Goal: Task Accomplishment & Management: Use online tool/utility

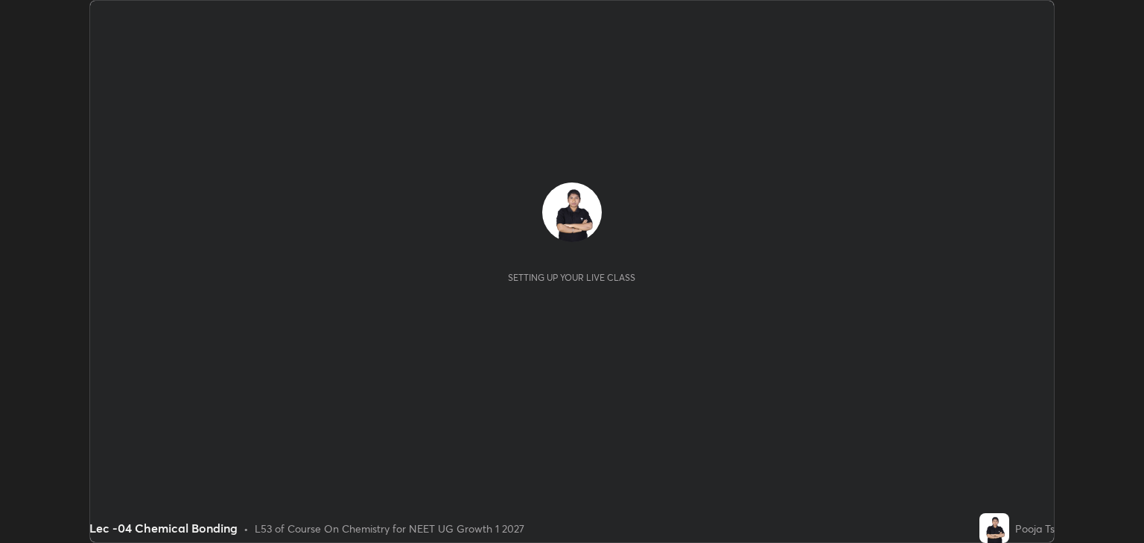
scroll to position [543, 1143]
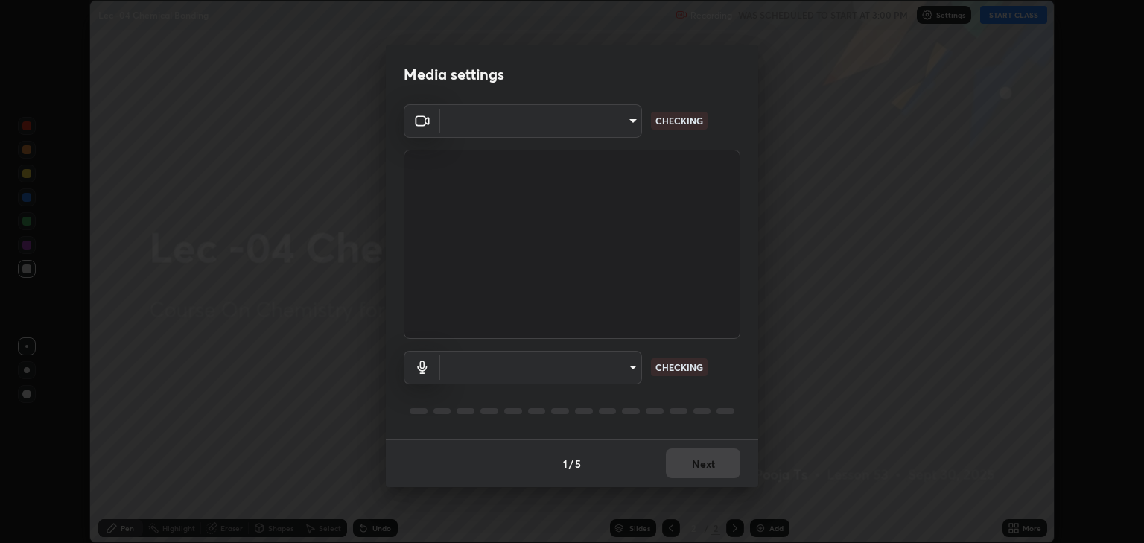
type input "6889e5757fad77820649456bc3a7e4ae290f4e048e3f3cb88d02d5782dedffd8"
type input "default"
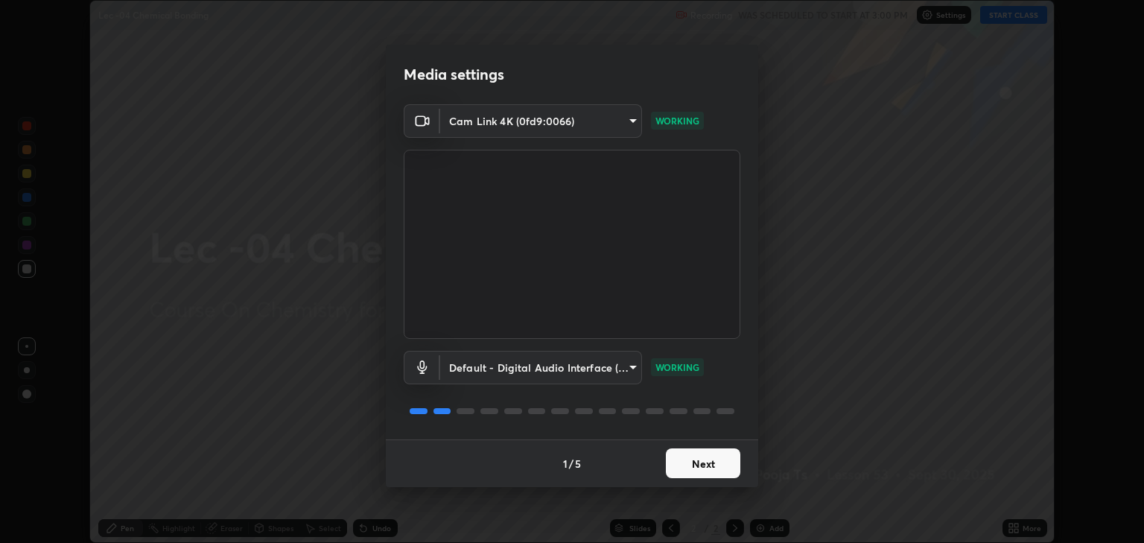
click at [730, 462] on button "Next" at bounding box center [703, 463] width 74 height 30
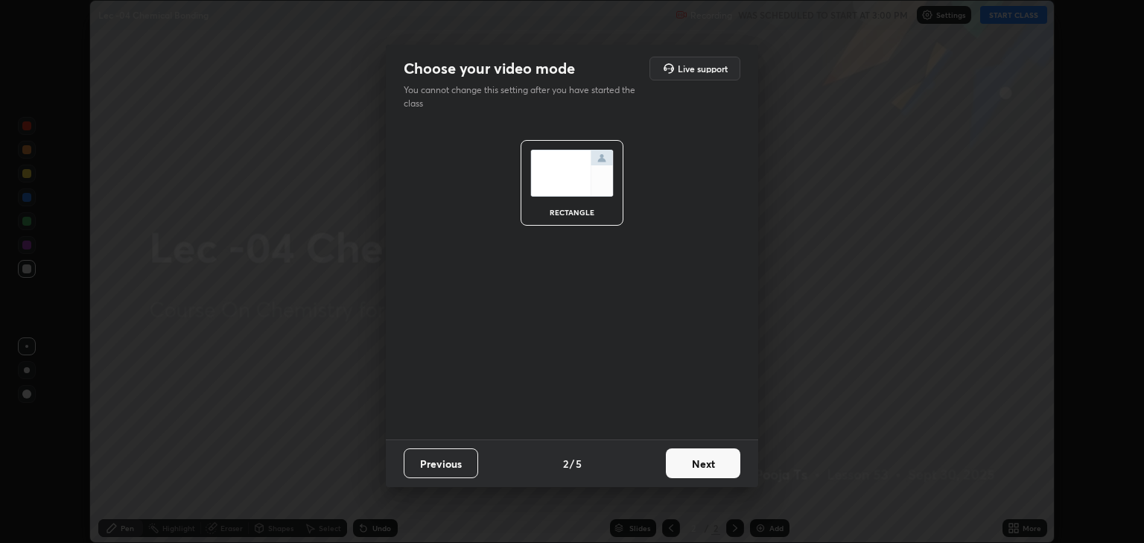
click at [722, 460] on button "Next" at bounding box center [703, 463] width 74 height 30
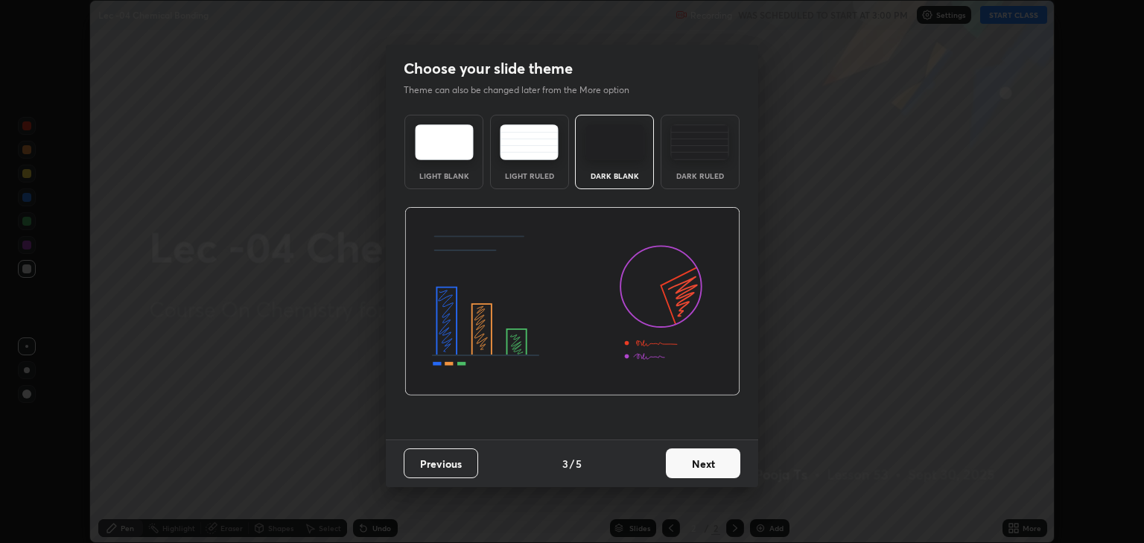
click at [728, 461] on button "Next" at bounding box center [703, 463] width 74 height 30
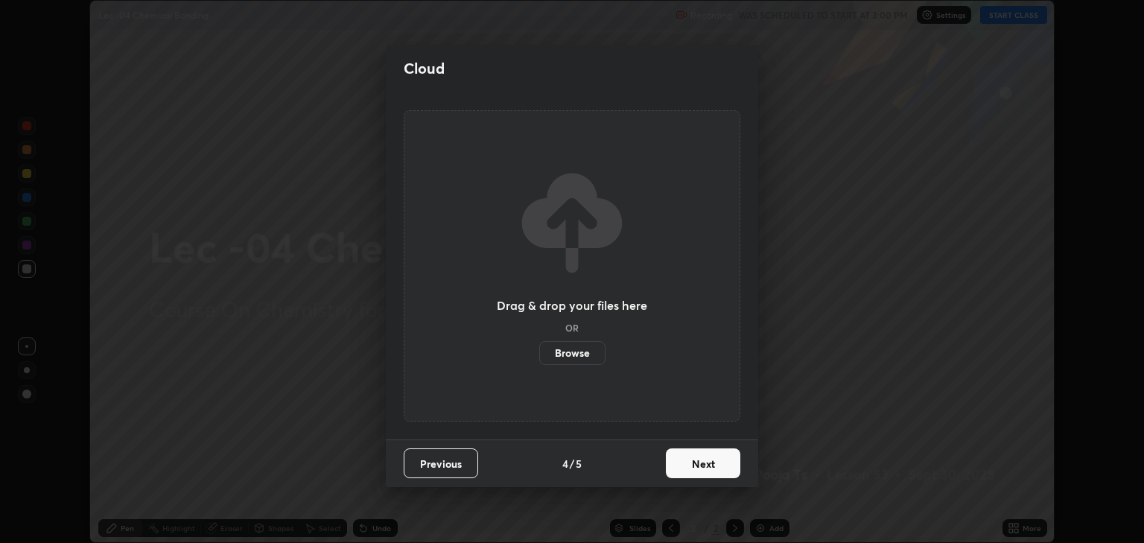
click at [715, 465] on button "Next" at bounding box center [703, 463] width 74 height 30
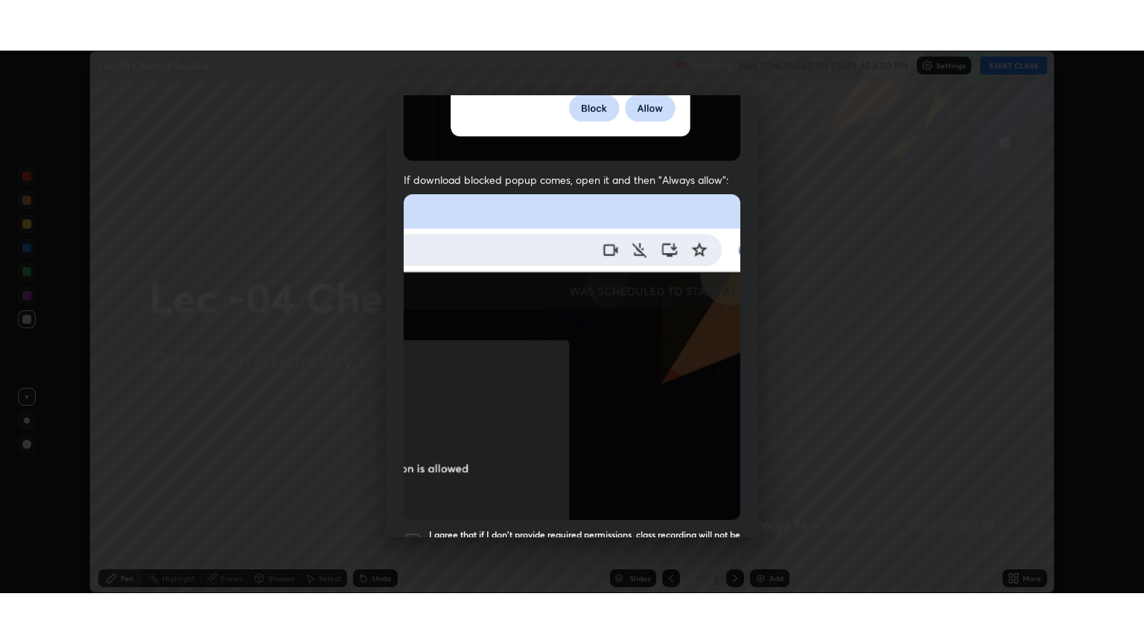
scroll to position [302, 0]
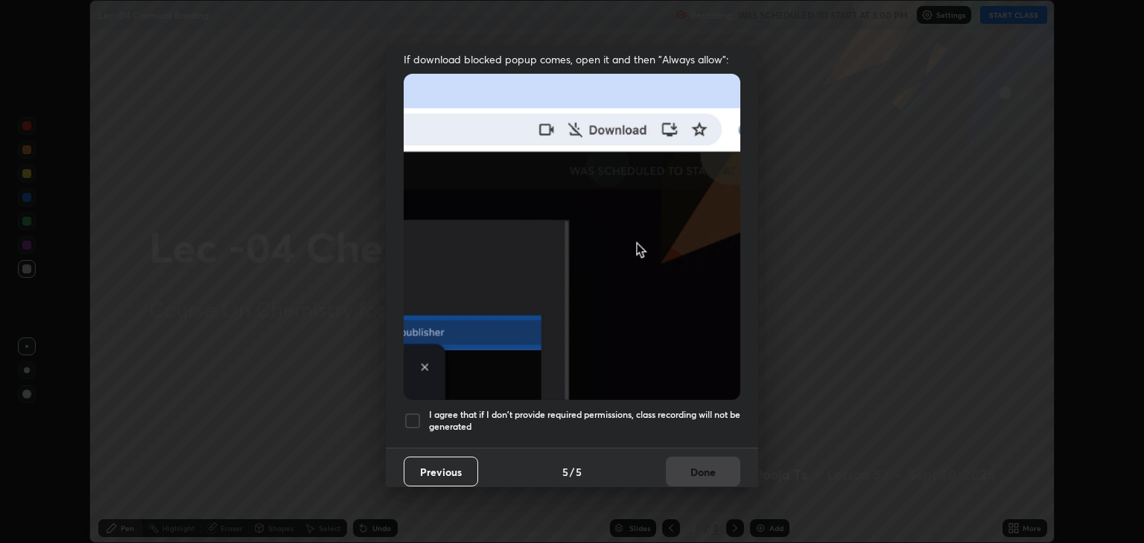
click at [416, 412] on div at bounding box center [413, 421] width 18 height 18
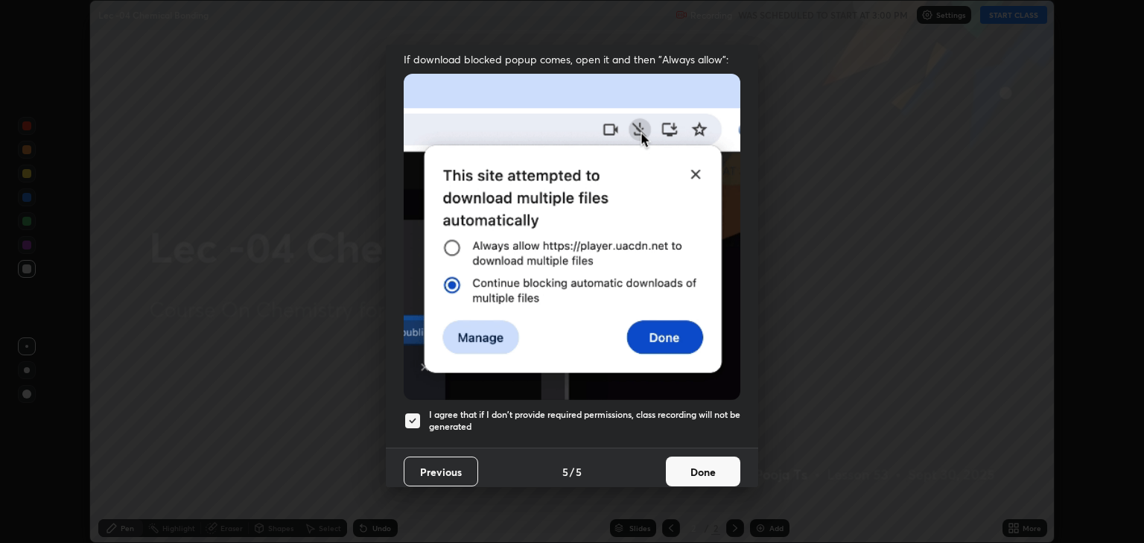
click at [689, 462] on button "Done" at bounding box center [703, 471] width 74 height 30
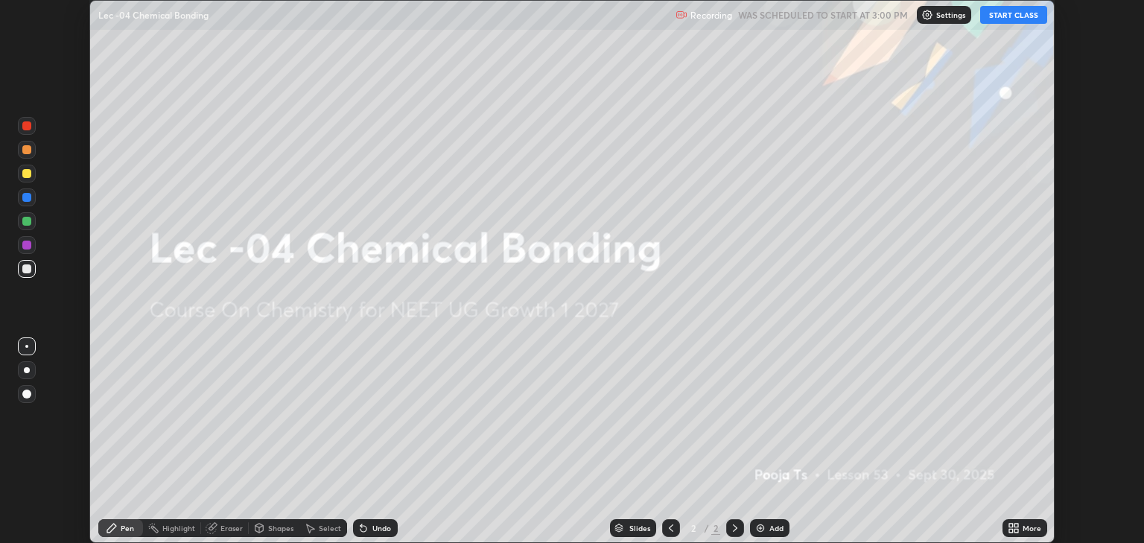
click at [994, 20] on button "START CLASS" at bounding box center [1013, 15] width 67 height 18
click at [1024, 532] on div "More" at bounding box center [1031, 527] width 19 height 7
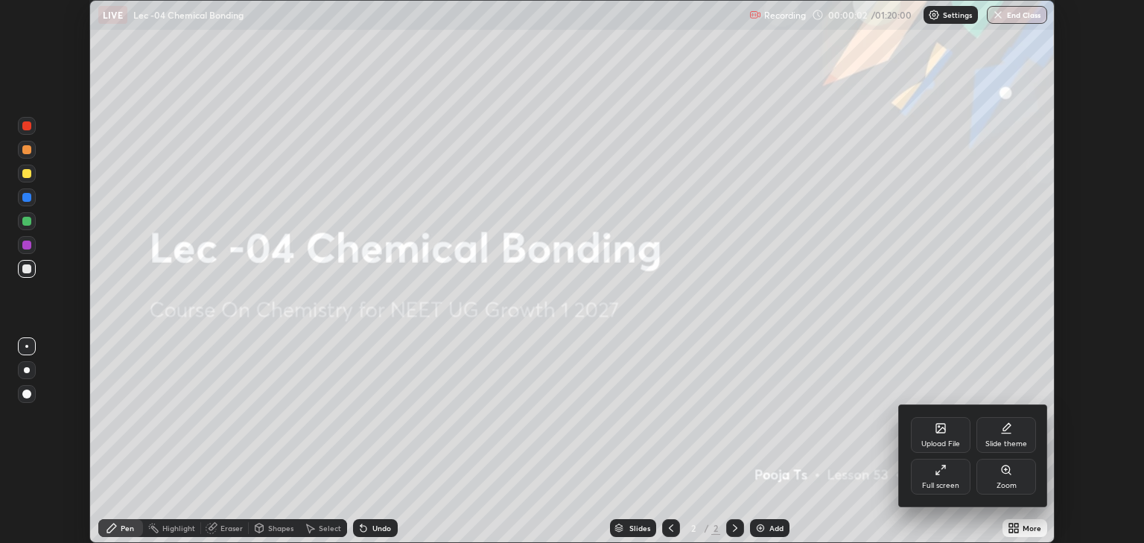
click at [934, 487] on div "Full screen" at bounding box center [940, 485] width 37 height 7
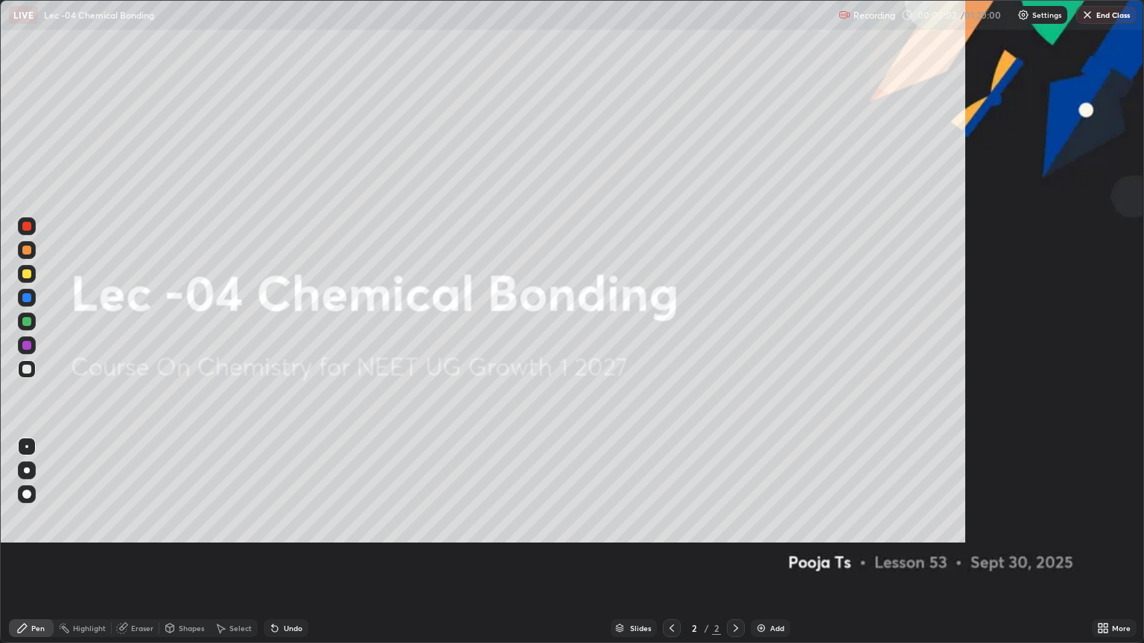
scroll to position [643, 1144]
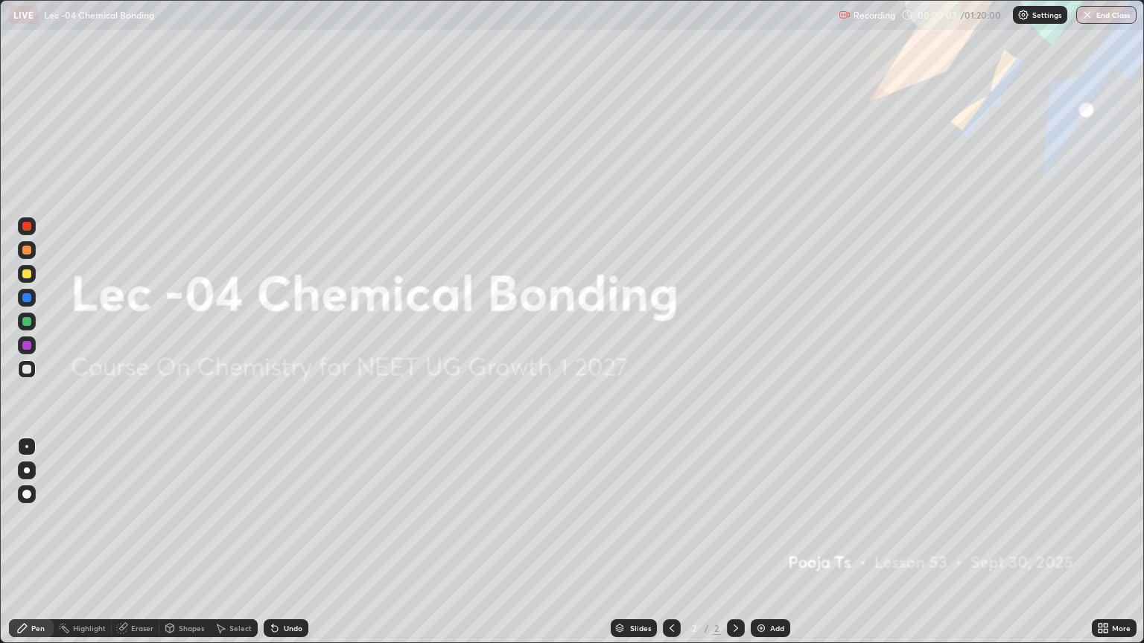
click at [776, 542] on div "Add" at bounding box center [777, 628] width 14 height 7
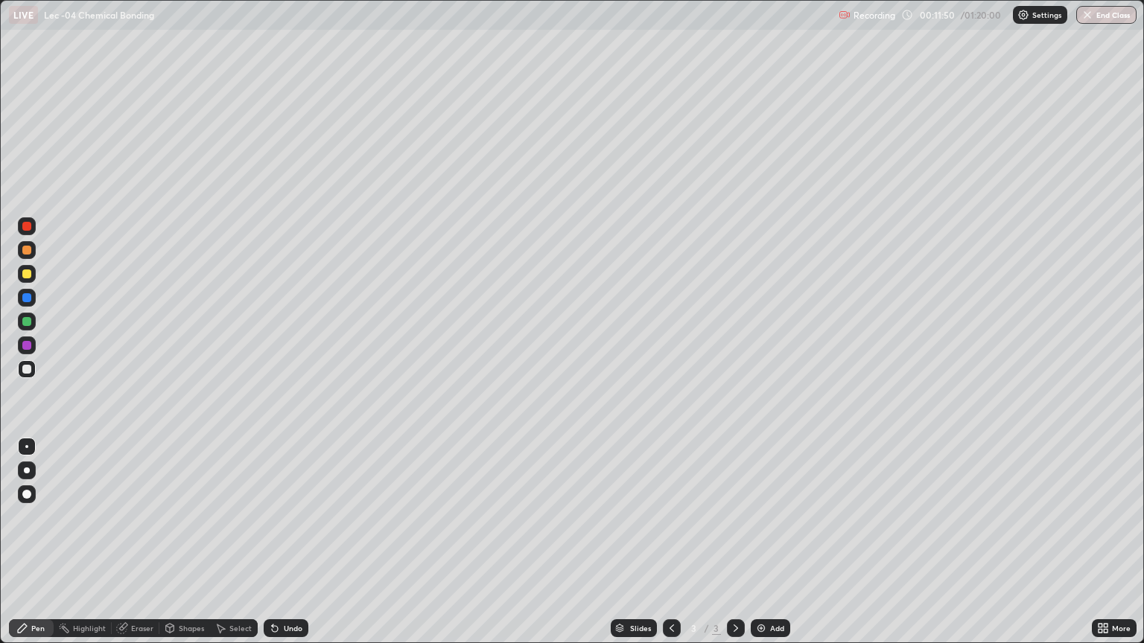
click at [32, 278] on div at bounding box center [27, 274] width 18 height 18
click at [284, 542] on div "Undo" at bounding box center [293, 628] width 19 height 7
click at [30, 377] on div at bounding box center [27, 369] width 18 height 18
click at [34, 277] on div at bounding box center [27, 274] width 18 height 18
click at [765, 542] on img at bounding box center [761, 628] width 12 height 12
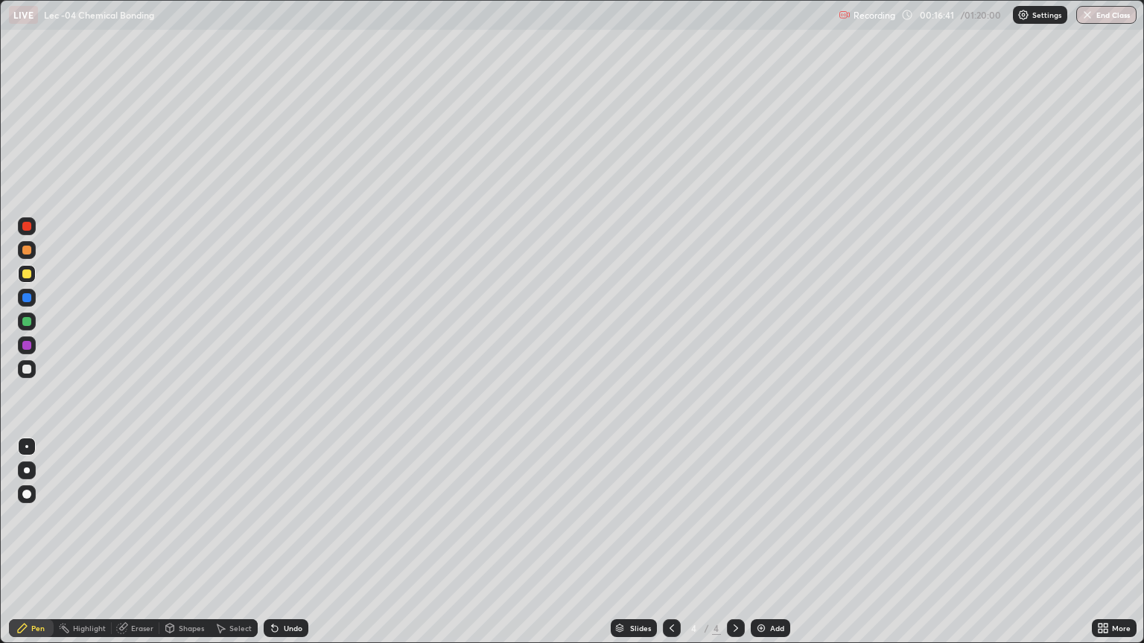
click at [663, 542] on div at bounding box center [672, 628] width 18 height 18
click at [734, 542] on icon at bounding box center [736, 628] width 12 height 12
click at [30, 373] on div at bounding box center [26, 369] width 9 height 9
click at [284, 542] on div "Undo" at bounding box center [293, 628] width 19 height 7
click at [780, 542] on div "Add" at bounding box center [769, 628] width 39 height 18
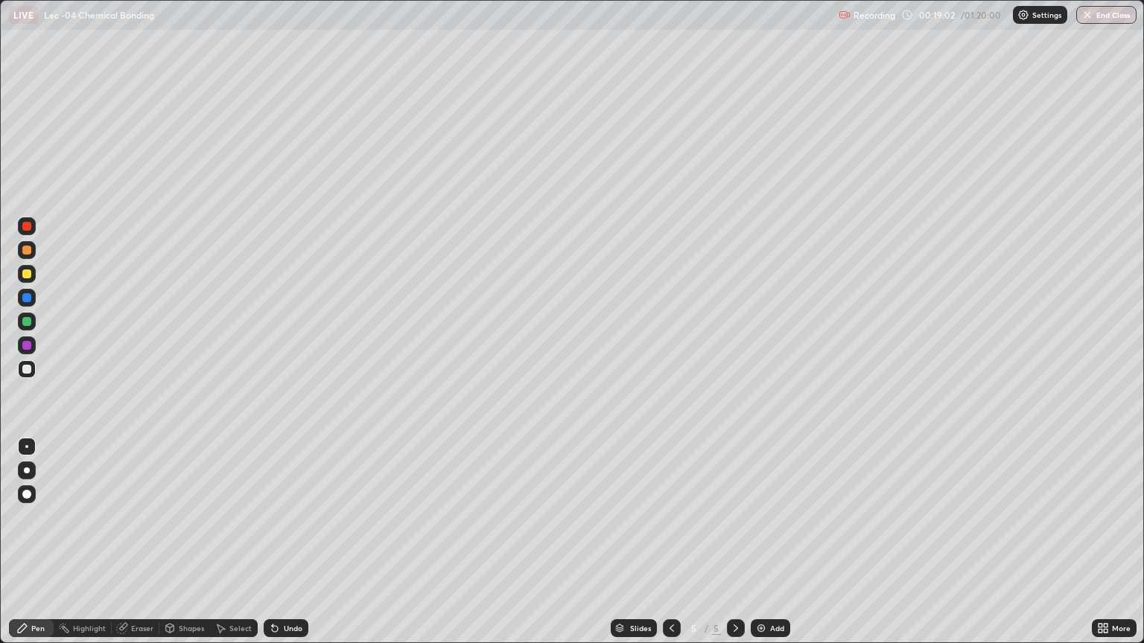
click at [32, 275] on div at bounding box center [27, 274] width 18 height 18
click at [33, 322] on div at bounding box center [27, 322] width 18 height 18
click at [32, 371] on div at bounding box center [27, 369] width 18 height 18
click at [139, 542] on div "Eraser" at bounding box center [142, 628] width 22 height 7
click at [40, 542] on div "Pen" at bounding box center [37, 628] width 13 height 7
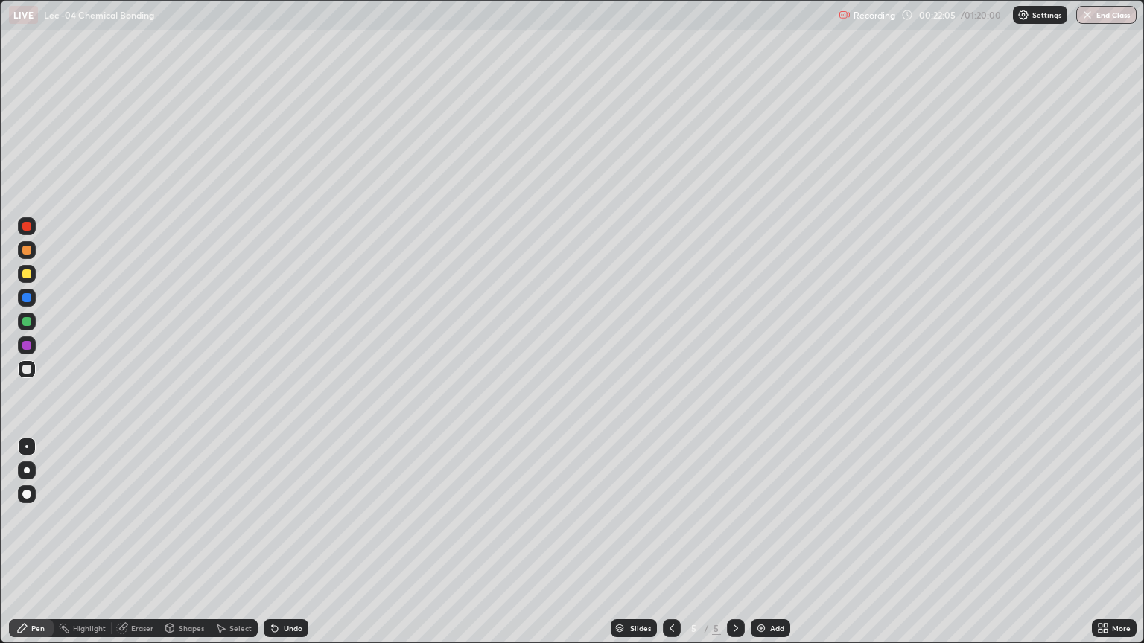
click at [752, 542] on div "Add" at bounding box center [769, 628] width 39 height 18
click at [33, 276] on div at bounding box center [27, 274] width 18 height 18
click at [676, 542] on div at bounding box center [672, 628] width 18 height 18
click at [782, 542] on div "Add" at bounding box center [777, 628] width 14 height 7
click at [30, 372] on div at bounding box center [26, 369] width 9 height 9
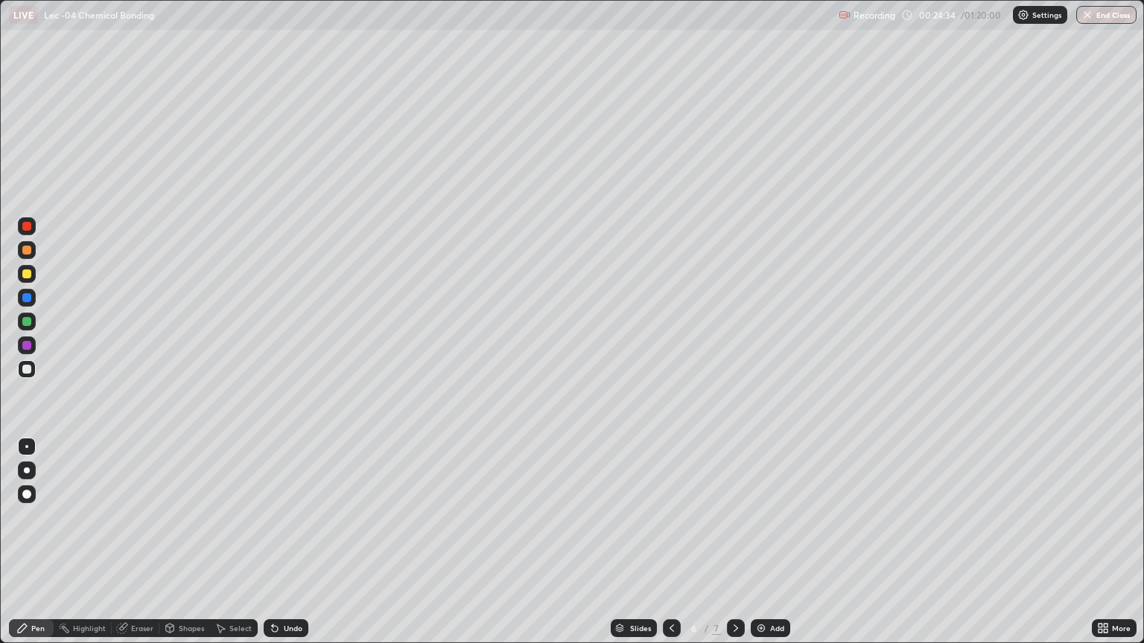
click at [278, 542] on div "Undo" at bounding box center [286, 628] width 45 height 18
click at [278, 542] on icon at bounding box center [275, 628] width 12 height 12
click at [284, 542] on div "Undo" at bounding box center [293, 628] width 19 height 7
click at [282, 542] on div "Undo" at bounding box center [286, 628] width 45 height 18
click at [283, 542] on div "Undo" at bounding box center [286, 628] width 45 height 18
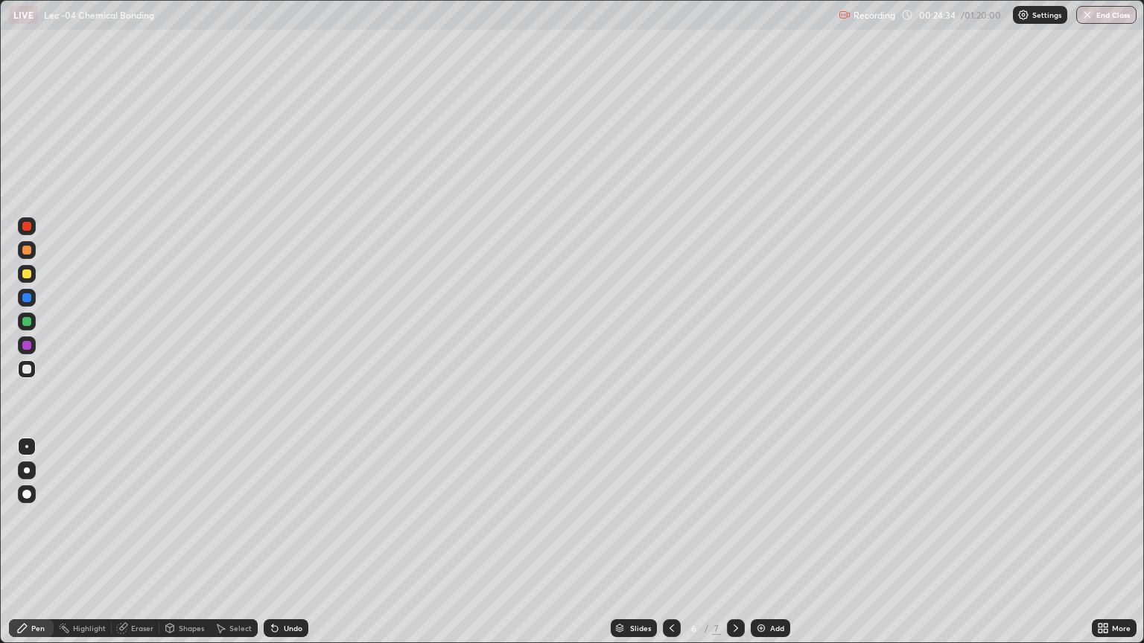
click at [284, 542] on div "Undo" at bounding box center [286, 628] width 45 height 18
click at [286, 542] on div "Undo" at bounding box center [286, 628] width 45 height 18
click at [287, 542] on div "Undo" at bounding box center [286, 628] width 45 height 18
click at [290, 542] on div "Undo" at bounding box center [286, 628] width 45 height 18
click at [291, 542] on div "Undo" at bounding box center [286, 628] width 45 height 18
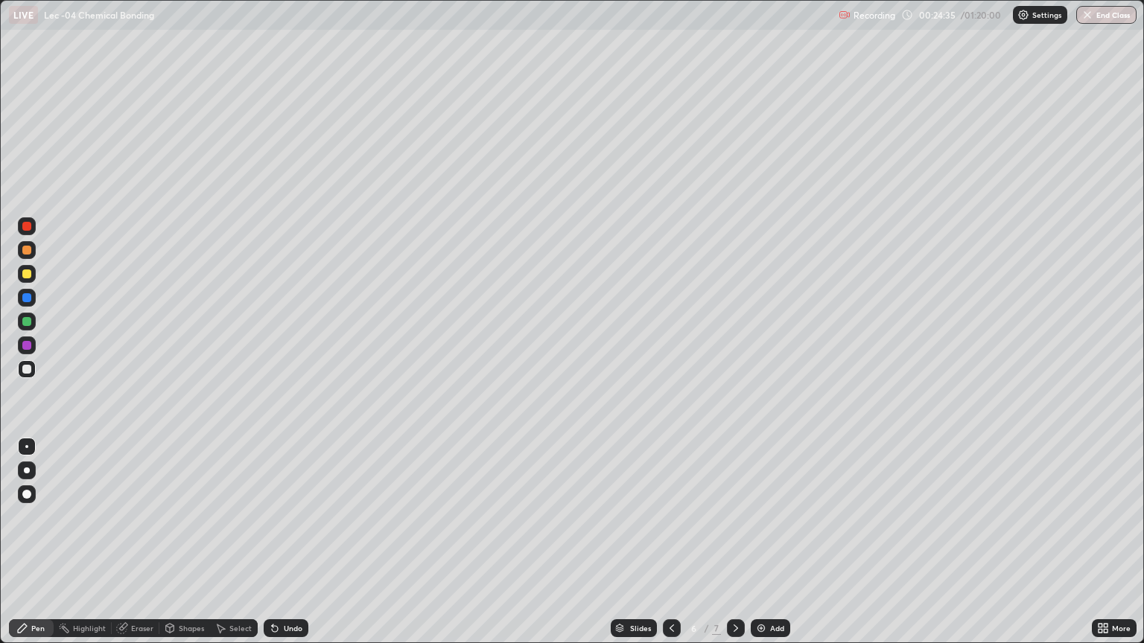
click at [293, 542] on div "Undo" at bounding box center [286, 628] width 45 height 18
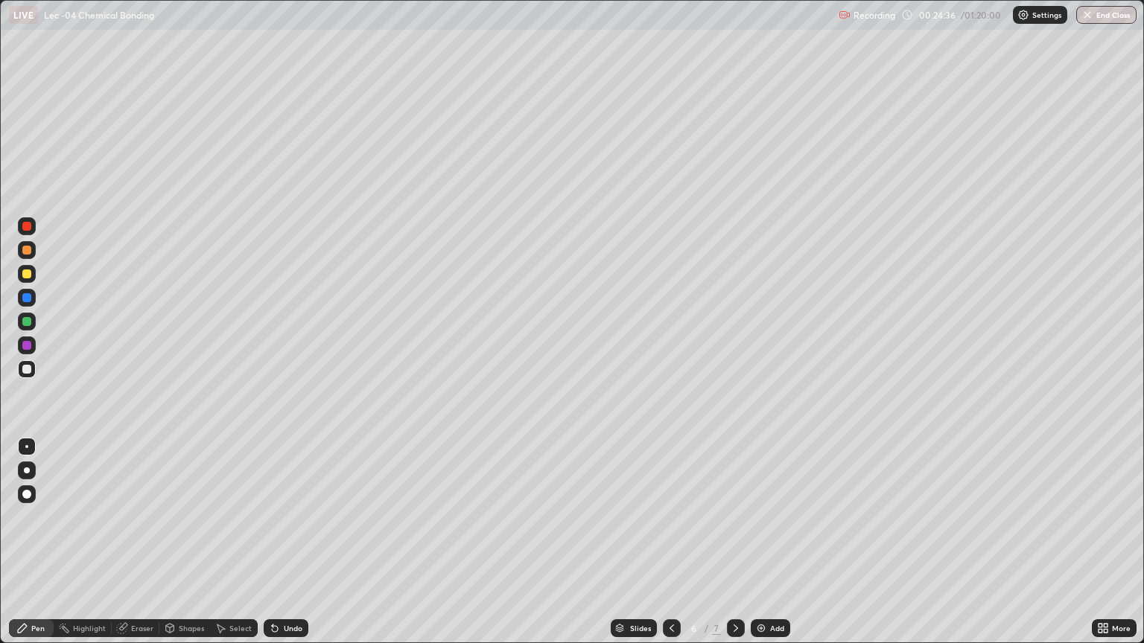
click at [293, 542] on div "Undo" at bounding box center [283, 628] width 51 height 30
click at [295, 542] on div "Undo" at bounding box center [283, 628] width 51 height 30
click at [296, 542] on div "Undo" at bounding box center [283, 628] width 51 height 30
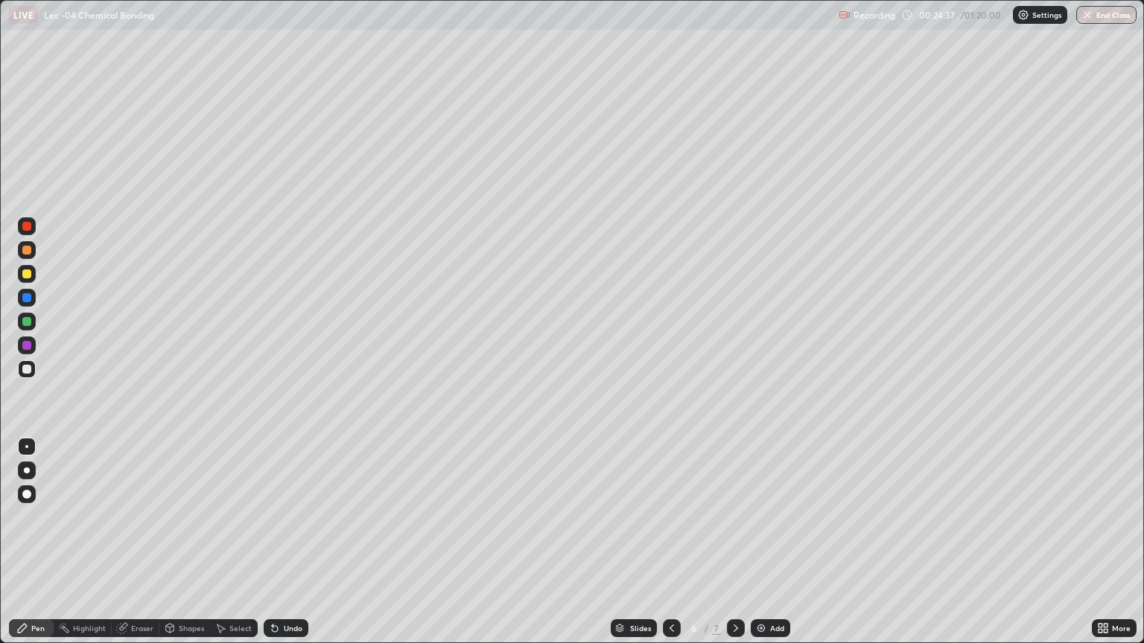
click at [297, 542] on div "Undo" at bounding box center [283, 628] width 51 height 30
click at [299, 542] on div "Undo" at bounding box center [283, 628] width 51 height 30
click at [770, 542] on div "Add" at bounding box center [777, 628] width 14 height 7
click at [33, 278] on div at bounding box center [27, 274] width 18 height 18
click at [34, 375] on div at bounding box center [27, 369] width 18 height 18
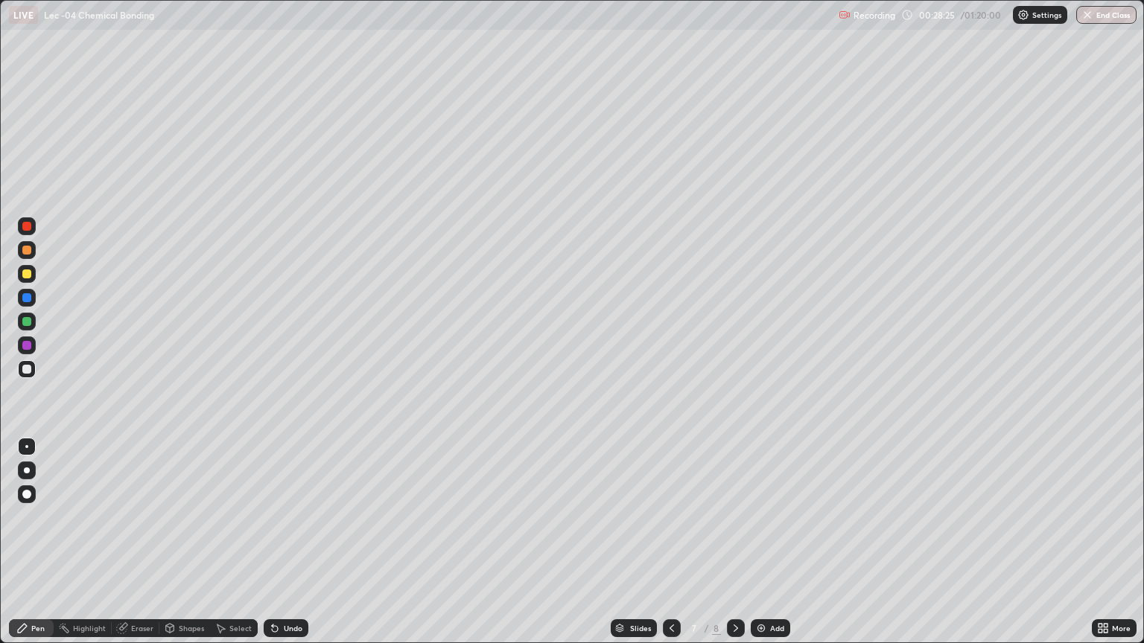
click at [179, 542] on div "Shapes" at bounding box center [191, 628] width 25 height 7
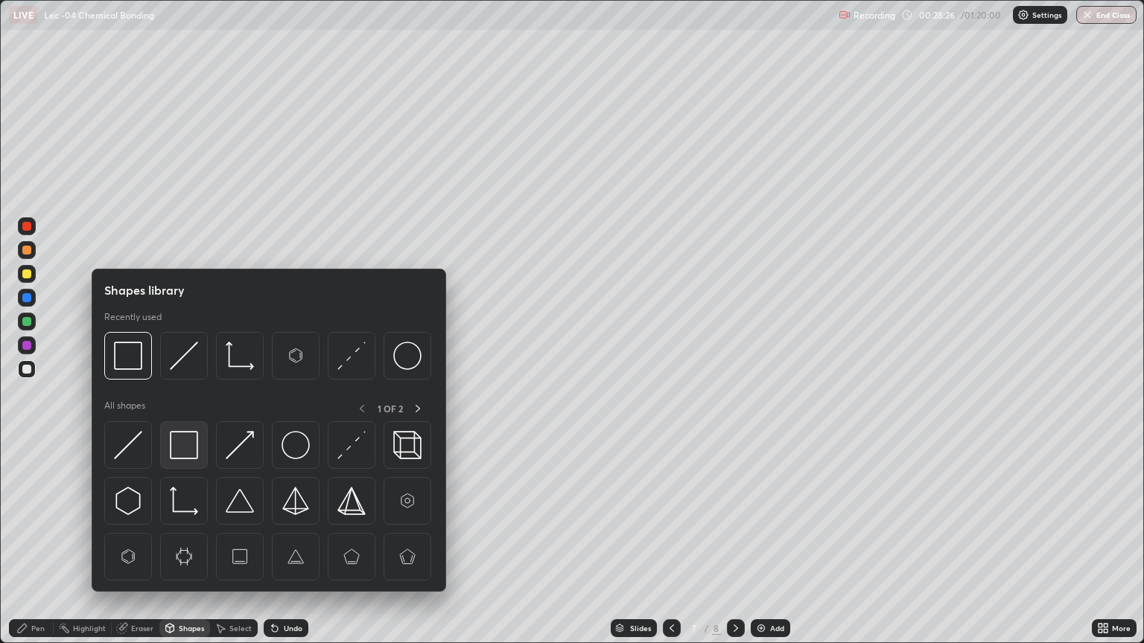
click at [199, 455] on div at bounding box center [184, 445] width 48 height 48
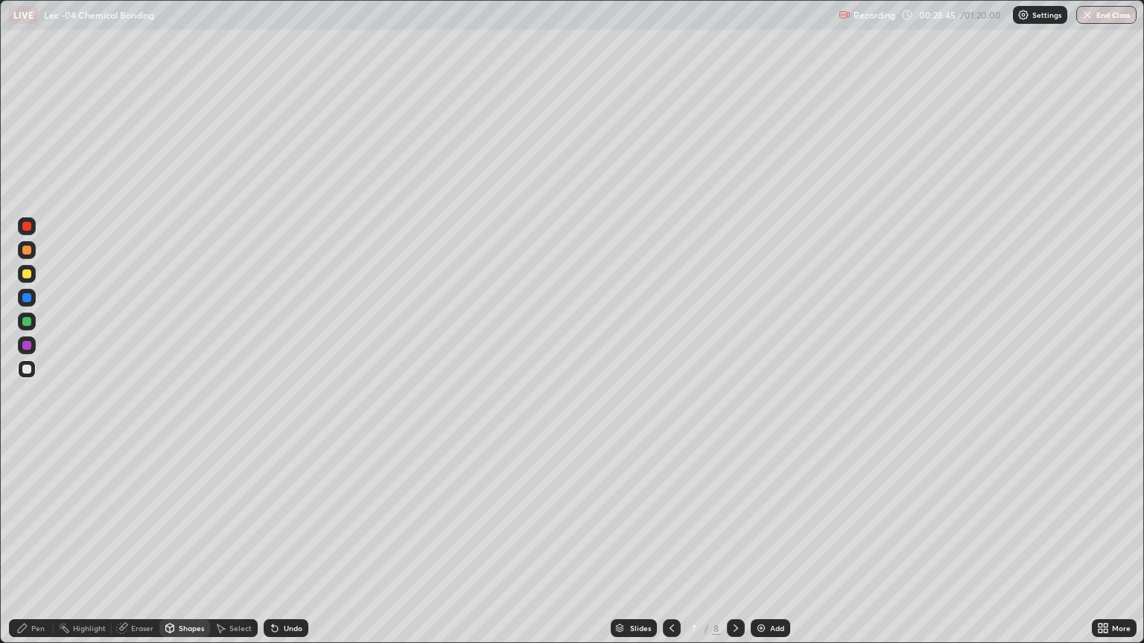
click at [37, 542] on div "Pen" at bounding box center [37, 628] width 13 height 7
click at [264, 542] on div "Undo" at bounding box center [286, 628] width 45 height 18
click at [253, 542] on div "Select" at bounding box center [234, 628] width 48 height 18
click at [264, 542] on div "Undo" at bounding box center [286, 628] width 45 height 18
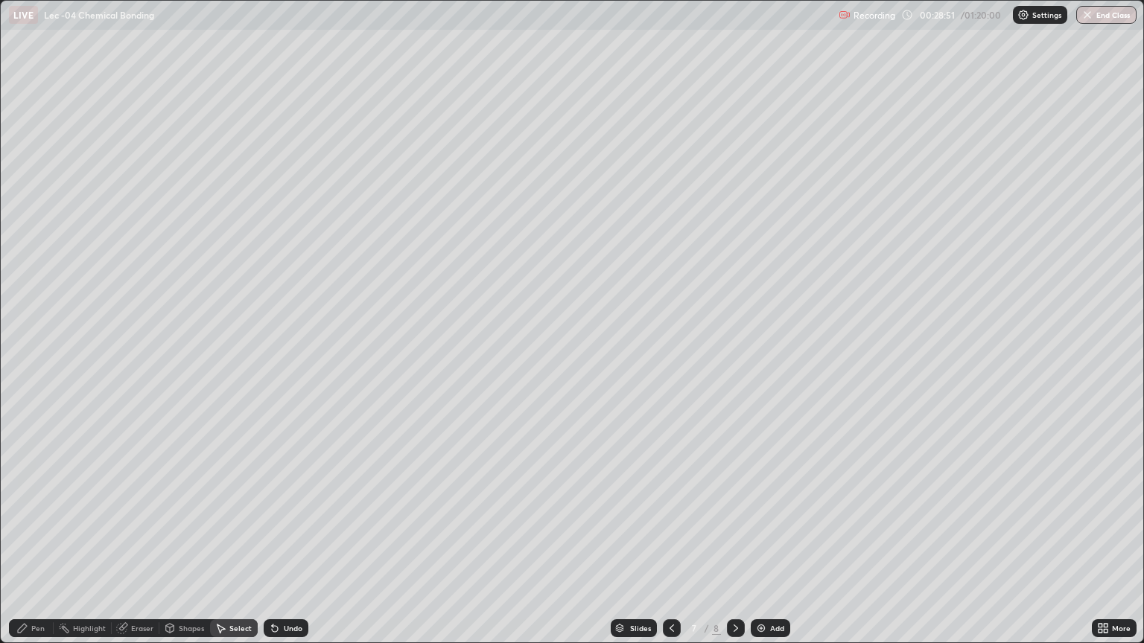
click at [265, 542] on div "Undo" at bounding box center [286, 628] width 45 height 18
click at [44, 542] on div "Pen" at bounding box center [37, 628] width 13 height 7
click at [224, 542] on icon at bounding box center [220, 628] width 12 height 12
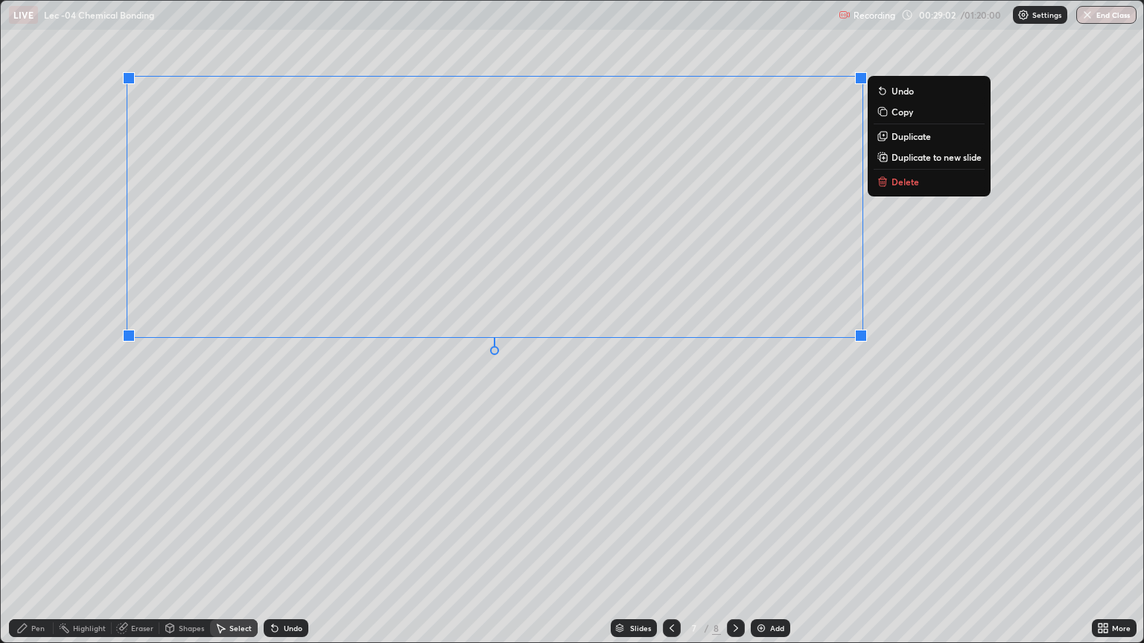
click at [392, 474] on div "0 ° Undo Copy Duplicate Duplicate to new slide Delete" at bounding box center [572, 322] width 1142 height 642
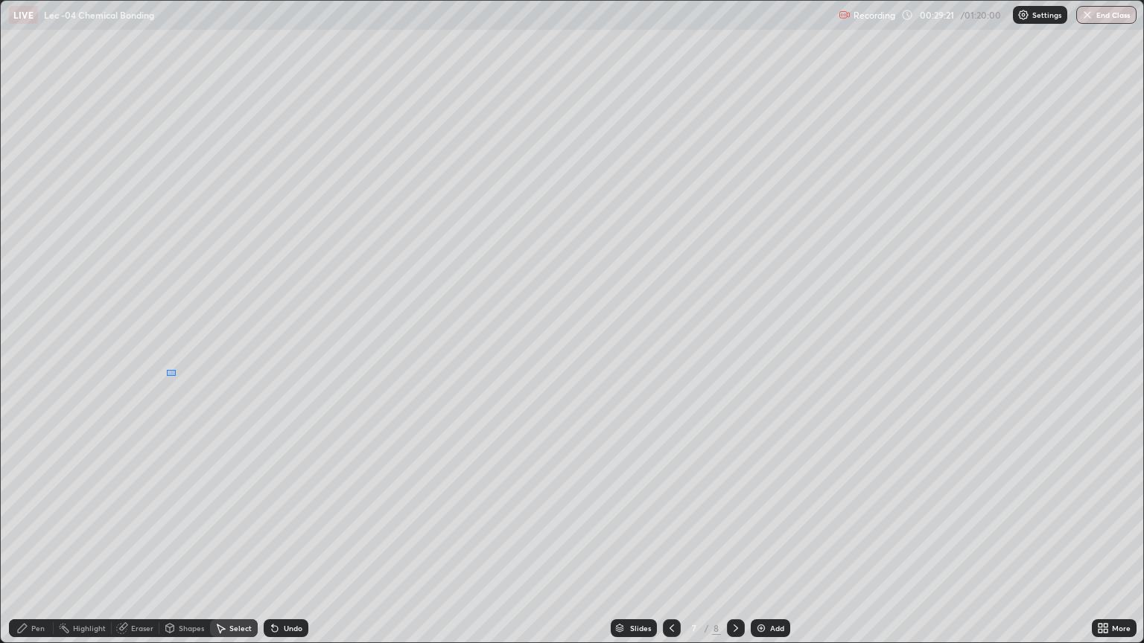
click at [184, 377] on div "0 ° Undo Copy Duplicate Duplicate to new slide Delete" at bounding box center [572, 322] width 1142 height 642
click at [39, 542] on div "Pen" at bounding box center [37, 628] width 13 height 7
click at [31, 302] on div at bounding box center [27, 298] width 18 height 18
click at [28, 280] on div at bounding box center [27, 274] width 18 height 18
click at [131, 542] on div "Eraser" at bounding box center [142, 628] width 22 height 7
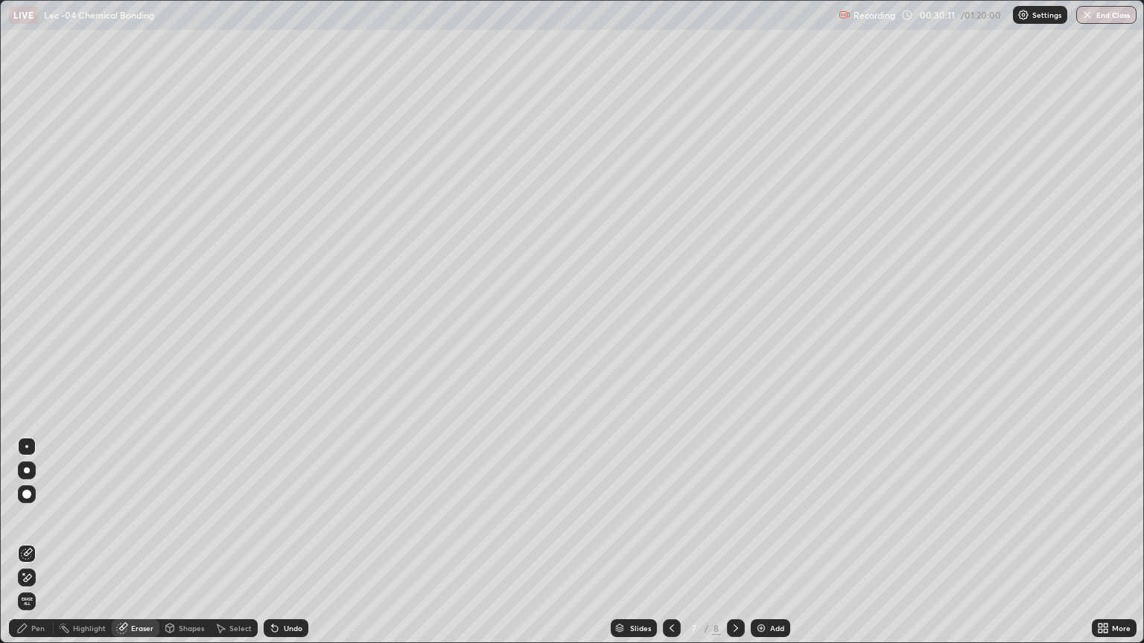
click at [42, 542] on div "Pen" at bounding box center [37, 628] width 13 height 7
click at [272, 542] on icon at bounding box center [275, 629] width 6 height 6
click at [264, 542] on div "Undo" at bounding box center [286, 628] width 45 height 18
click at [265, 542] on div "Undo" at bounding box center [286, 628] width 45 height 18
click at [27, 368] on div at bounding box center [26, 369] width 9 height 9
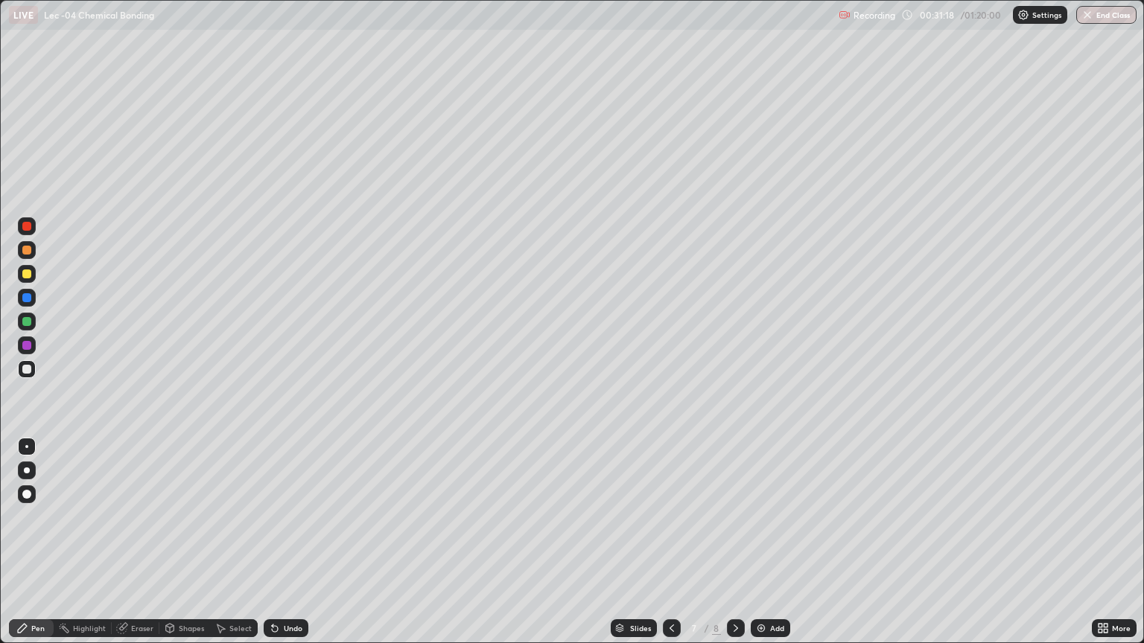
click at [272, 542] on icon at bounding box center [275, 629] width 6 height 6
click at [188, 542] on div "Shapes" at bounding box center [191, 628] width 25 height 7
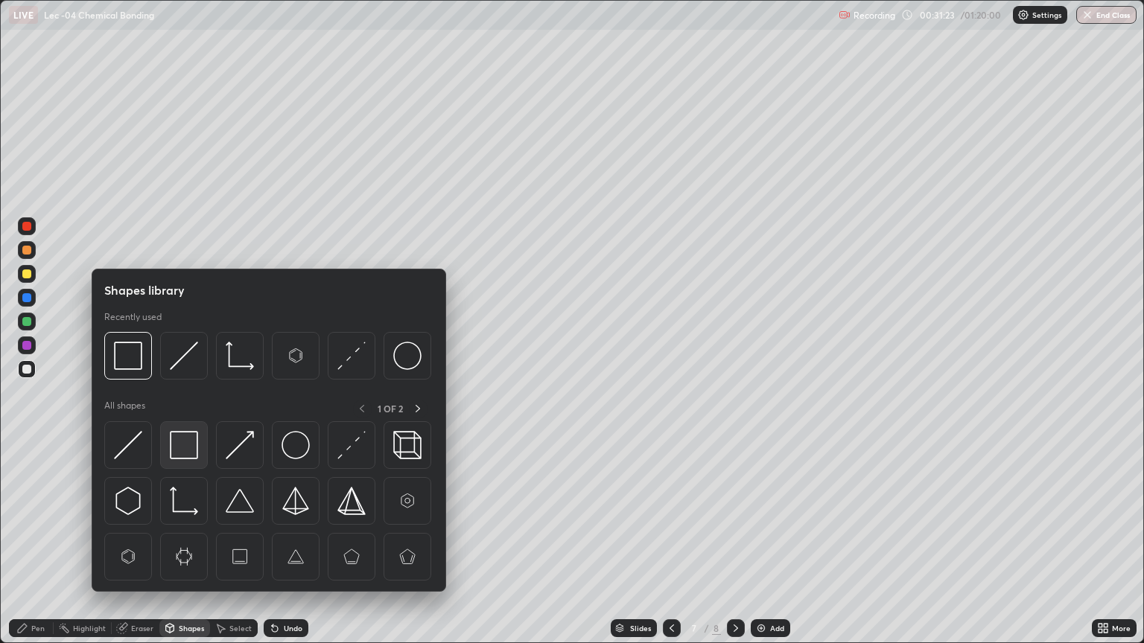
click at [183, 450] on img at bounding box center [184, 445] width 28 height 28
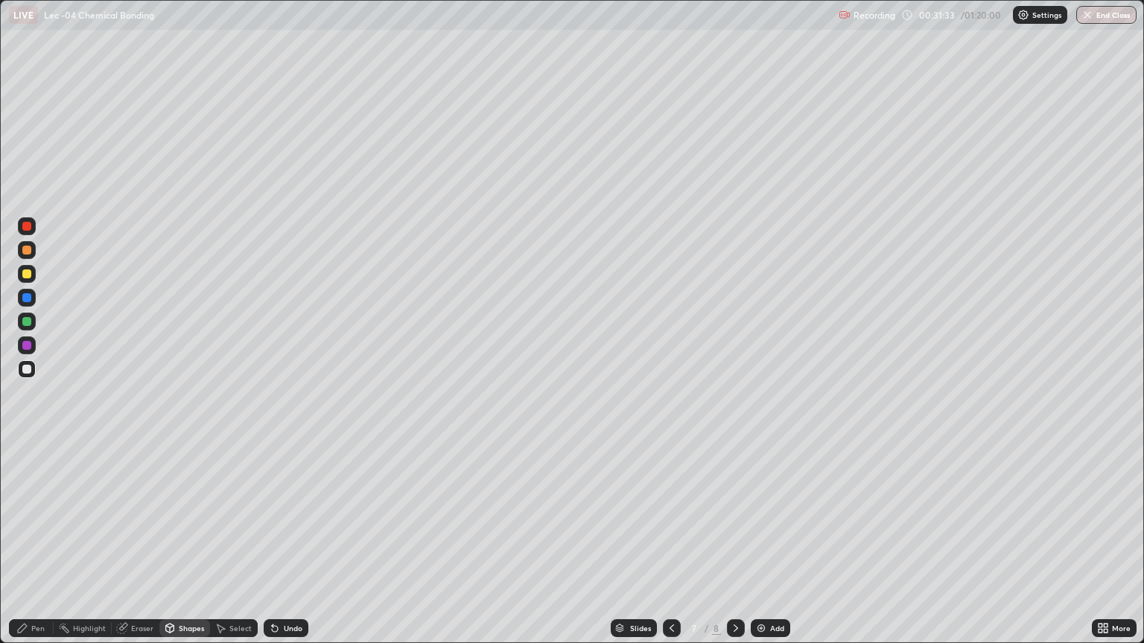
click at [180, 542] on div "Shapes" at bounding box center [191, 628] width 25 height 7
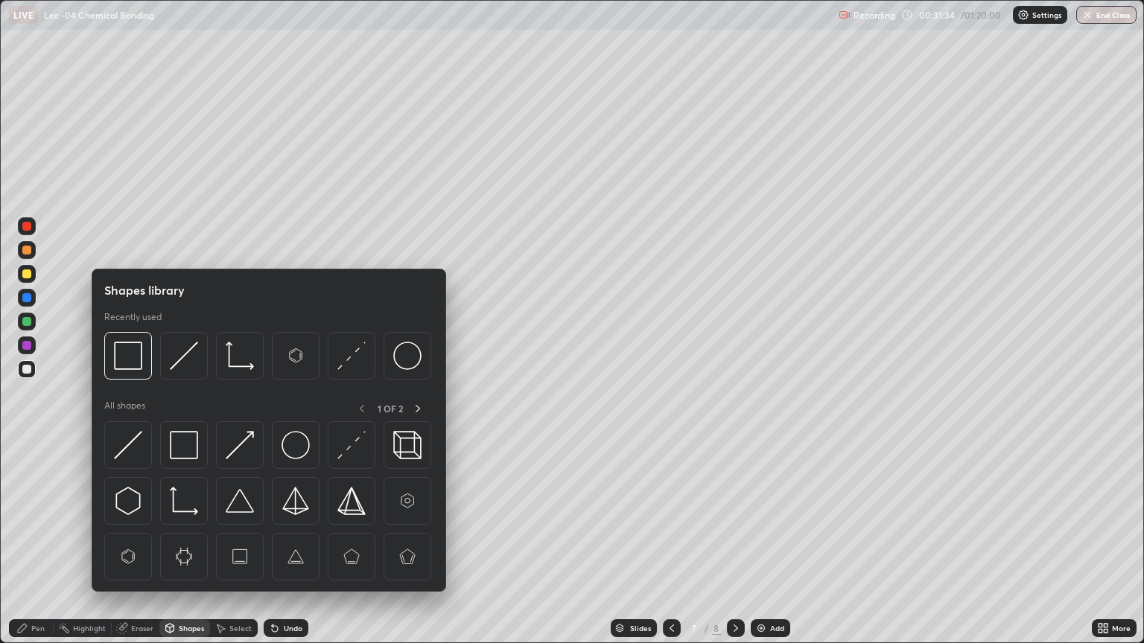
click at [225, 542] on icon at bounding box center [220, 628] width 12 height 12
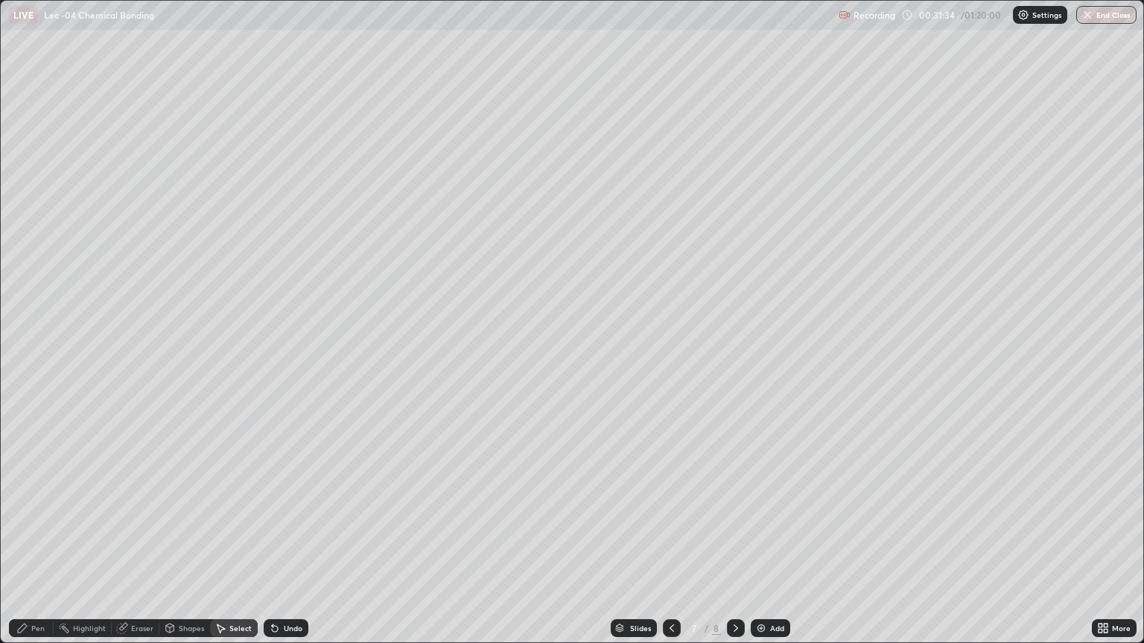
click at [170, 542] on icon at bounding box center [170, 628] width 8 height 9
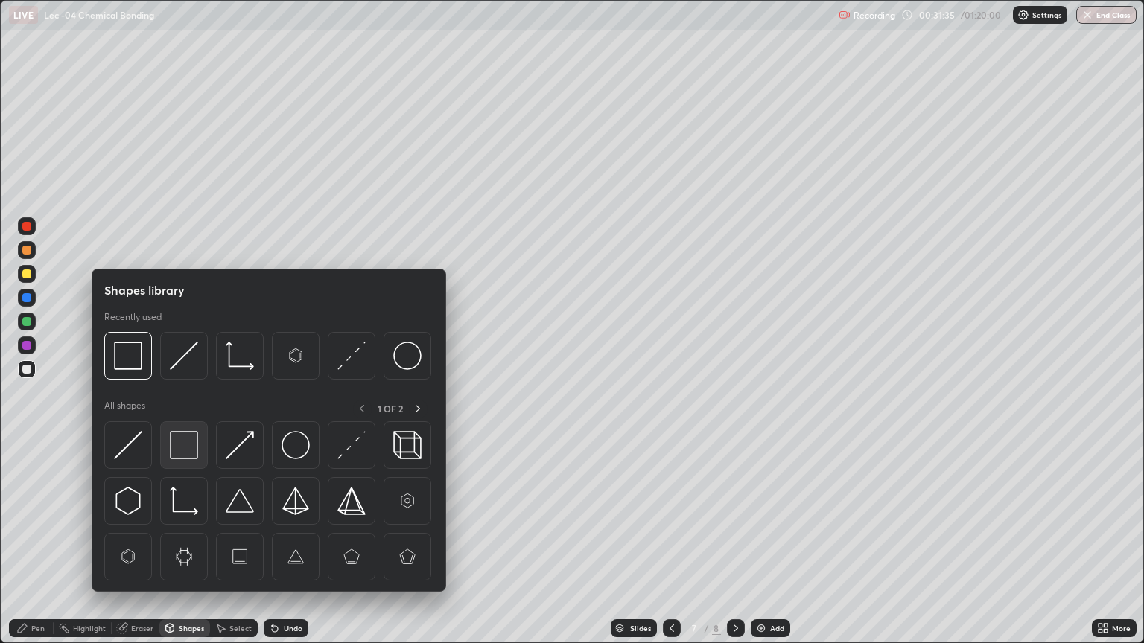
click at [185, 453] on img at bounding box center [184, 445] width 28 height 28
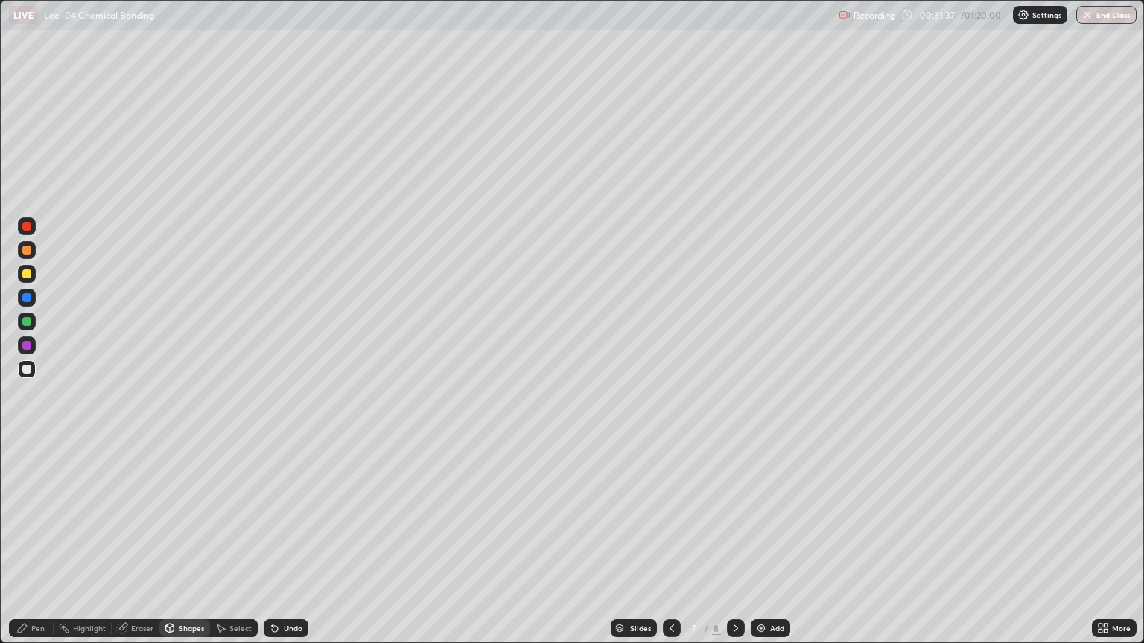
click at [230, 542] on div "Select" at bounding box center [234, 628] width 48 height 18
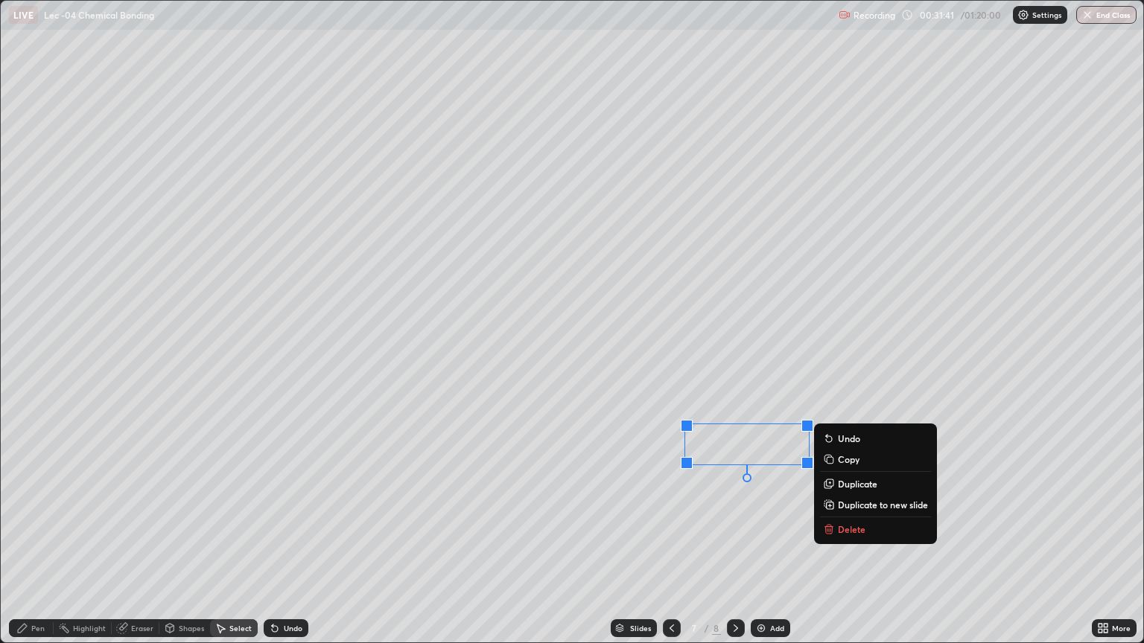
click at [37, 542] on div "Pen" at bounding box center [37, 628] width 13 height 7
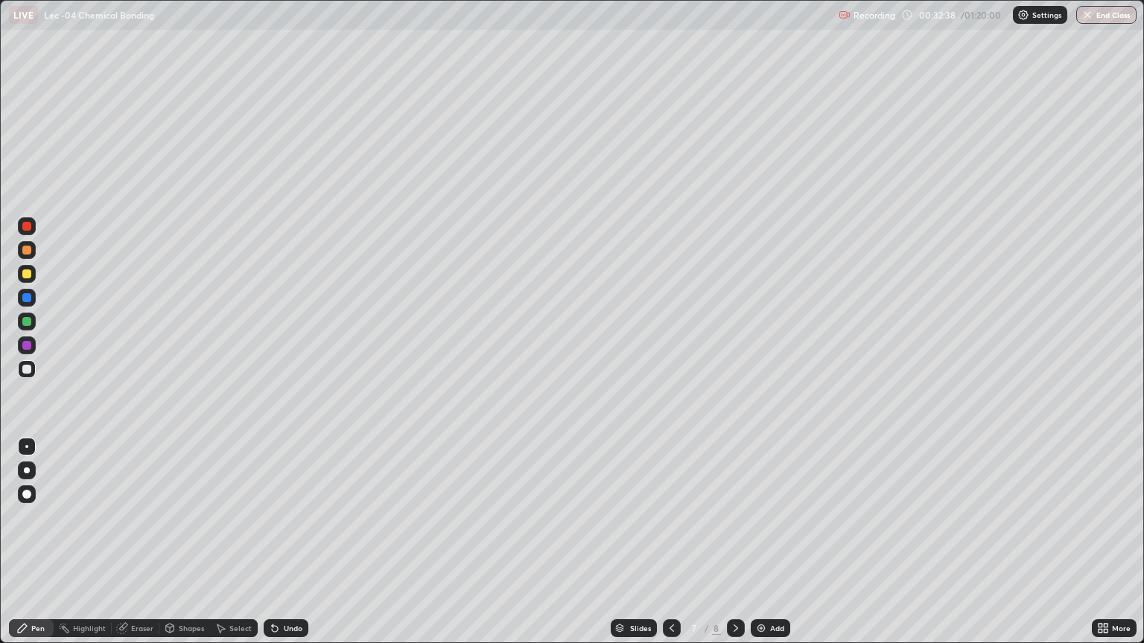
click at [770, 542] on div "Add" at bounding box center [777, 628] width 14 height 7
click at [34, 276] on div at bounding box center [27, 274] width 18 height 18
click at [124, 542] on icon at bounding box center [123, 626] width 8 height 7
click at [24, 542] on icon at bounding box center [22, 628] width 12 height 12
click at [31, 375] on div at bounding box center [27, 369] width 18 height 18
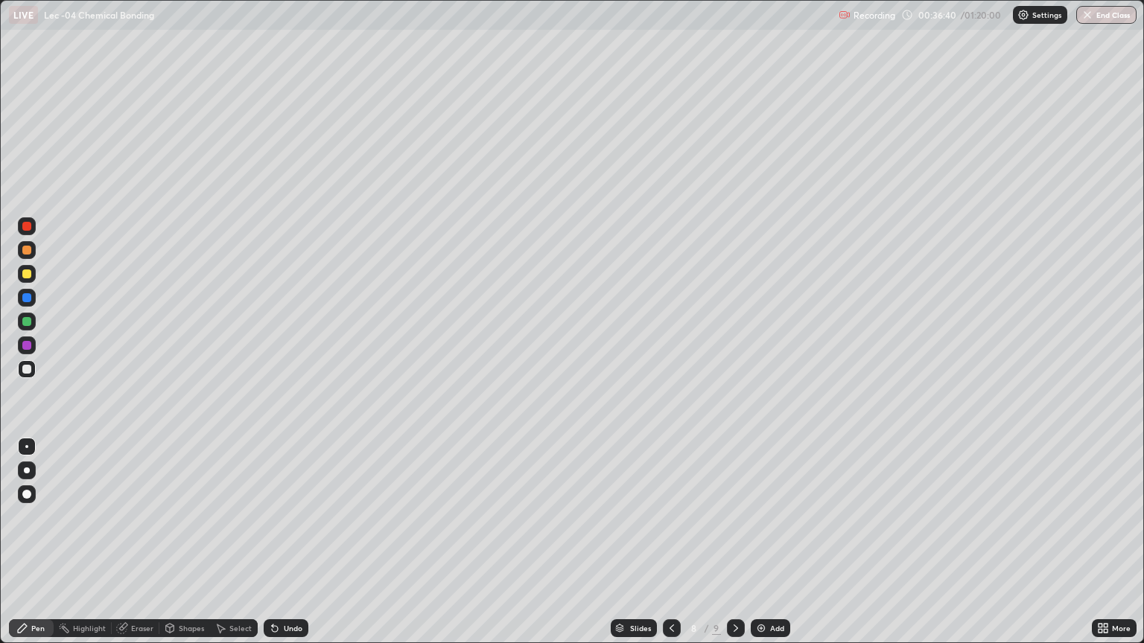
click at [32, 323] on div at bounding box center [27, 322] width 18 height 18
click at [31, 258] on div at bounding box center [27, 250] width 18 height 18
click at [30, 373] on div at bounding box center [26, 369] width 9 height 9
click at [33, 323] on div at bounding box center [27, 322] width 18 height 18
click at [768, 542] on div "Add" at bounding box center [769, 628] width 39 height 18
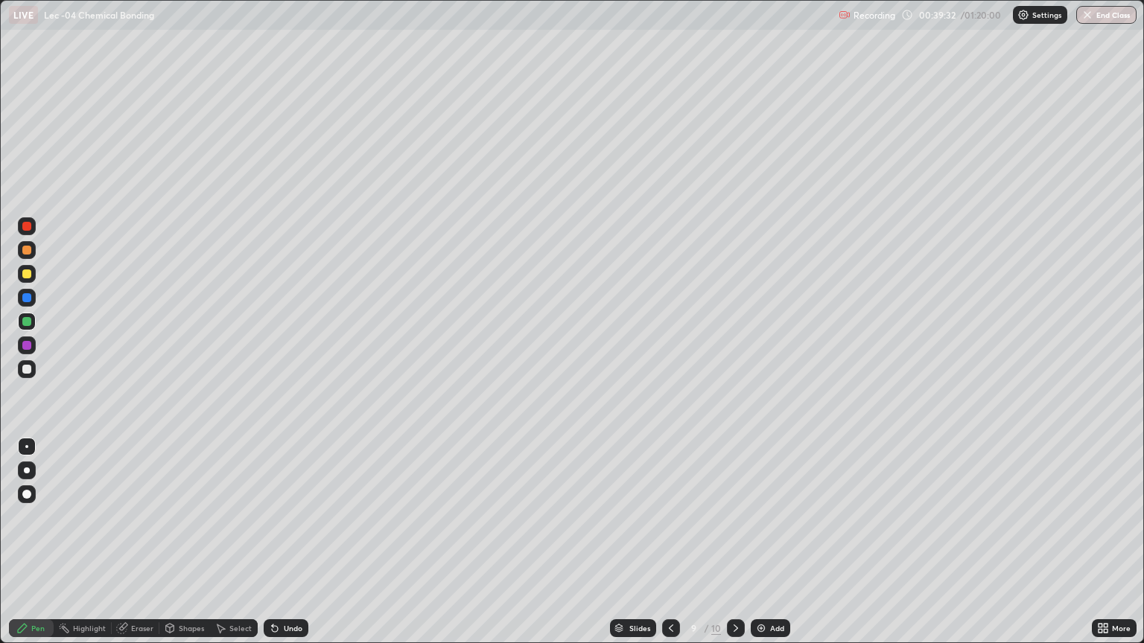
click at [32, 275] on div at bounding box center [27, 274] width 18 height 18
click at [31, 366] on div at bounding box center [26, 369] width 9 height 9
click at [25, 327] on div at bounding box center [27, 322] width 18 height 18
click at [28, 369] on div at bounding box center [26, 369] width 9 height 9
click at [25, 320] on div at bounding box center [26, 321] width 9 height 9
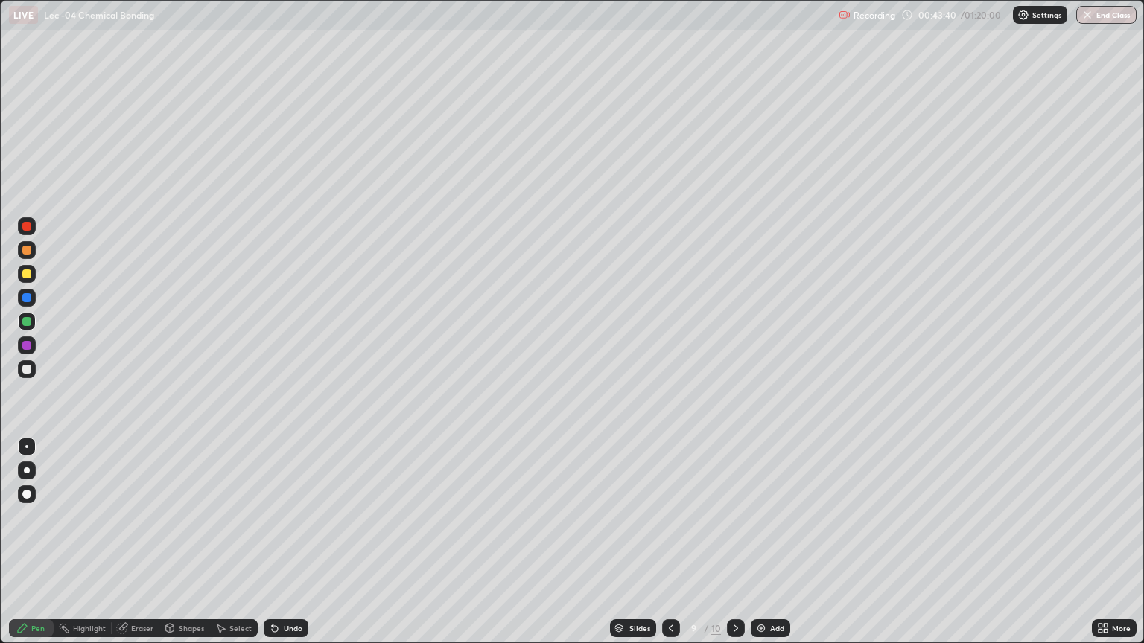
click at [772, 542] on div "Add" at bounding box center [777, 628] width 14 height 7
click at [28, 369] on div at bounding box center [26, 369] width 9 height 9
click at [191, 542] on div "Shapes" at bounding box center [184, 628] width 51 height 18
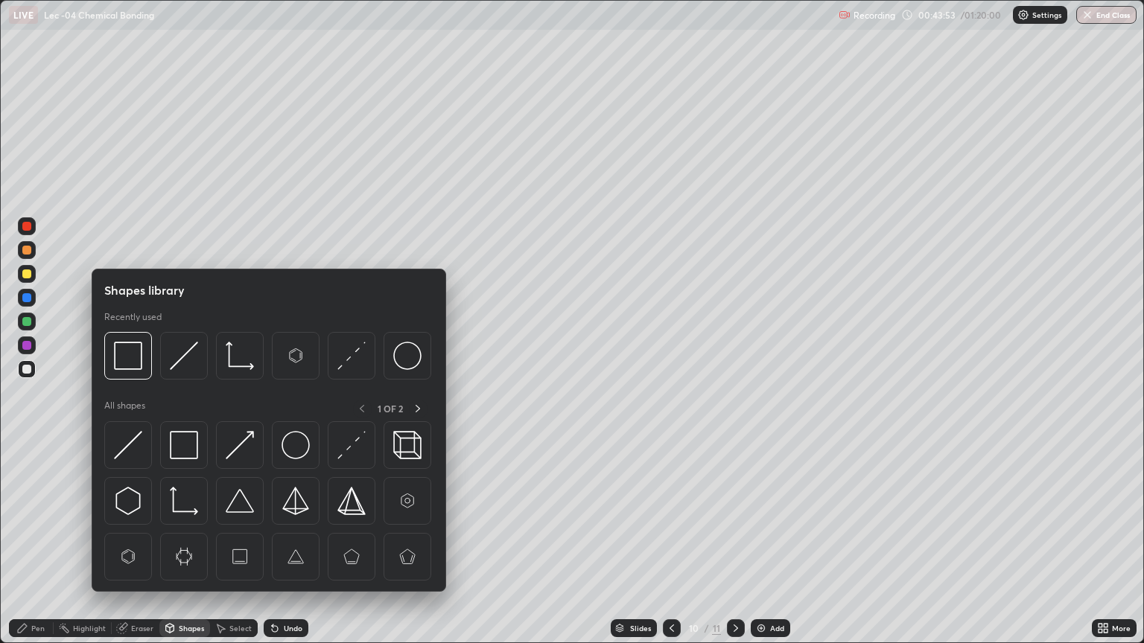
click at [45, 542] on div "Pen" at bounding box center [31, 628] width 45 height 18
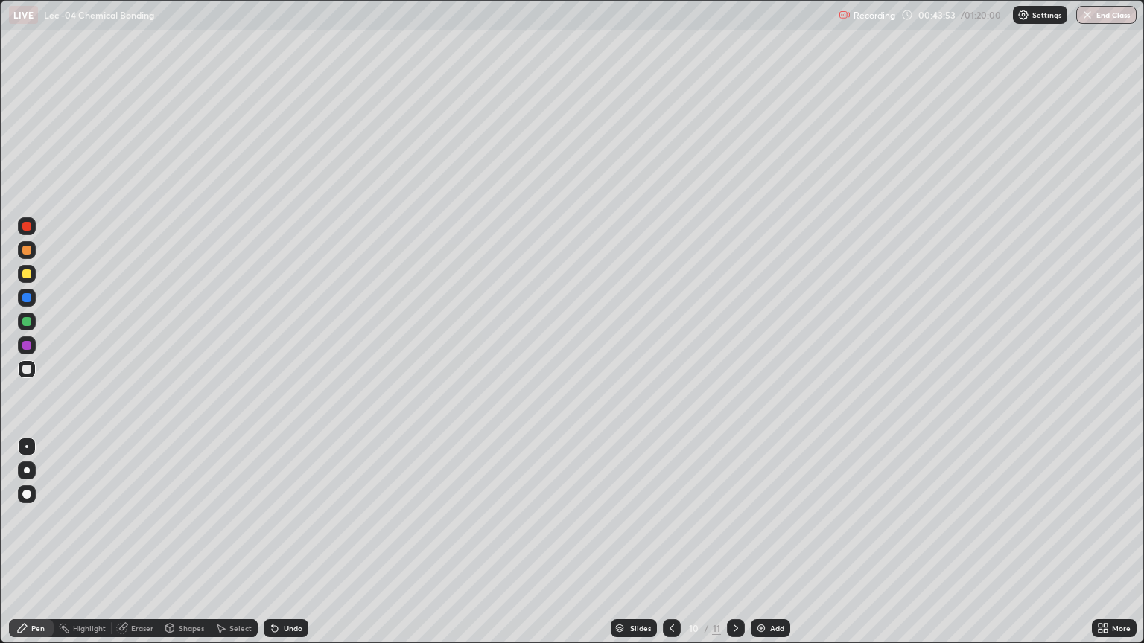
click at [33, 325] on div at bounding box center [27, 322] width 18 height 18
click at [279, 542] on div "Undo" at bounding box center [286, 628] width 45 height 18
click at [269, 542] on icon at bounding box center [275, 628] width 12 height 12
click at [272, 542] on icon at bounding box center [275, 629] width 6 height 6
click at [264, 542] on div "Undo" at bounding box center [286, 628] width 45 height 18
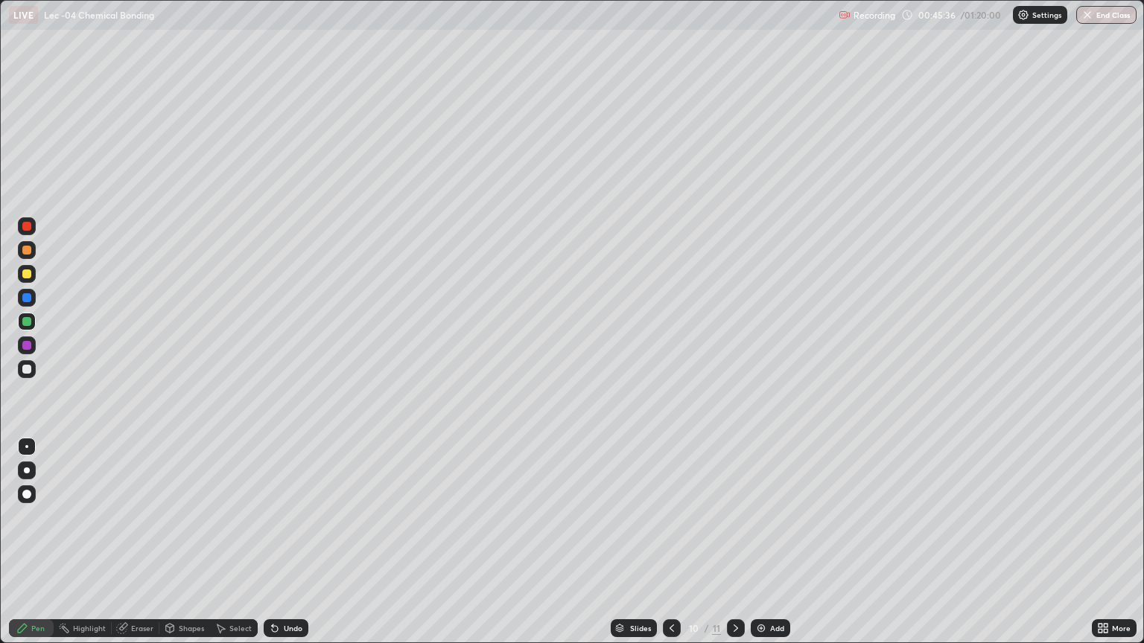
click at [265, 542] on div "Undo" at bounding box center [286, 628] width 45 height 18
click at [252, 542] on div "Select" at bounding box center [234, 628] width 48 height 18
click at [255, 542] on div "Select" at bounding box center [234, 628] width 48 height 30
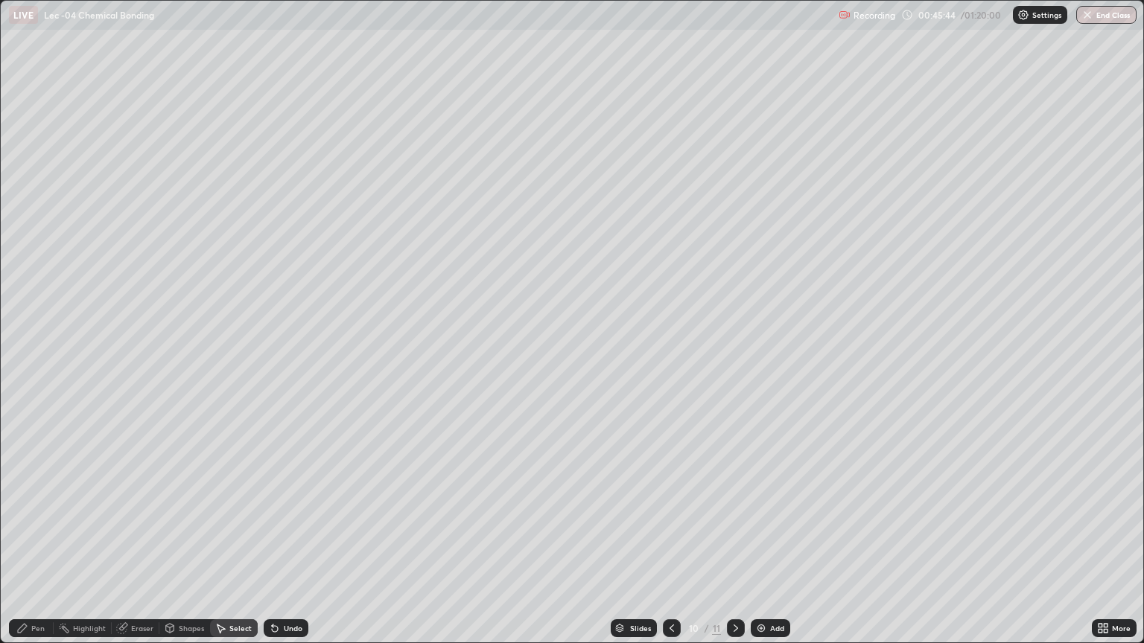
click at [33, 542] on div "Pen" at bounding box center [37, 628] width 13 height 7
click at [287, 542] on div "Undo" at bounding box center [286, 628] width 45 height 18
click at [290, 542] on div "Undo" at bounding box center [293, 628] width 19 height 7
click at [293, 542] on div "Undo" at bounding box center [293, 628] width 19 height 7
click at [292, 542] on div "Undo" at bounding box center [293, 628] width 19 height 7
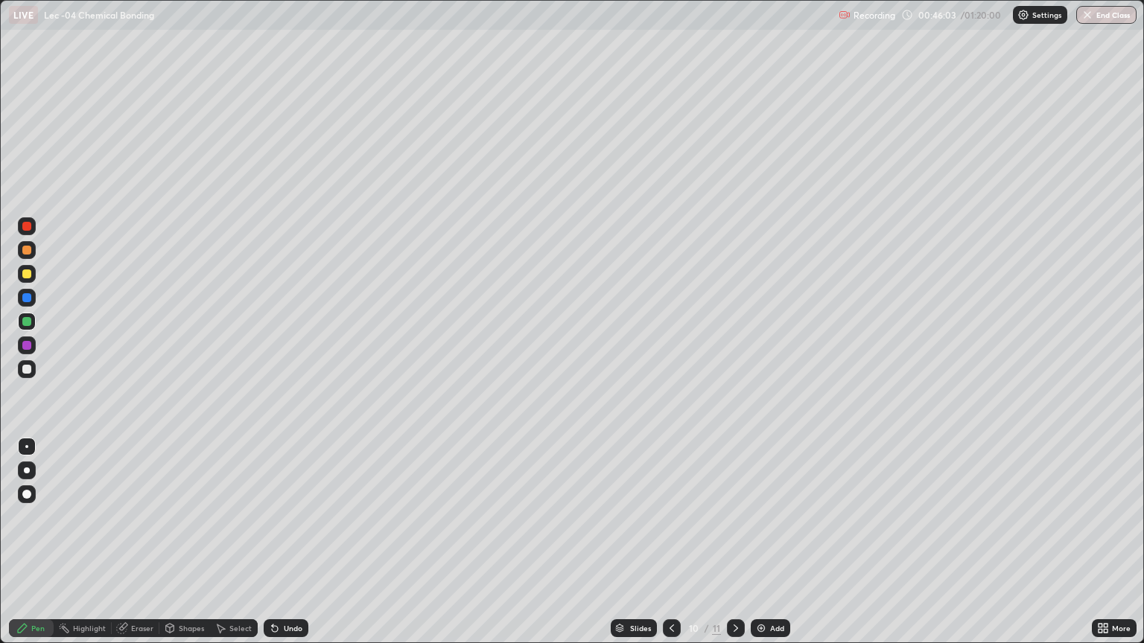
click at [296, 542] on div "Undo" at bounding box center [293, 628] width 19 height 7
click at [223, 542] on icon at bounding box center [220, 628] width 12 height 12
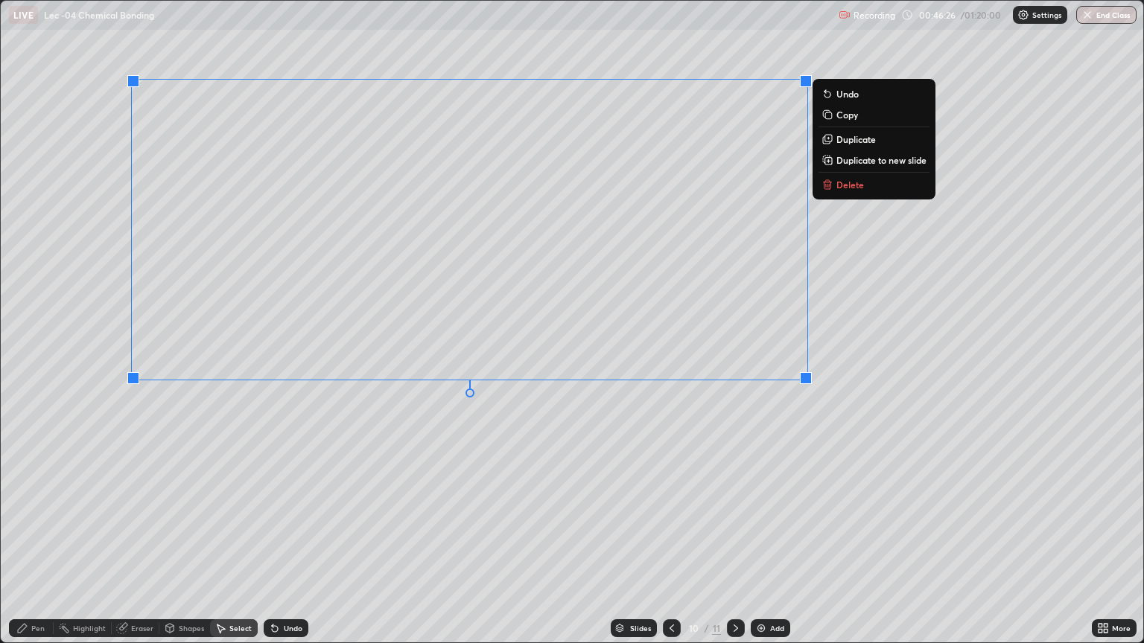
click at [696, 447] on div "0 ° Undo Copy Duplicate Duplicate to new slide Delete" at bounding box center [572, 322] width 1142 height 642
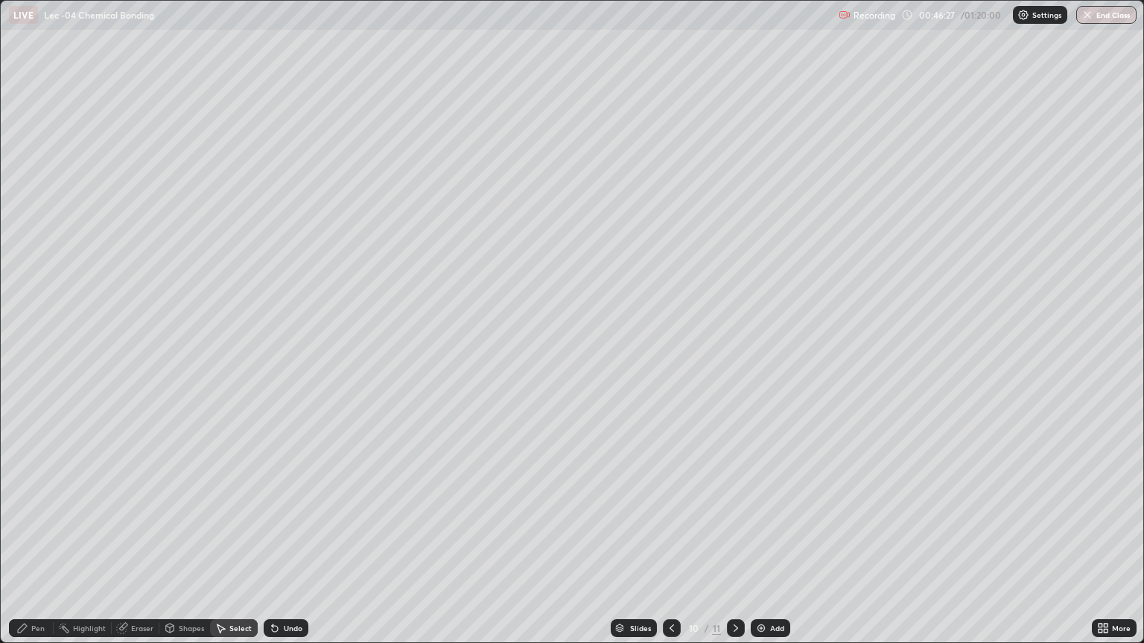
click at [34, 542] on div "Pen" at bounding box center [37, 628] width 13 height 7
click at [25, 371] on div at bounding box center [26, 369] width 9 height 9
click at [183, 542] on div "Shapes" at bounding box center [184, 628] width 51 height 18
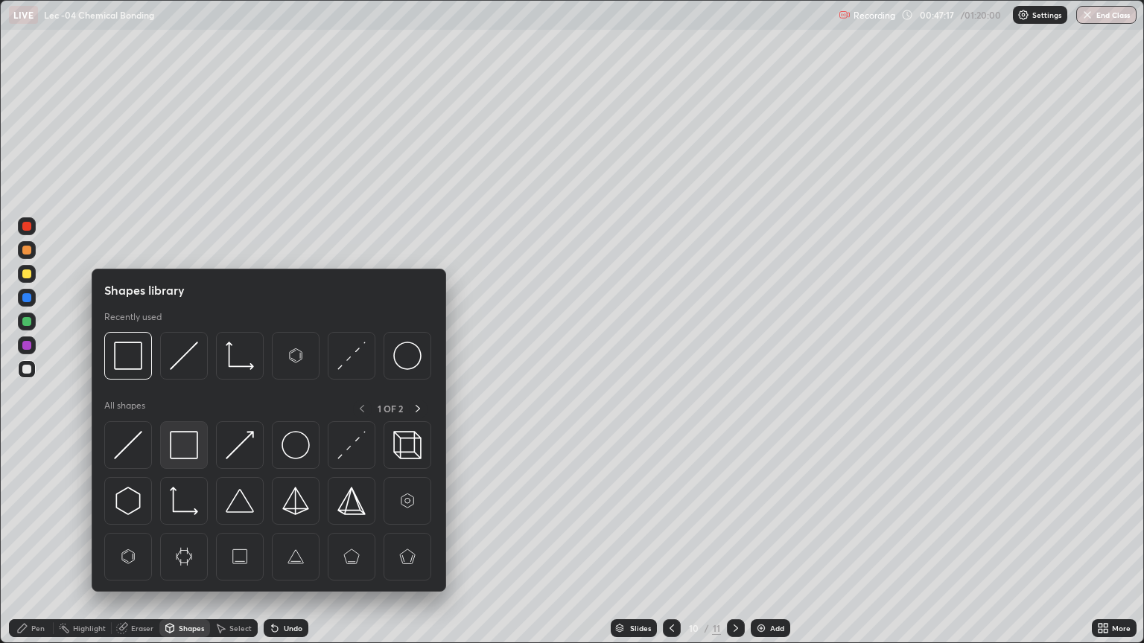
click at [187, 435] on img at bounding box center [184, 445] width 28 height 28
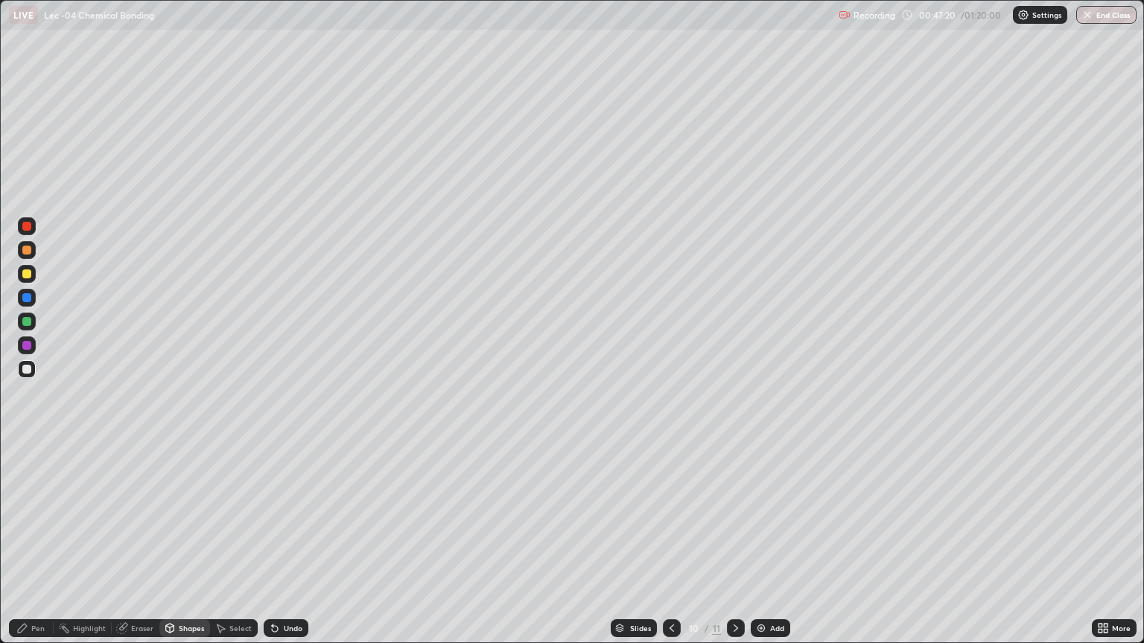
click at [180, 542] on div "Shapes" at bounding box center [184, 628] width 51 height 18
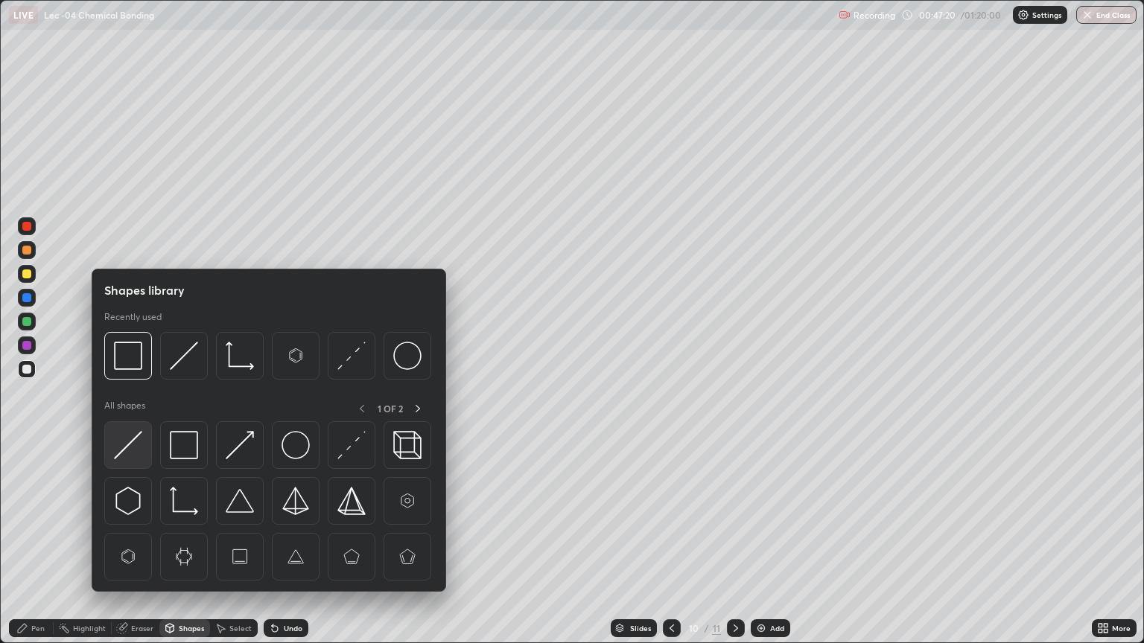
click at [138, 449] on img at bounding box center [128, 445] width 28 height 28
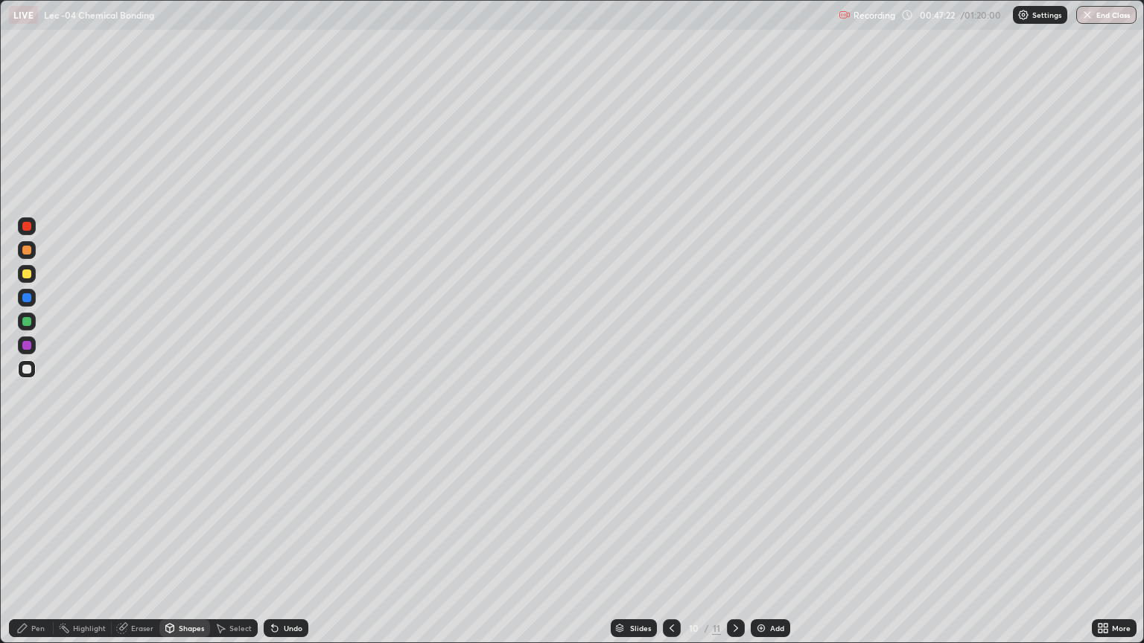
click at [36, 542] on div "Pen" at bounding box center [31, 628] width 45 height 18
click at [779, 542] on div "Add" at bounding box center [777, 628] width 14 height 7
click at [663, 542] on div at bounding box center [672, 628] width 18 height 18
click at [734, 542] on icon at bounding box center [736, 628] width 12 height 12
click at [670, 542] on icon at bounding box center [672, 628] width 12 height 12
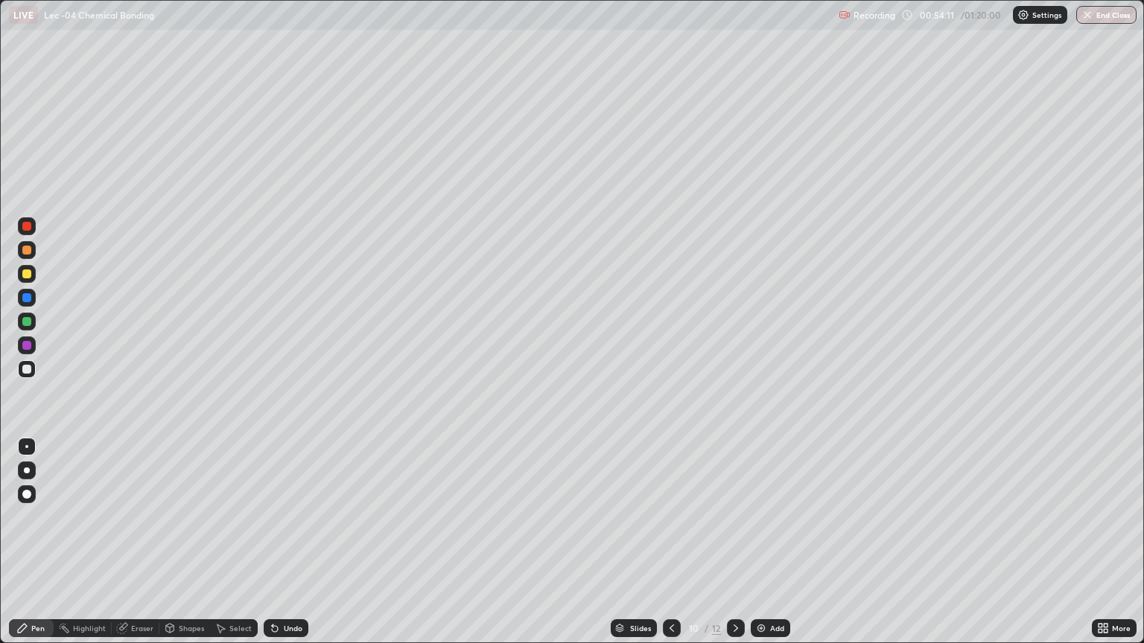
click at [736, 542] on div at bounding box center [736, 628] width 18 height 18
click at [122, 542] on icon at bounding box center [123, 626] width 8 height 7
click at [757, 542] on img at bounding box center [761, 628] width 12 height 12
click at [40, 542] on div "Pen" at bounding box center [37, 628] width 13 height 7
click at [677, 542] on div at bounding box center [672, 628] width 18 height 18
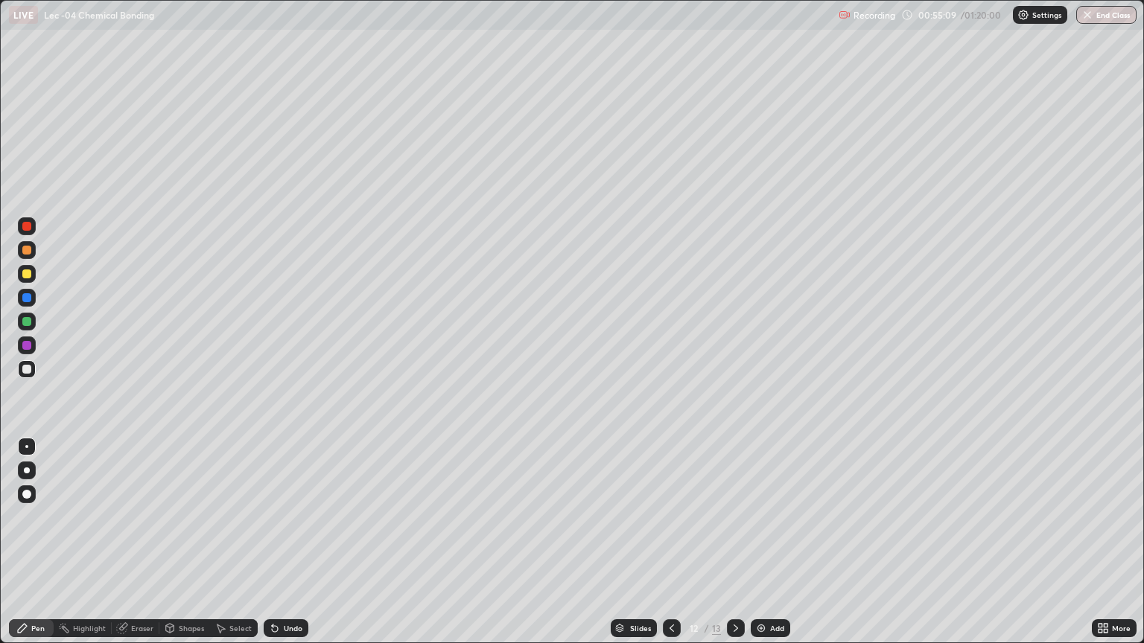
click at [678, 542] on div at bounding box center [672, 628] width 18 height 30
click at [734, 542] on icon at bounding box center [736, 628] width 12 height 12
click at [292, 542] on div "Undo" at bounding box center [293, 628] width 19 height 7
click at [144, 542] on div "Eraser" at bounding box center [136, 628] width 48 height 18
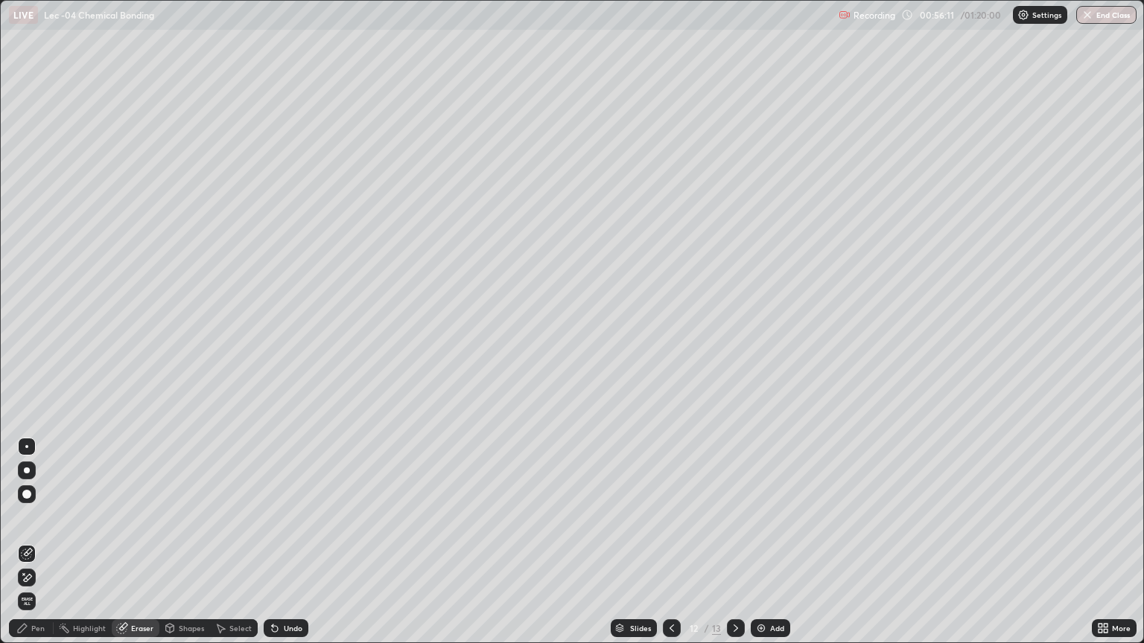
click at [45, 542] on div "Pen" at bounding box center [31, 628] width 45 height 18
click at [30, 322] on div at bounding box center [26, 321] width 9 height 9
click at [676, 542] on div at bounding box center [672, 628] width 18 height 18
click at [675, 542] on icon at bounding box center [672, 628] width 12 height 12
click at [741, 542] on div at bounding box center [736, 628] width 18 height 18
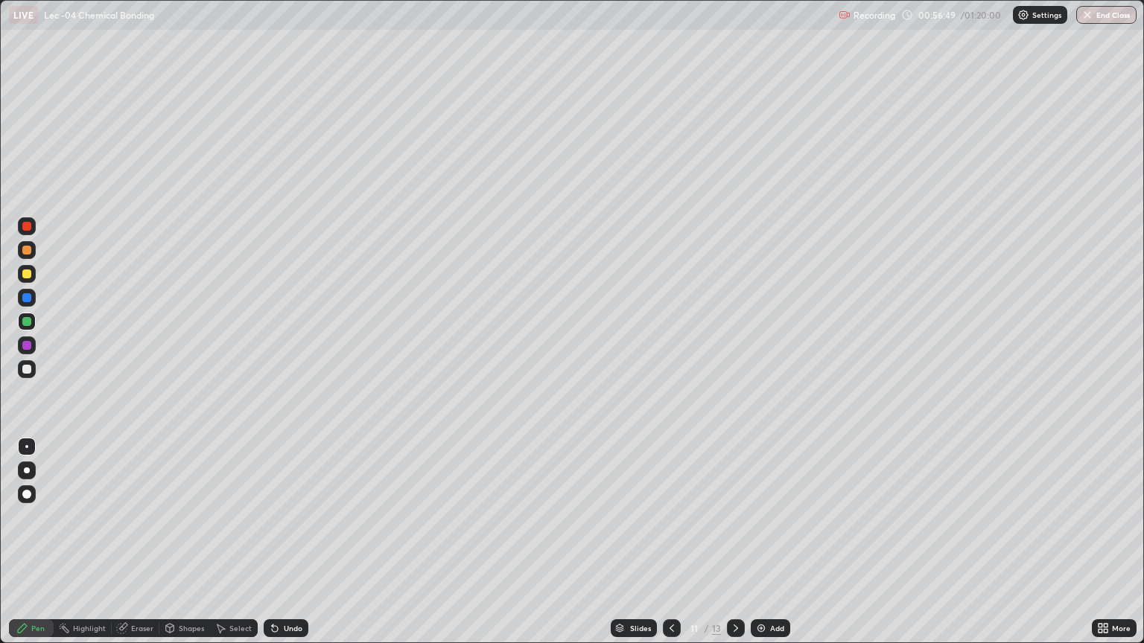
click at [741, 542] on div at bounding box center [736, 628] width 18 height 18
click at [34, 370] on div at bounding box center [27, 369] width 18 height 18
click at [34, 300] on div at bounding box center [27, 298] width 18 height 18
click at [28, 370] on div at bounding box center [26, 369] width 9 height 9
click at [735, 542] on div at bounding box center [736, 628] width 18 height 18
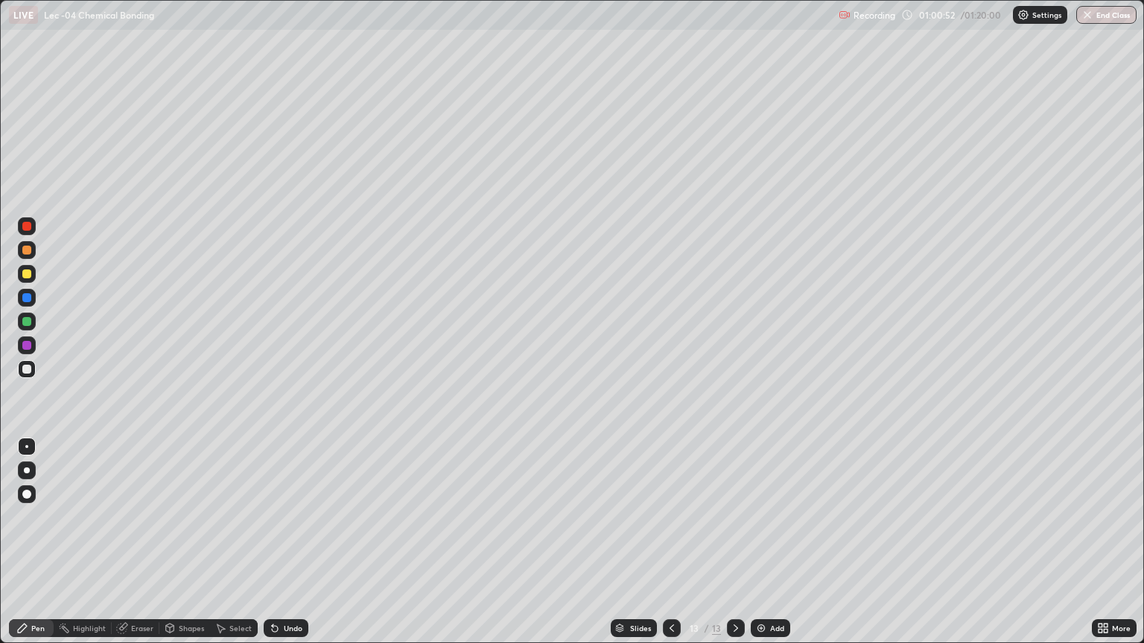
click at [32, 278] on div at bounding box center [27, 274] width 18 height 18
click at [225, 542] on icon at bounding box center [220, 628] width 12 height 12
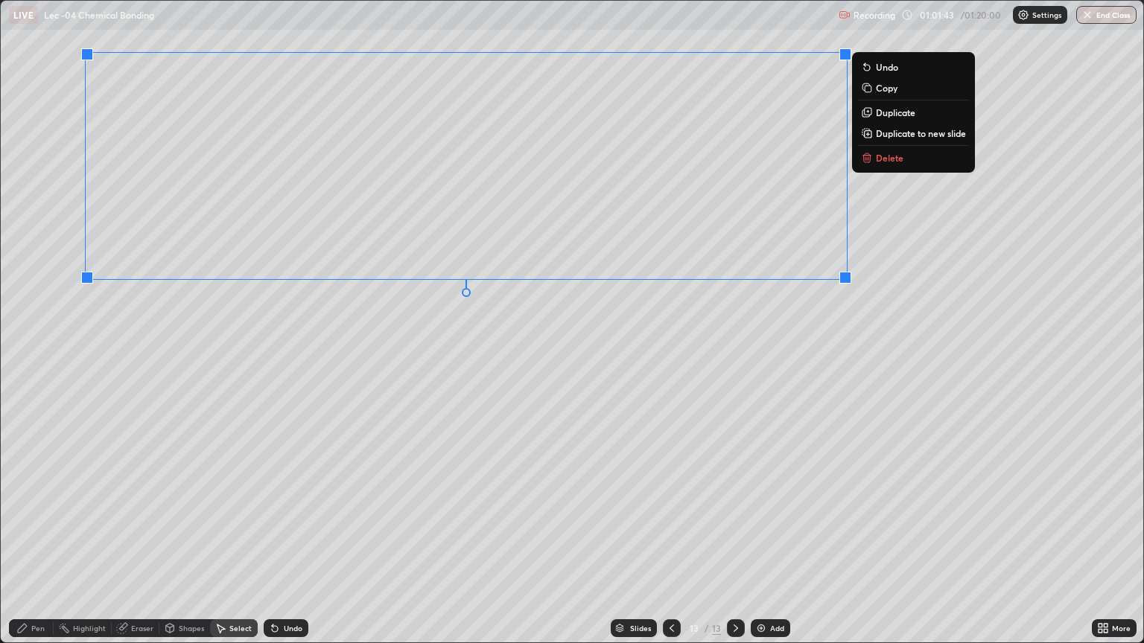
click at [39, 542] on div "Pen" at bounding box center [37, 628] width 13 height 7
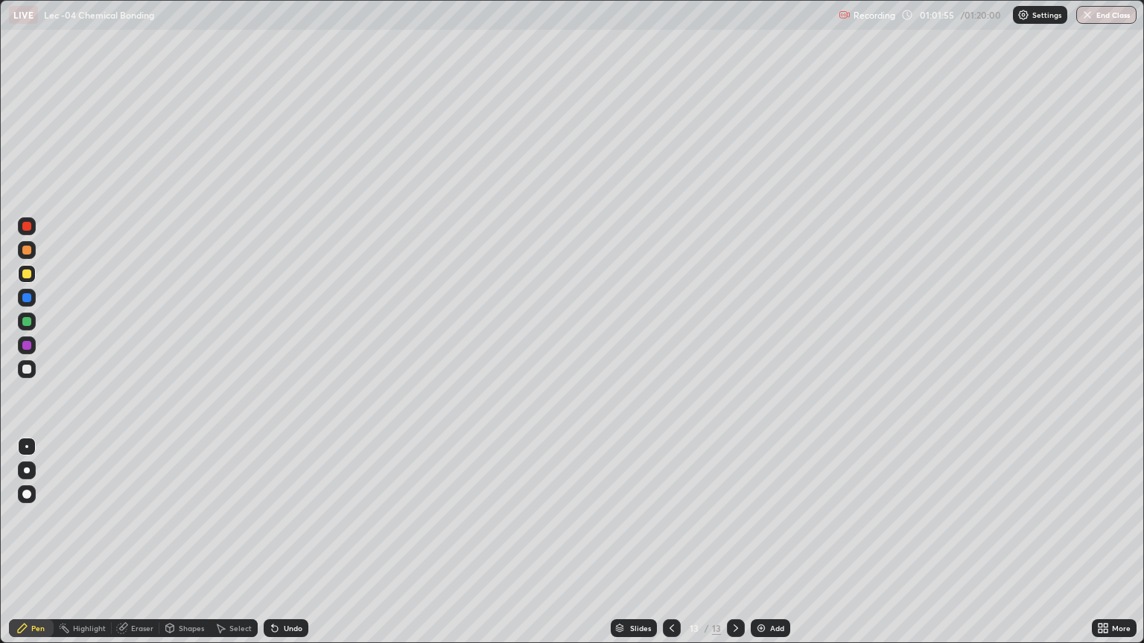
click at [32, 368] on div at bounding box center [27, 369] width 18 height 18
click at [275, 542] on icon at bounding box center [275, 628] width 12 height 12
click at [278, 542] on icon at bounding box center [275, 628] width 12 height 12
click at [272, 542] on icon at bounding box center [275, 629] width 6 height 6
click at [274, 542] on icon at bounding box center [275, 629] width 6 height 6
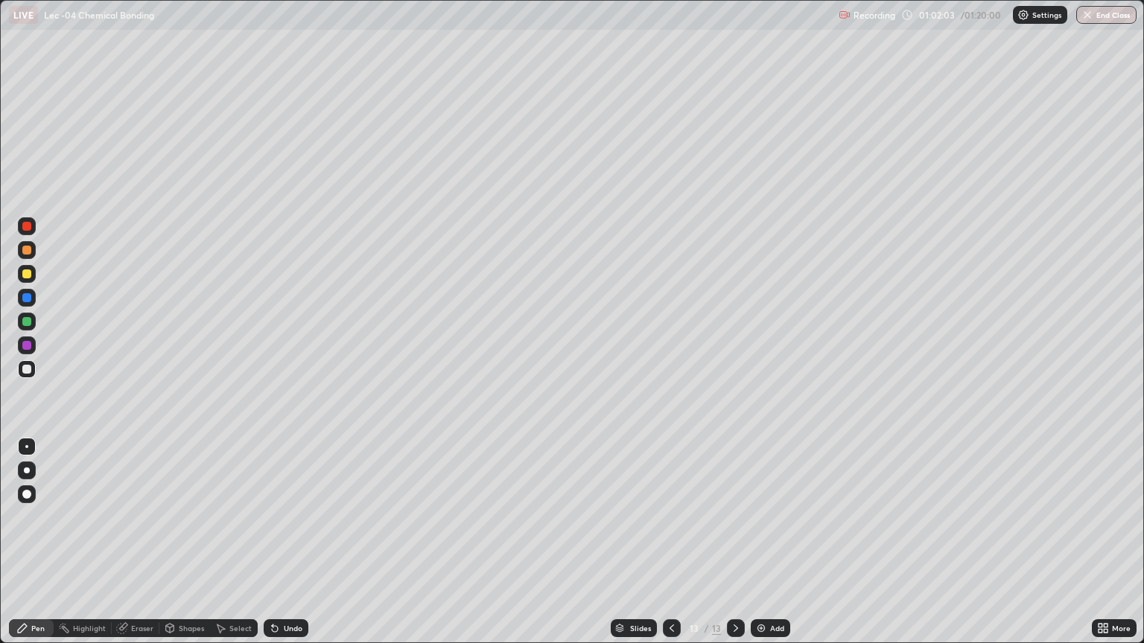
click at [272, 542] on icon at bounding box center [275, 629] width 6 height 6
click at [272, 542] on icon at bounding box center [272, 625] width 1 height 1
click at [141, 542] on div "Eraser" at bounding box center [136, 628] width 48 height 18
click at [37, 542] on div "Pen" at bounding box center [37, 628] width 13 height 7
click at [33, 319] on div at bounding box center [27, 322] width 18 height 18
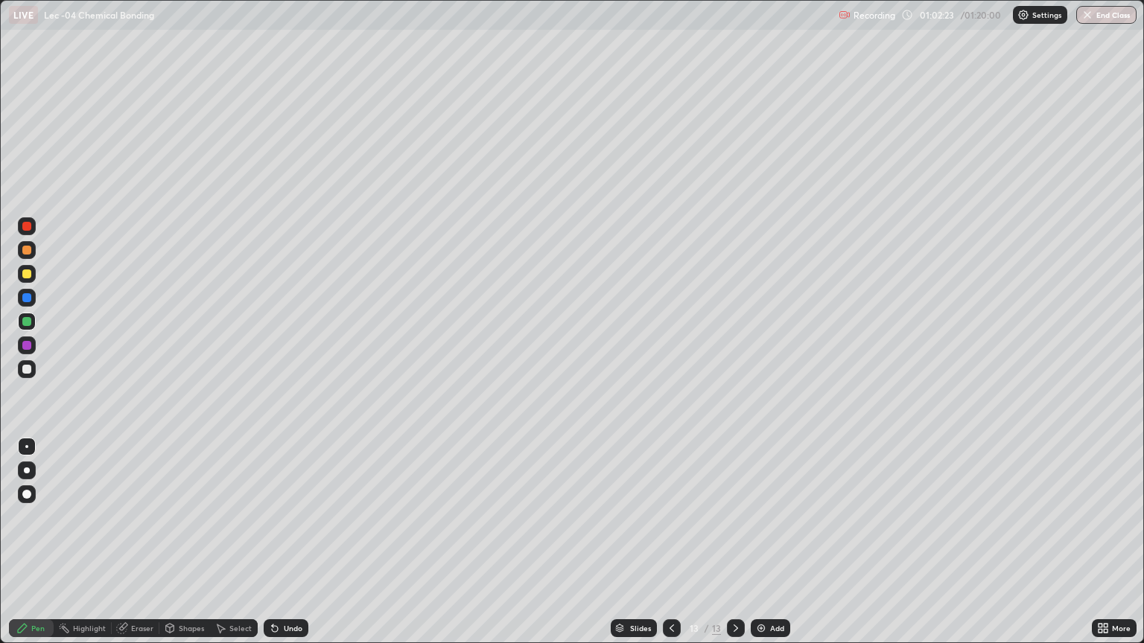
click at [128, 542] on div "Eraser" at bounding box center [136, 628] width 48 height 18
click at [25, 542] on icon at bounding box center [22, 628] width 9 height 9
click at [128, 542] on div "Eraser" at bounding box center [136, 628] width 48 height 18
click at [28, 542] on icon at bounding box center [22, 628] width 12 height 12
click at [767, 542] on div "Add" at bounding box center [769, 628] width 39 height 18
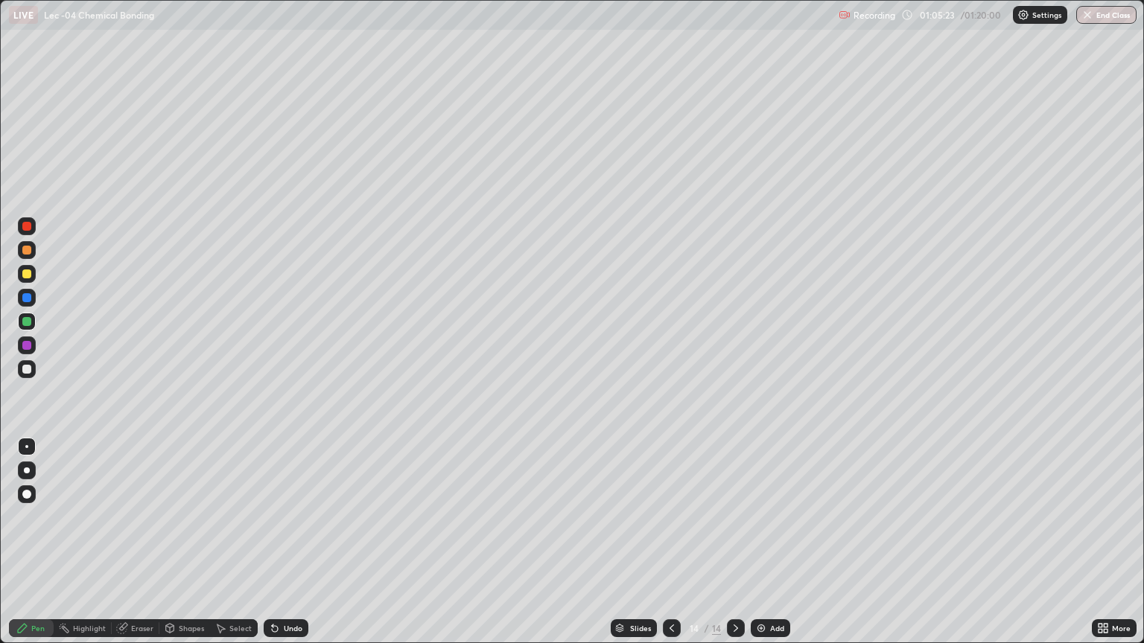
click at [35, 370] on div at bounding box center [27, 369] width 18 height 18
click at [237, 542] on div "Select" at bounding box center [234, 628] width 48 height 18
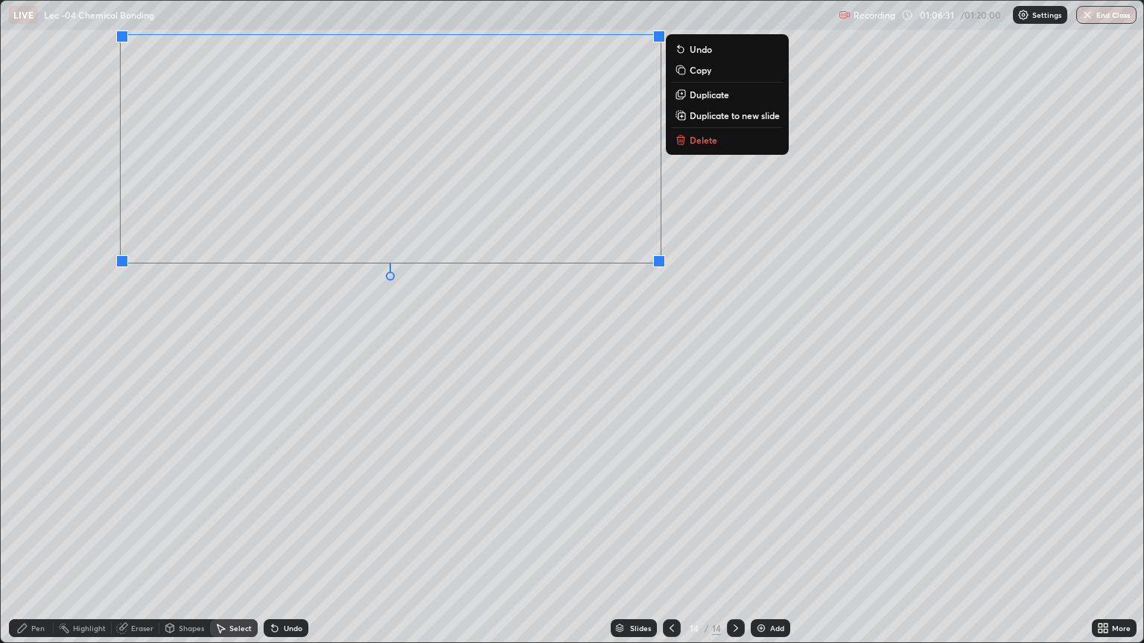
click at [35, 542] on div "Pen" at bounding box center [31, 628] width 45 height 18
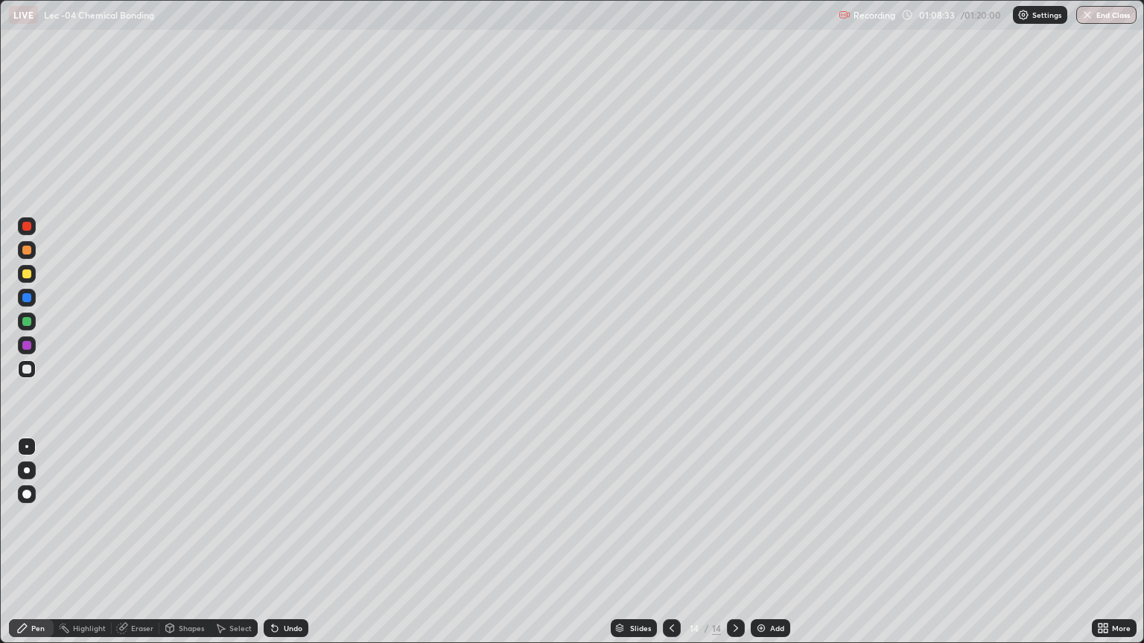
click at [776, 542] on div "Add" at bounding box center [777, 628] width 14 height 7
click at [28, 274] on div at bounding box center [26, 274] width 9 height 9
click at [272, 542] on icon at bounding box center [272, 625] width 1 height 1
click at [278, 542] on icon at bounding box center [275, 628] width 12 height 12
click at [34, 367] on div at bounding box center [27, 369] width 18 height 18
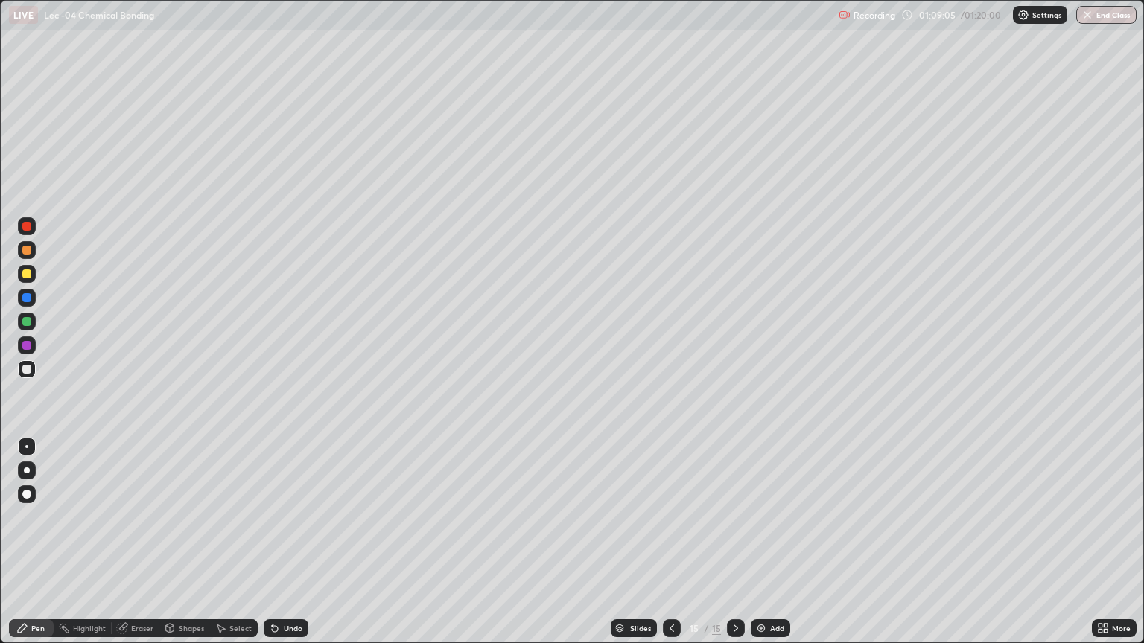
click at [31, 249] on div at bounding box center [26, 250] width 9 height 9
click at [284, 542] on div "Undo" at bounding box center [286, 628] width 45 height 18
click at [283, 542] on div "Undo" at bounding box center [286, 628] width 45 height 18
click at [284, 542] on div "Undo" at bounding box center [283, 628] width 51 height 30
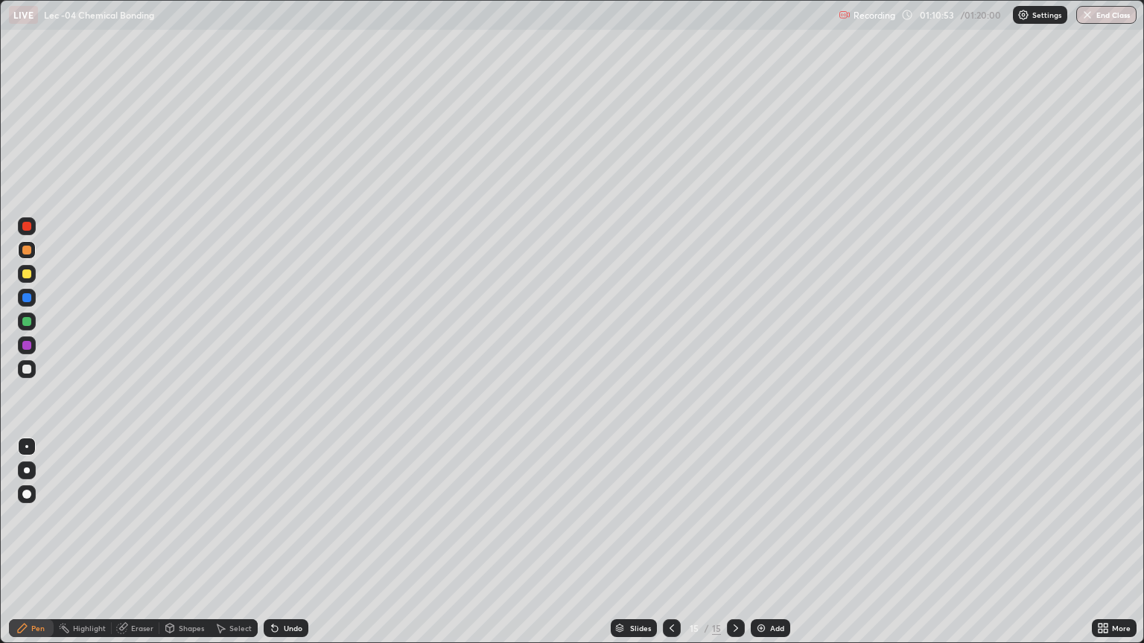
click at [121, 542] on icon at bounding box center [122, 629] width 10 height 10
click at [49, 542] on div "Pen" at bounding box center [31, 628] width 45 height 18
click at [32, 371] on div at bounding box center [27, 369] width 18 height 18
click at [34, 276] on div at bounding box center [27, 274] width 18 height 18
click at [220, 542] on div "Select" at bounding box center [234, 628] width 48 height 18
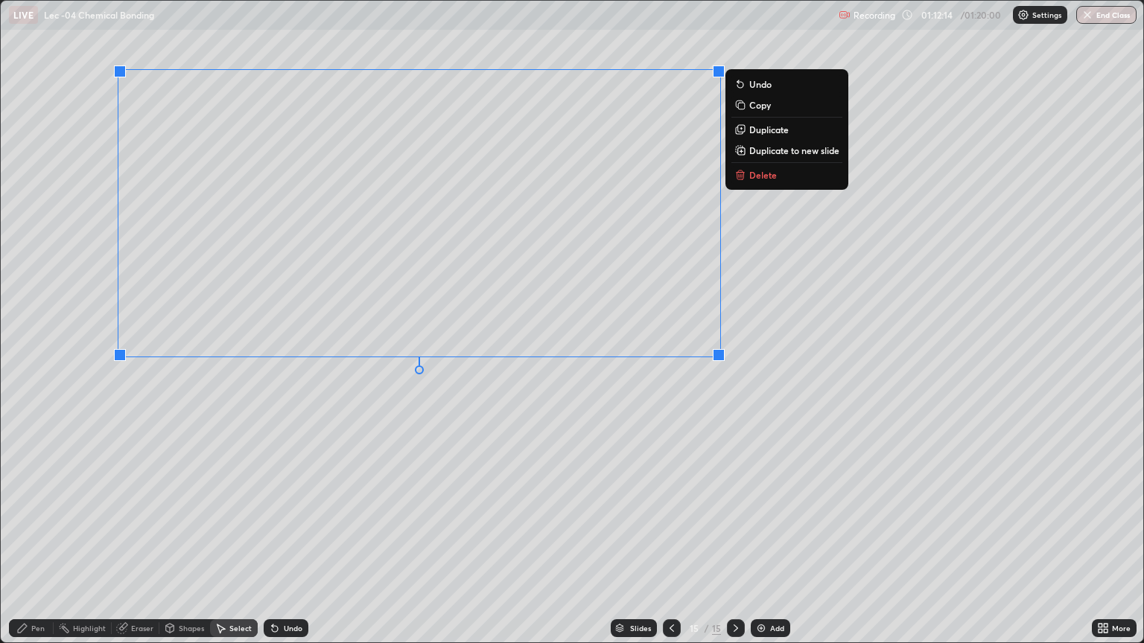
click at [43, 542] on div "Pen" at bounding box center [31, 628] width 45 height 18
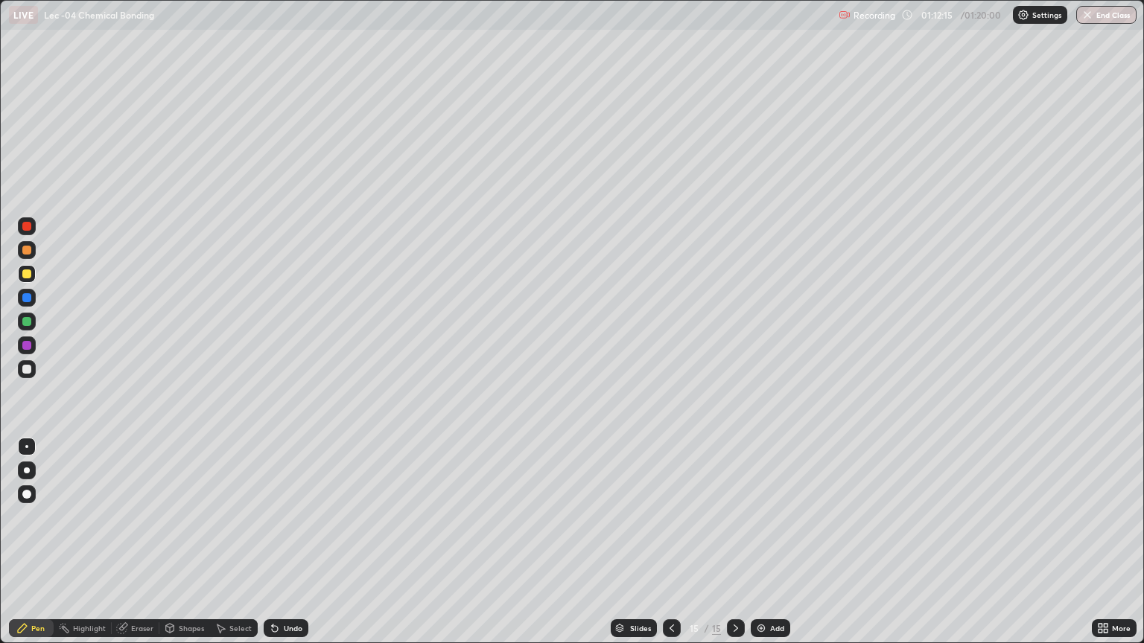
click at [28, 368] on div at bounding box center [26, 369] width 9 height 9
click at [137, 542] on div "Eraser" at bounding box center [142, 628] width 22 height 7
click at [129, 542] on div "Eraser" at bounding box center [136, 628] width 48 height 18
click at [33, 542] on div "Pen" at bounding box center [37, 628] width 13 height 7
click at [21, 323] on div at bounding box center [27, 322] width 18 height 18
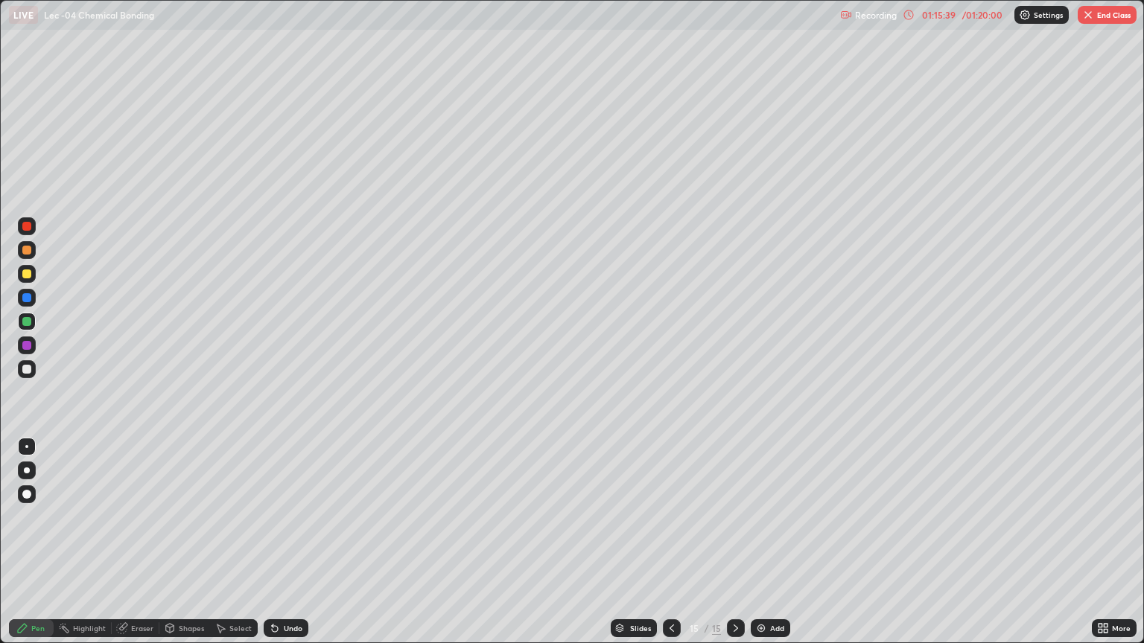
click at [765, 542] on img at bounding box center [761, 628] width 12 height 12
click at [670, 542] on icon at bounding box center [672, 628] width 12 height 12
click at [134, 542] on div "Eraser" at bounding box center [136, 628] width 48 height 18
click at [42, 542] on div "Pen" at bounding box center [37, 628] width 13 height 7
click at [777, 542] on div "Add" at bounding box center [777, 628] width 14 height 7
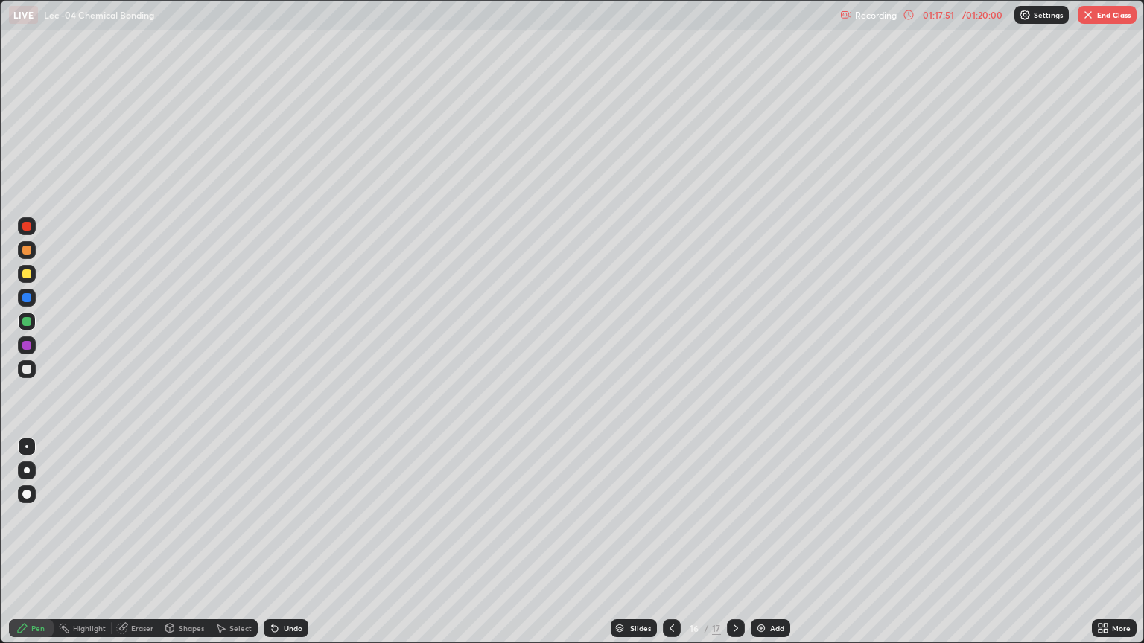
click at [32, 248] on div at bounding box center [27, 250] width 18 height 18
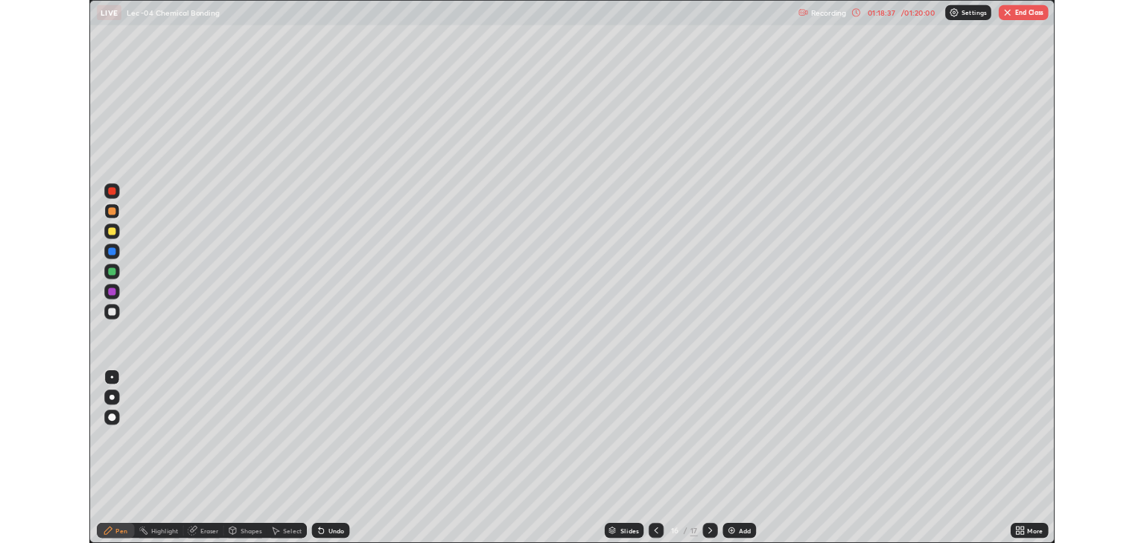
scroll to position [643, 1144]
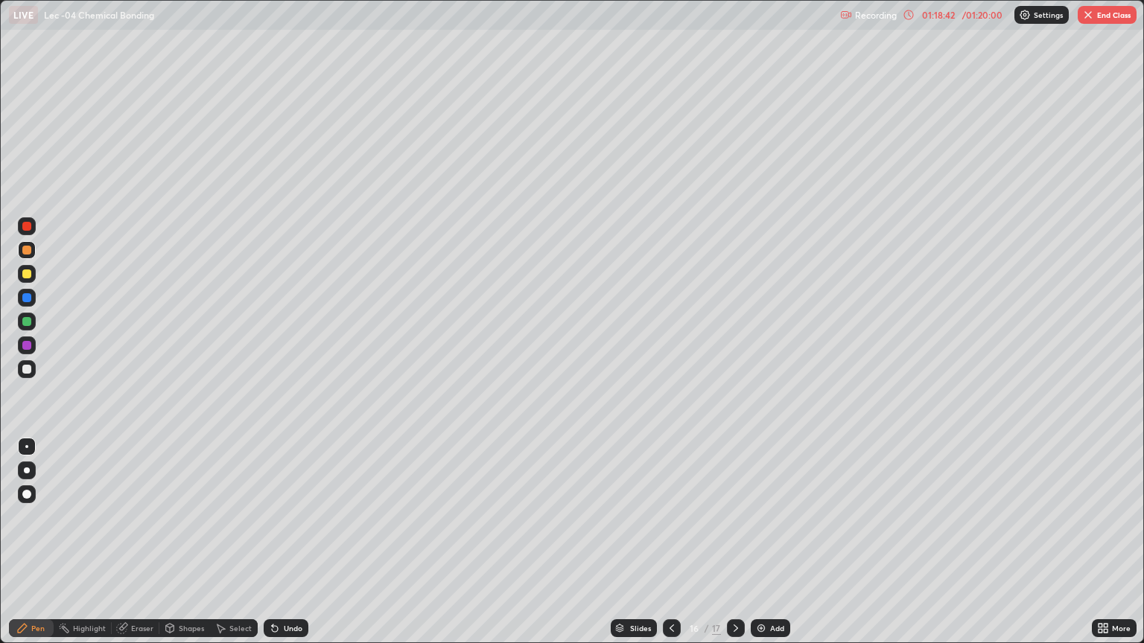
click at [31, 369] on div at bounding box center [27, 369] width 18 height 18
click at [33, 275] on div at bounding box center [27, 274] width 18 height 18
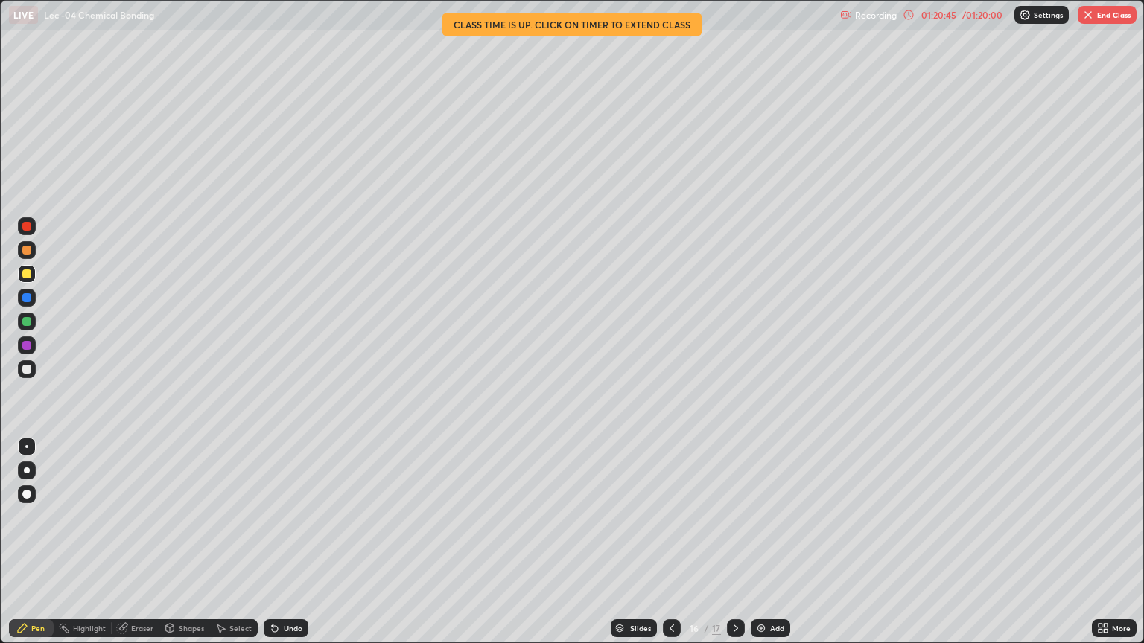
click at [32, 253] on div at bounding box center [27, 250] width 18 height 18
click at [281, 619] on div "Undo" at bounding box center [286, 628] width 45 height 18
click at [33, 373] on div at bounding box center [27, 369] width 18 height 18
click at [225, 625] on icon at bounding box center [220, 628] width 12 height 12
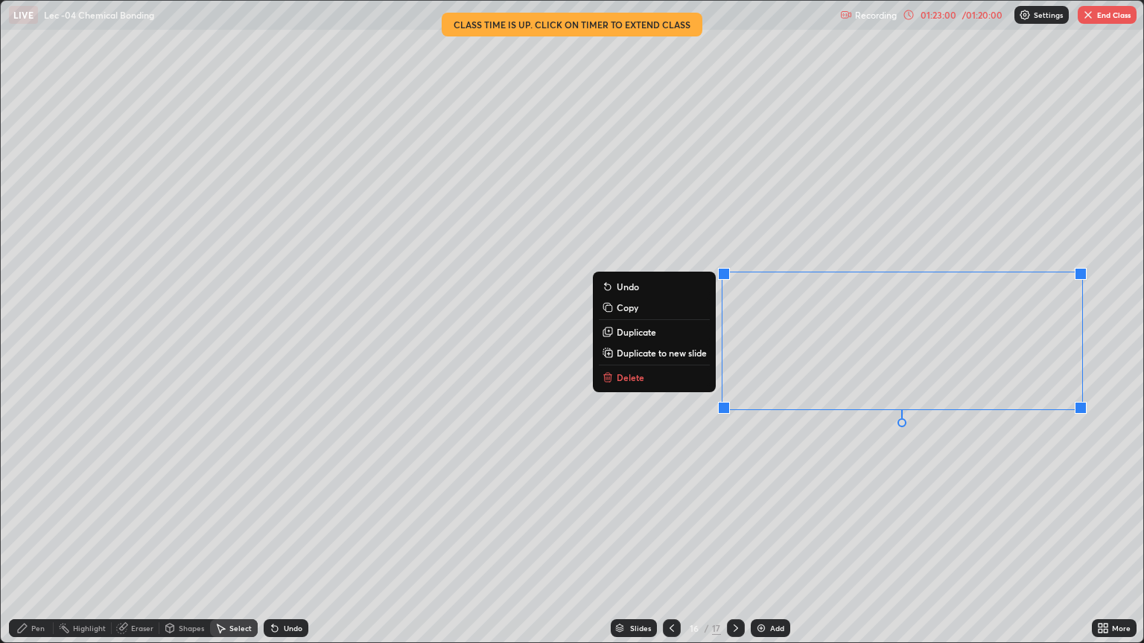
click at [944, 497] on div "0 ° Undo Copy Duplicate Duplicate to new slide Delete" at bounding box center [572, 322] width 1142 height 642
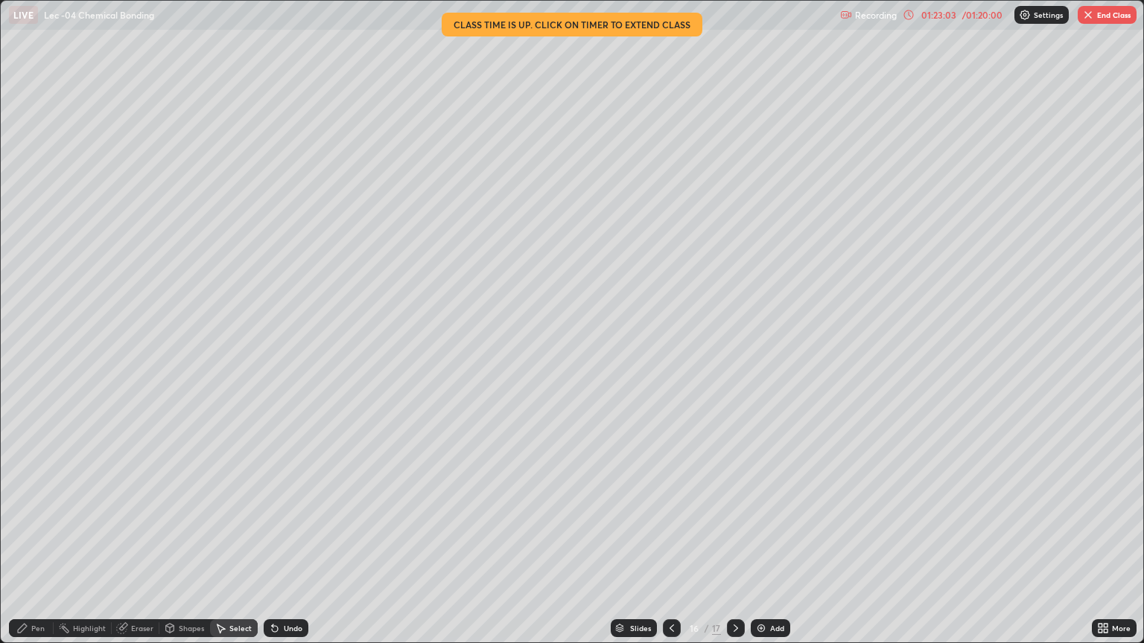
click at [37, 627] on div "Pen" at bounding box center [37, 628] width 13 height 7
click at [33, 246] on div at bounding box center [27, 250] width 18 height 18
click at [280, 621] on div "Undo" at bounding box center [286, 628] width 45 height 18
click at [285, 621] on div "Undo" at bounding box center [286, 628] width 45 height 18
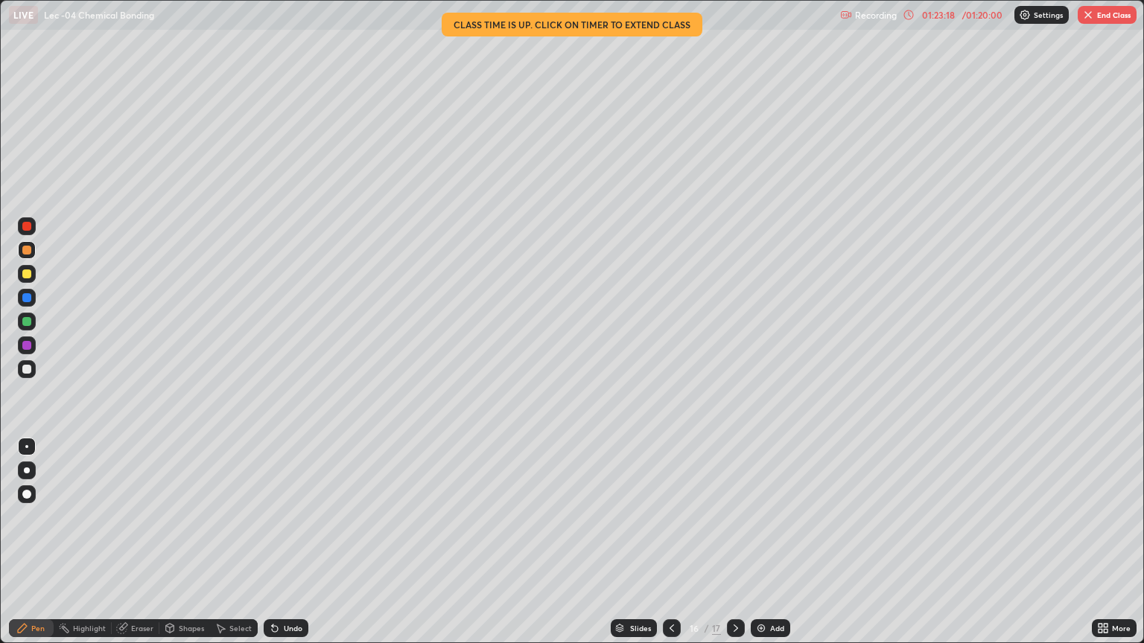
click at [284, 620] on div "Undo" at bounding box center [286, 628] width 45 height 18
click at [283, 619] on div "Undo" at bounding box center [286, 628] width 45 height 18
click at [284, 620] on div "Undo" at bounding box center [286, 628] width 45 height 18
click at [285, 619] on div "Undo" at bounding box center [286, 628] width 45 height 18
click at [28, 369] on div at bounding box center [26, 369] width 9 height 9
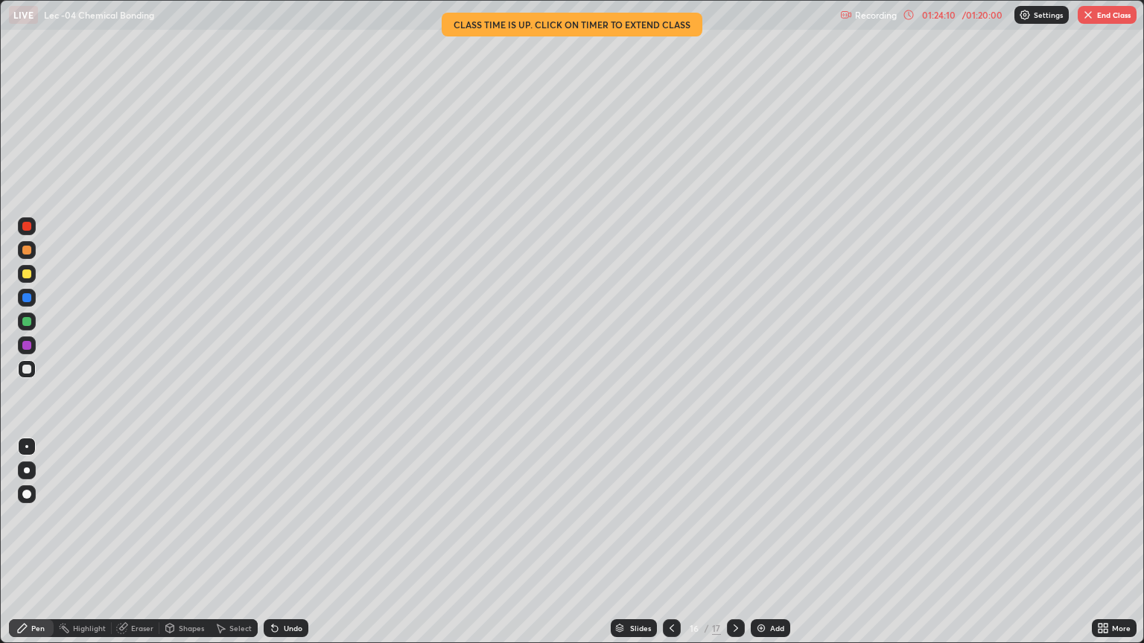
click at [143, 622] on div "Eraser" at bounding box center [136, 628] width 48 height 18
click at [35, 628] on div "Pen" at bounding box center [37, 628] width 13 height 7
click at [942, 19] on div "01:26:09" at bounding box center [938, 14] width 42 height 9
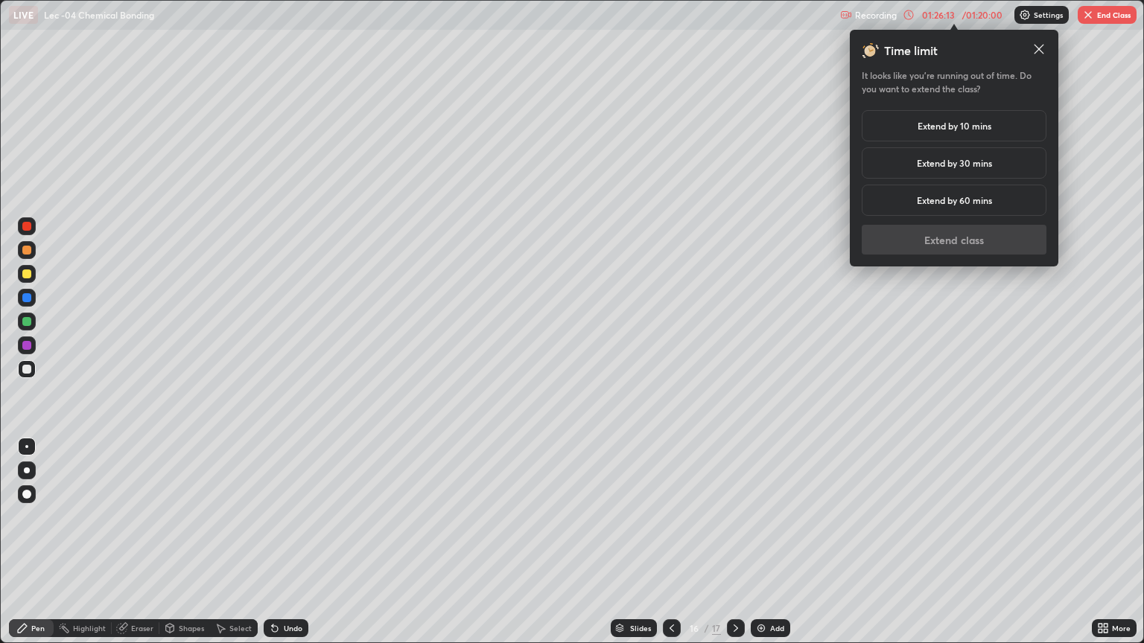
click at [951, 168] on h5 "Extend by 30 mins" at bounding box center [954, 162] width 75 height 13
click at [954, 245] on button "Extend class" at bounding box center [953, 240] width 185 height 30
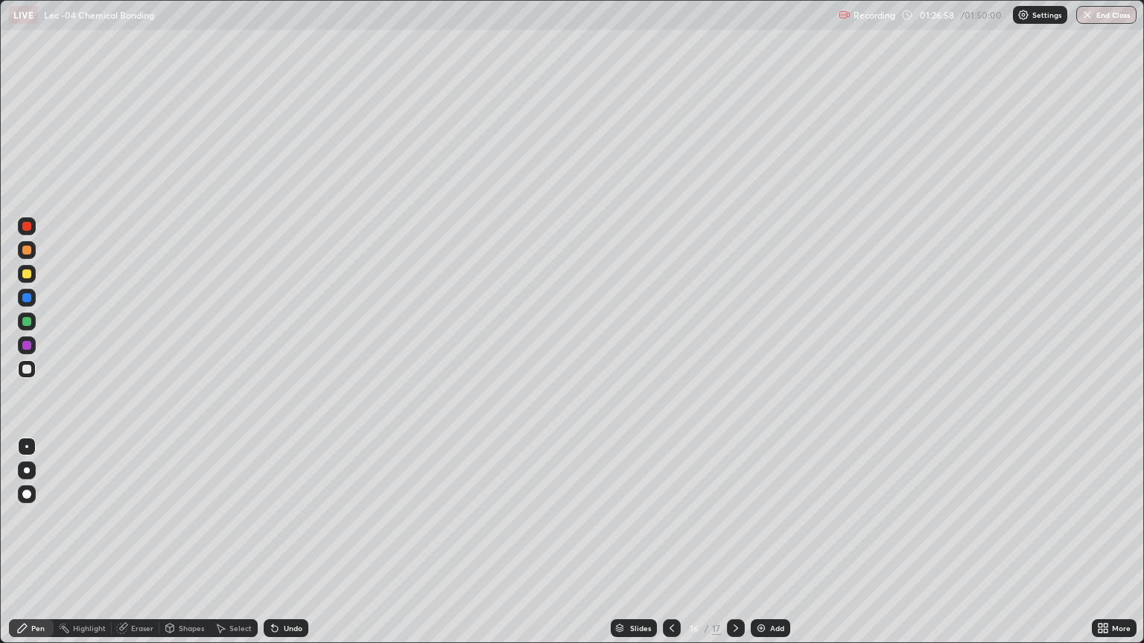
click at [762, 627] on img at bounding box center [761, 628] width 12 height 12
click at [25, 275] on div at bounding box center [26, 274] width 9 height 9
click at [29, 372] on div at bounding box center [26, 369] width 9 height 9
click at [223, 624] on icon at bounding box center [220, 628] width 12 height 12
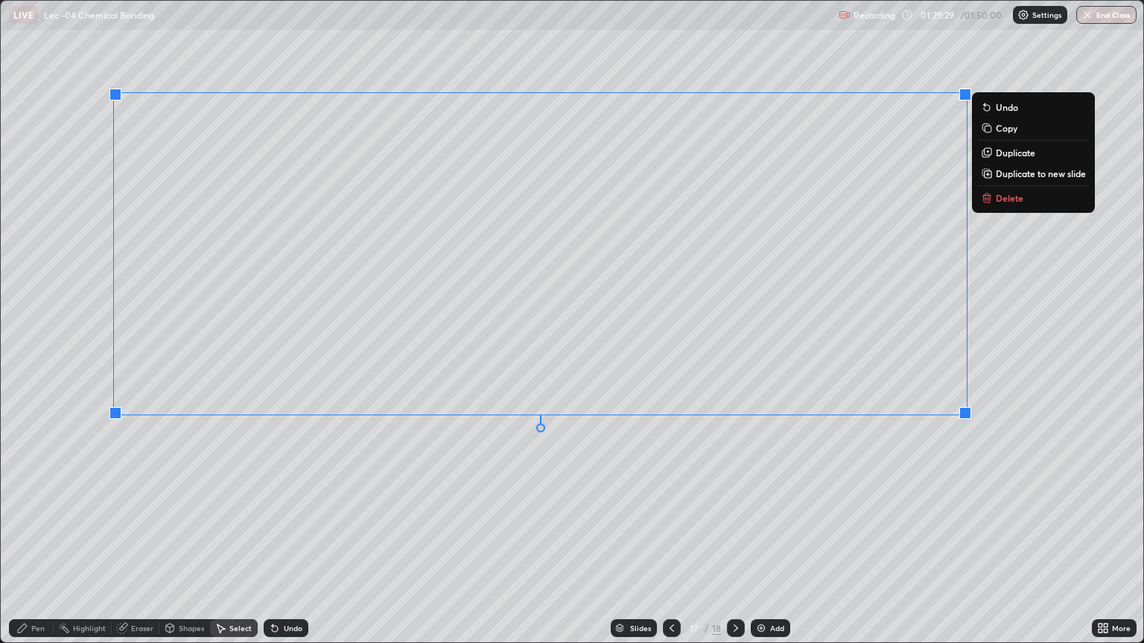
click at [39, 622] on div "Pen" at bounding box center [31, 628] width 45 height 18
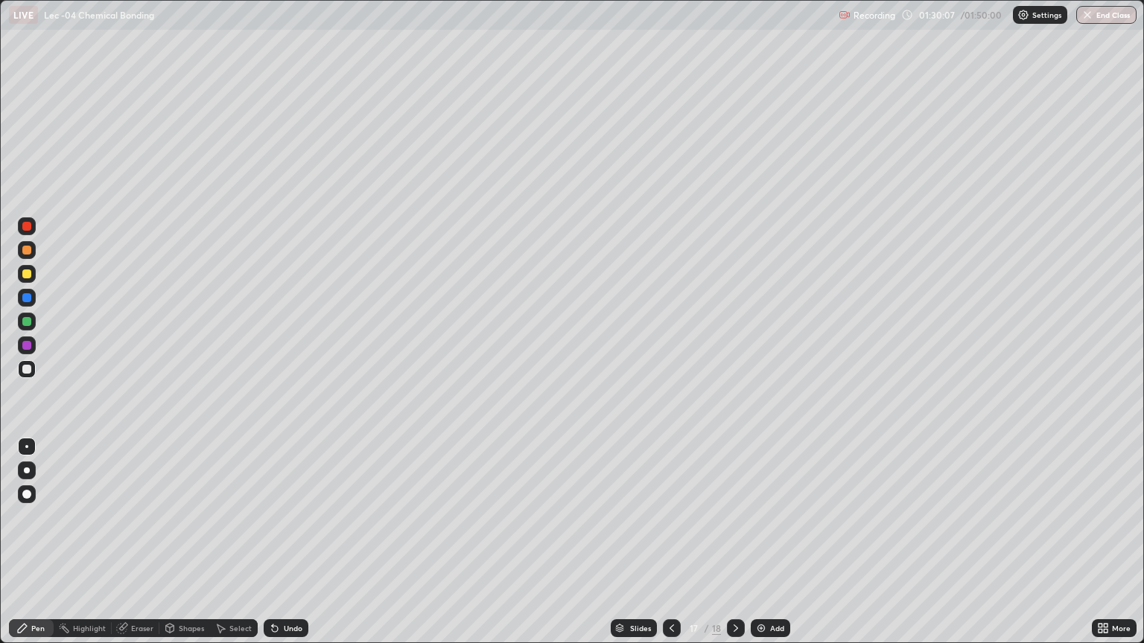
click at [26, 322] on div at bounding box center [26, 321] width 9 height 9
click at [776, 628] on div "Add" at bounding box center [777, 628] width 14 height 7
click at [34, 372] on div at bounding box center [27, 369] width 18 height 18
click at [284, 631] on div "Undo" at bounding box center [293, 628] width 19 height 7
click at [290, 628] on div "Undo" at bounding box center [293, 628] width 19 height 7
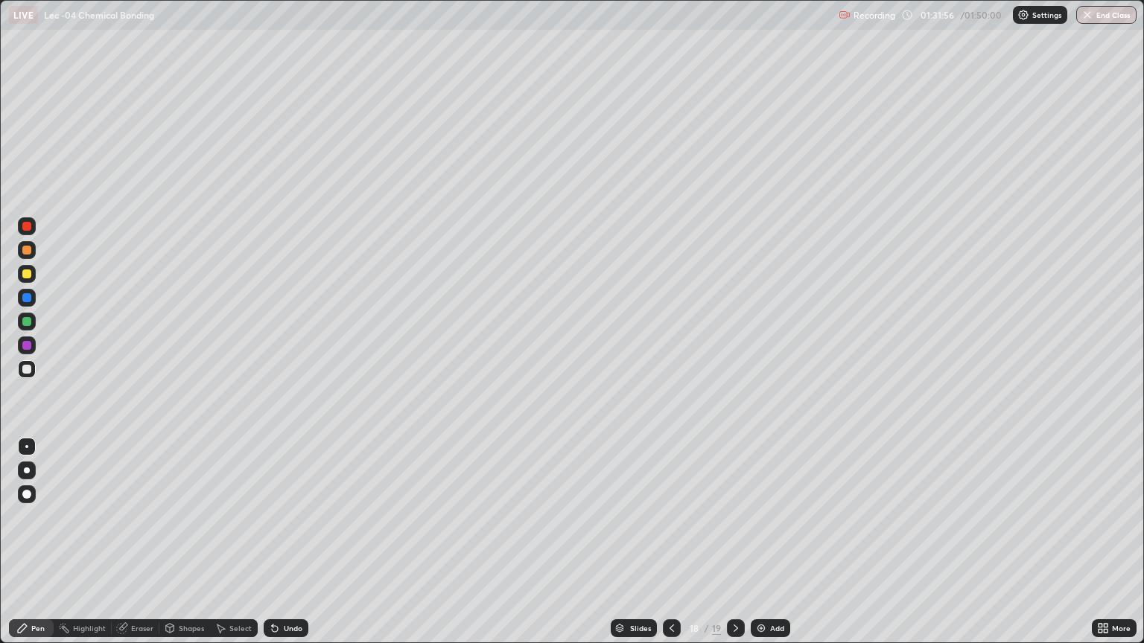
click at [290, 628] on div "Undo" at bounding box center [293, 628] width 19 height 7
click at [290, 631] on div "Undo" at bounding box center [293, 628] width 19 height 7
click at [31, 323] on div at bounding box center [26, 321] width 9 height 9
click at [122, 625] on icon at bounding box center [123, 626] width 8 height 7
click at [28, 630] on div "Pen" at bounding box center [31, 628] width 45 height 18
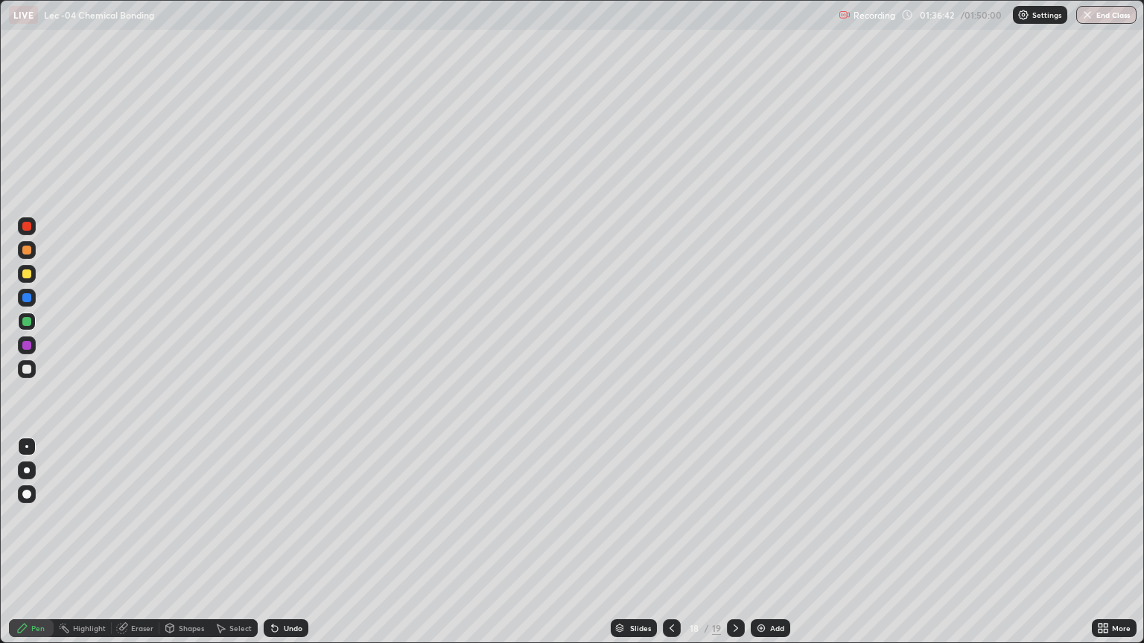
click at [34, 376] on div at bounding box center [27, 369] width 18 height 18
click at [175, 623] on div "Shapes" at bounding box center [184, 628] width 51 height 18
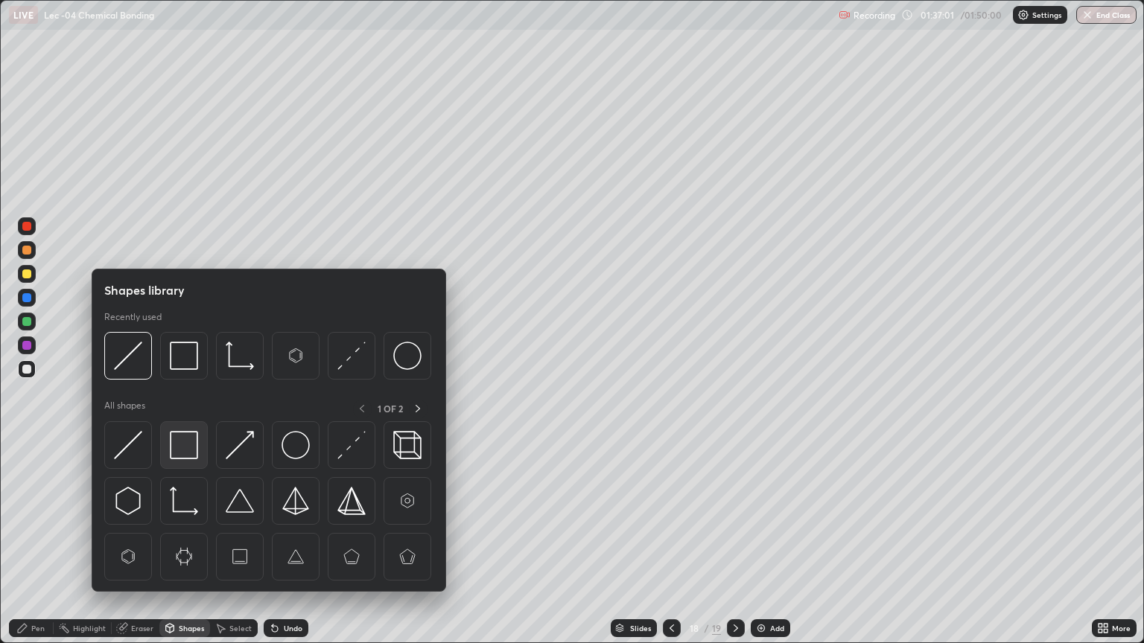
click at [179, 449] on img at bounding box center [184, 445] width 28 height 28
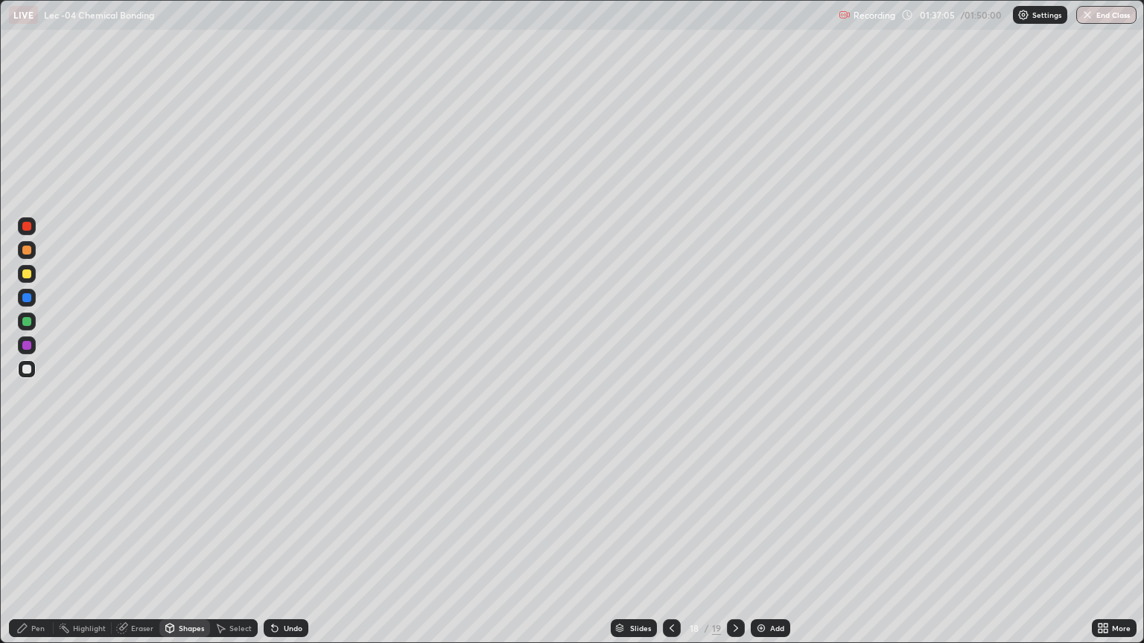
click at [22, 622] on icon at bounding box center [22, 628] width 12 height 12
click at [772, 629] on div "Add" at bounding box center [777, 628] width 14 height 7
click at [285, 625] on div "Undo" at bounding box center [293, 628] width 19 height 7
click at [189, 627] on div "Shapes" at bounding box center [191, 628] width 25 height 7
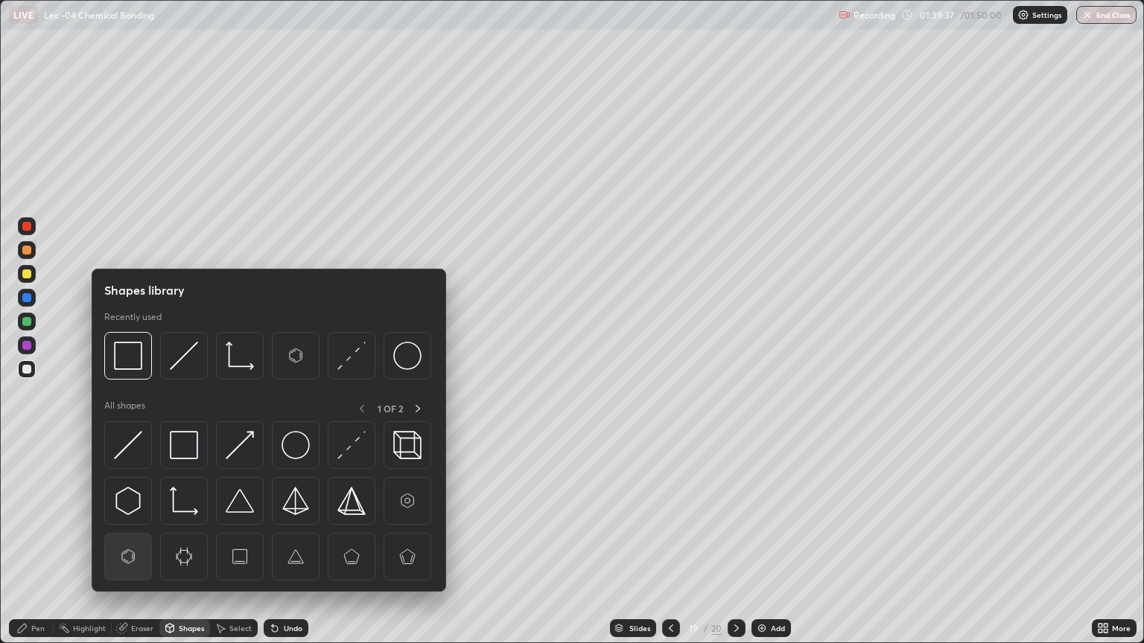
click at [130, 548] on img at bounding box center [128, 557] width 28 height 28
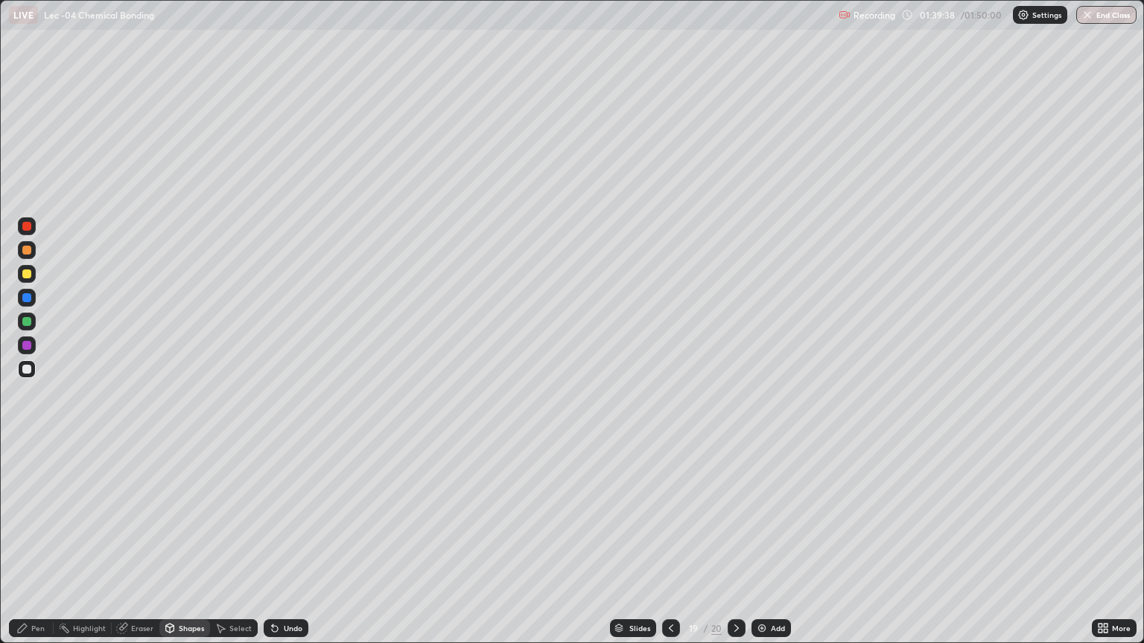
click at [272, 625] on icon at bounding box center [272, 625] width 1 height 1
click at [39, 630] on div "Pen" at bounding box center [37, 628] width 13 height 7
click at [28, 329] on div at bounding box center [27, 322] width 18 height 18
click at [227, 621] on div "Select" at bounding box center [234, 628] width 48 height 18
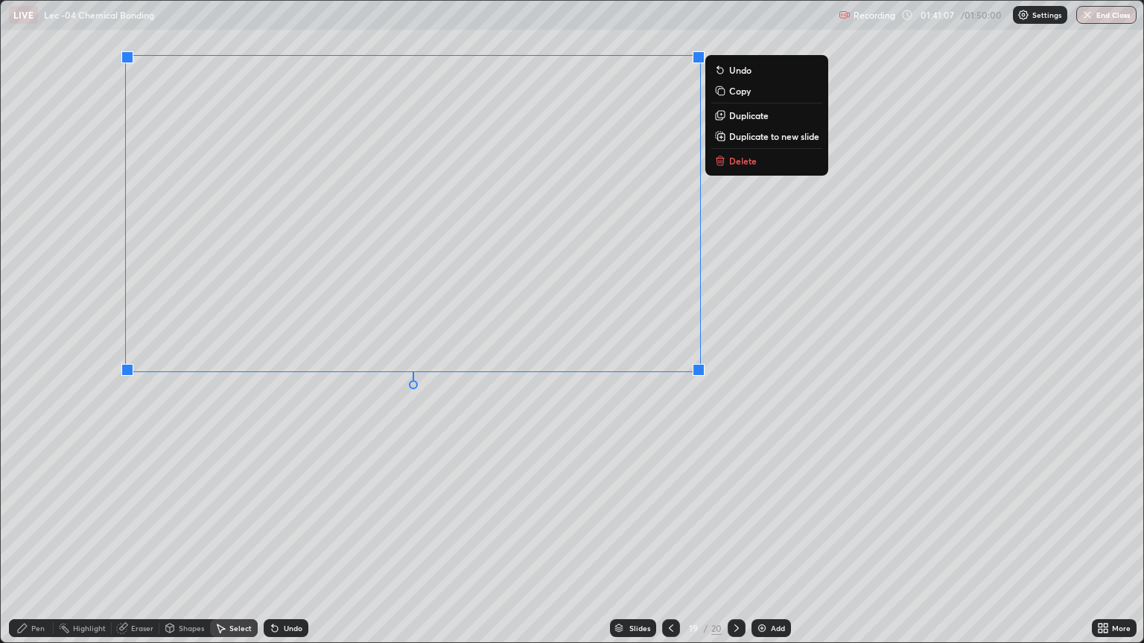
click at [177, 516] on div "0 ° Undo Copy Duplicate Duplicate to new slide Delete" at bounding box center [572, 322] width 1142 height 642
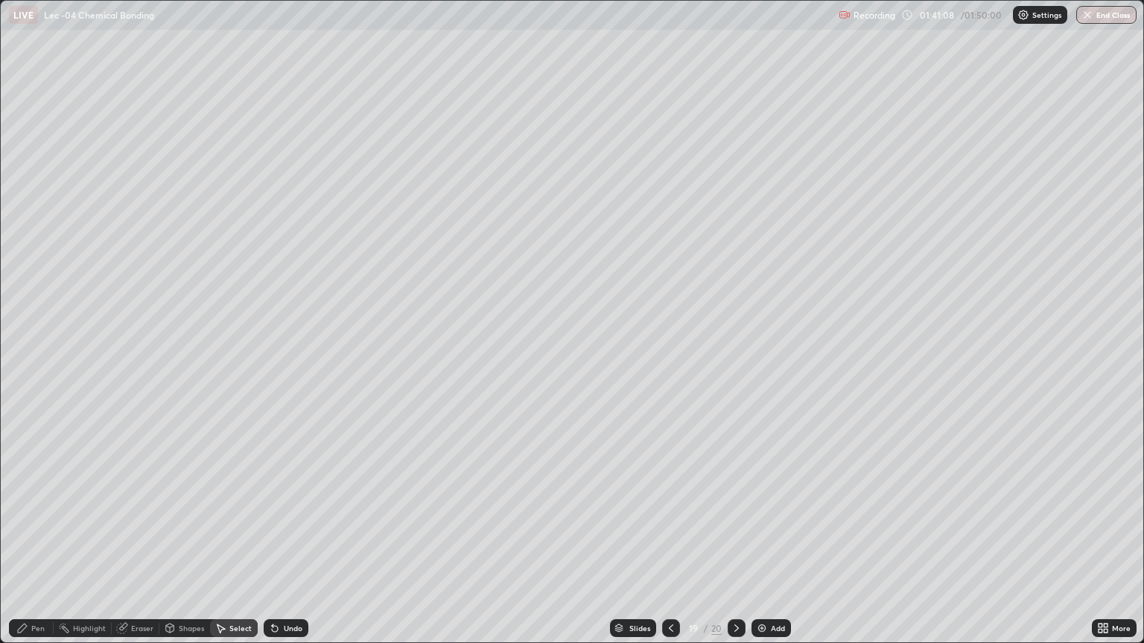
click at [39, 625] on div "Pen" at bounding box center [37, 628] width 13 height 7
click at [193, 628] on div "Shapes" at bounding box center [191, 628] width 25 height 7
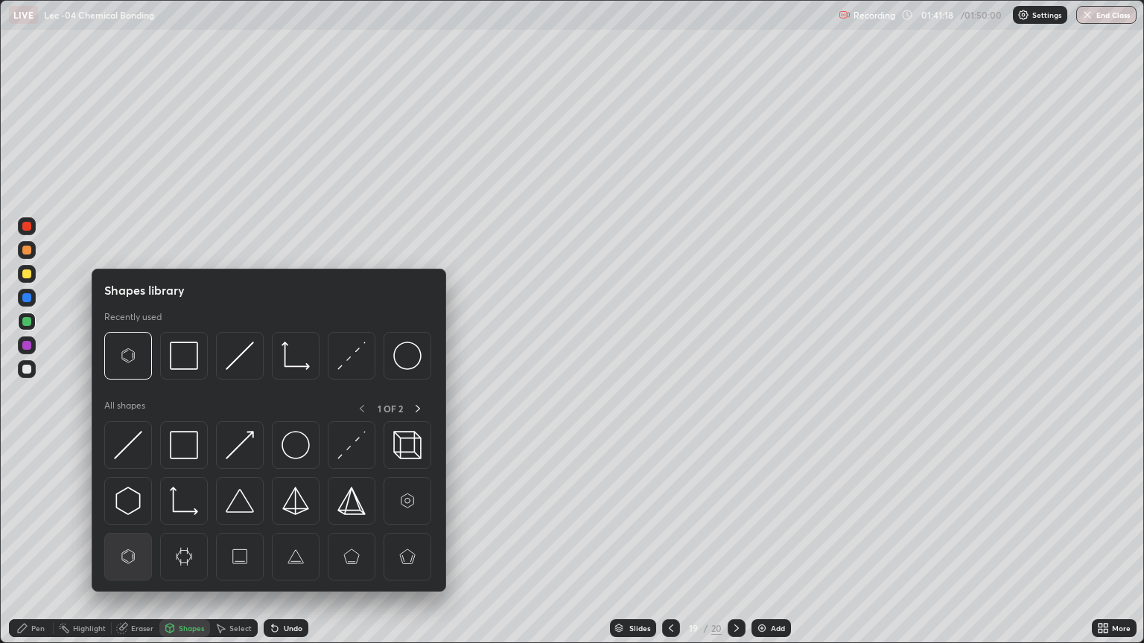
click at [139, 558] on img at bounding box center [128, 557] width 28 height 28
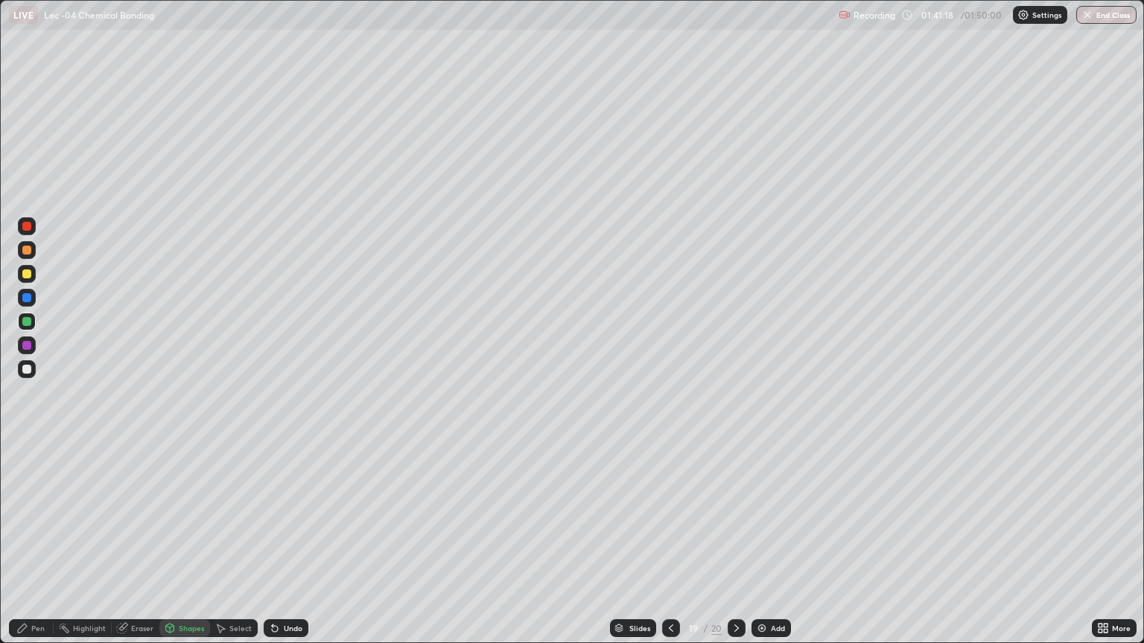
click at [28, 366] on div at bounding box center [26, 369] width 9 height 9
click at [39, 625] on div "Pen" at bounding box center [37, 628] width 13 height 7
click at [28, 322] on div at bounding box center [26, 321] width 9 height 9
click at [124, 632] on icon at bounding box center [122, 629] width 10 height 10
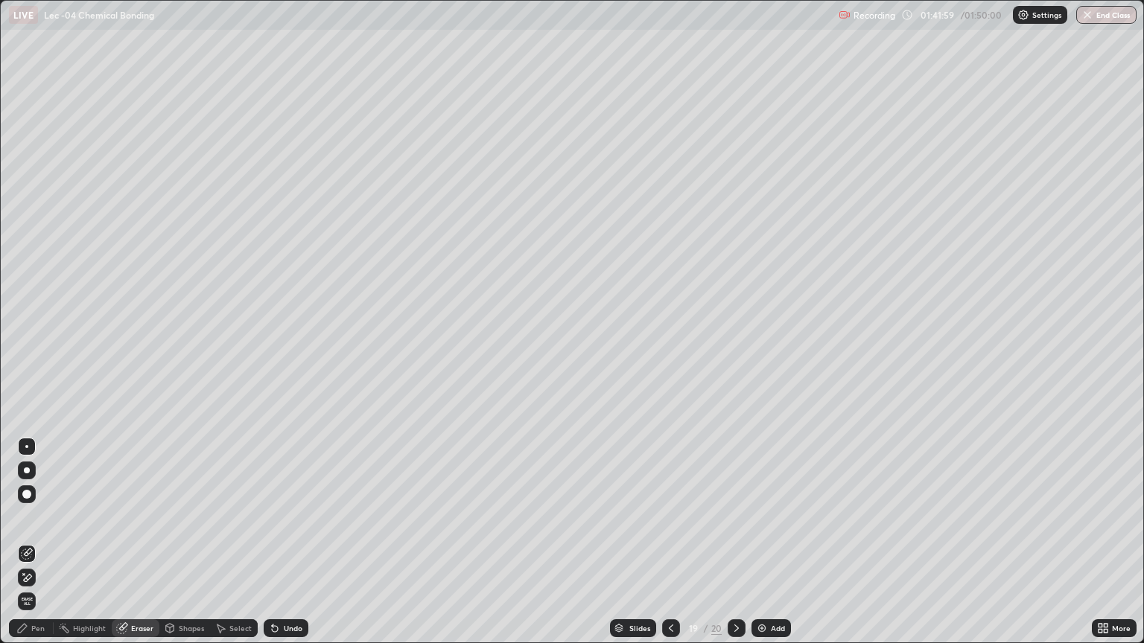
click at [33, 632] on div "Pen" at bounding box center [37, 628] width 13 height 7
click at [277, 629] on icon at bounding box center [275, 628] width 12 height 12
click at [281, 633] on div "Undo" at bounding box center [286, 628] width 45 height 18
click at [277, 630] on icon at bounding box center [275, 628] width 12 height 12
click at [278, 630] on icon at bounding box center [275, 628] width 12 height 12
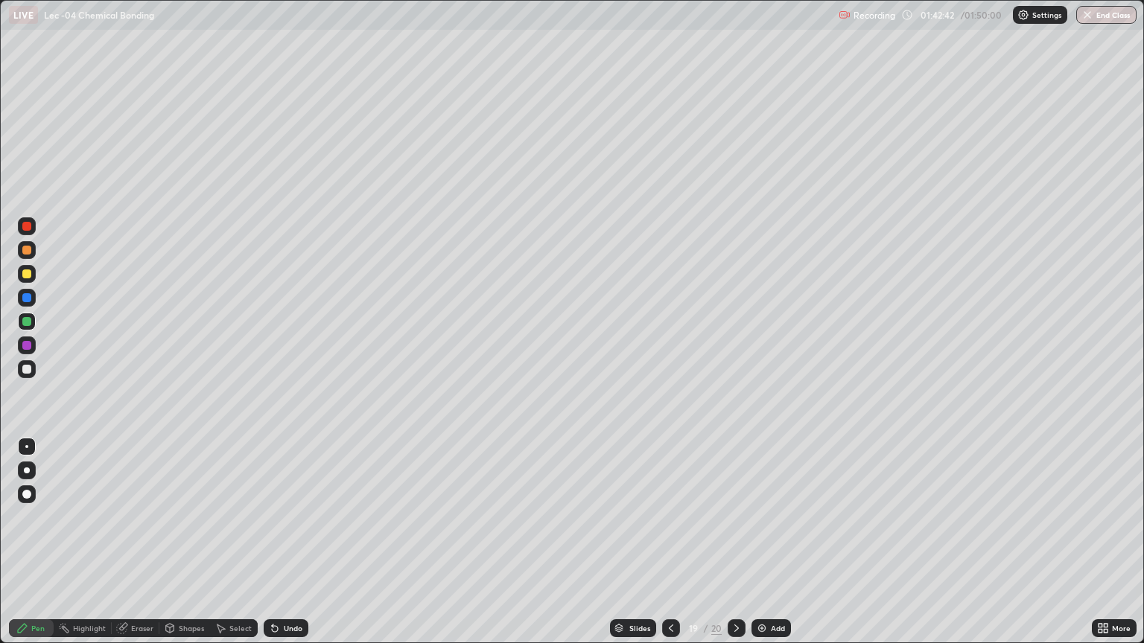
click at [280, 632] on div "Undo" at bounding box center [286, 628] width 45 height 18
click at [280, 630] on div "Undo" at bounding box center [286, 628] width 45 height 18
click at [756, 628] on img at bounding box center [762, 628] width 12 height 12
click at [27, 369] on div at bounding box center [26, 369] width 9 height 9
click at [668, 625] on icon at bounding box center [672, 628] width 12 height 12
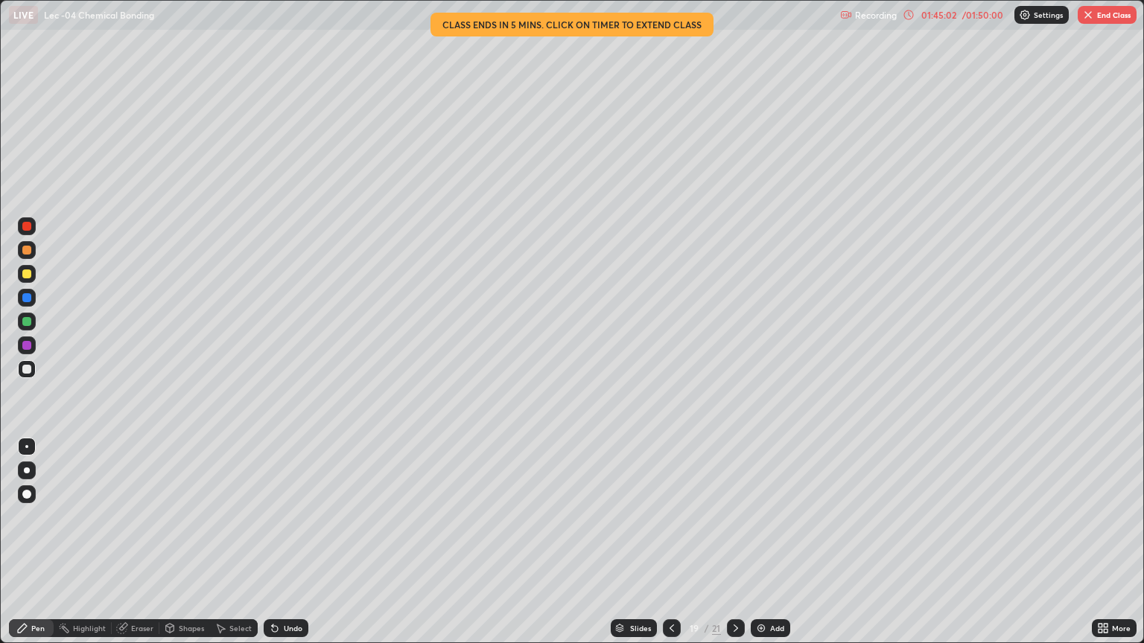
click at [767, 627] on div "Add" at bounding box center [769, 628] width 39 height 18
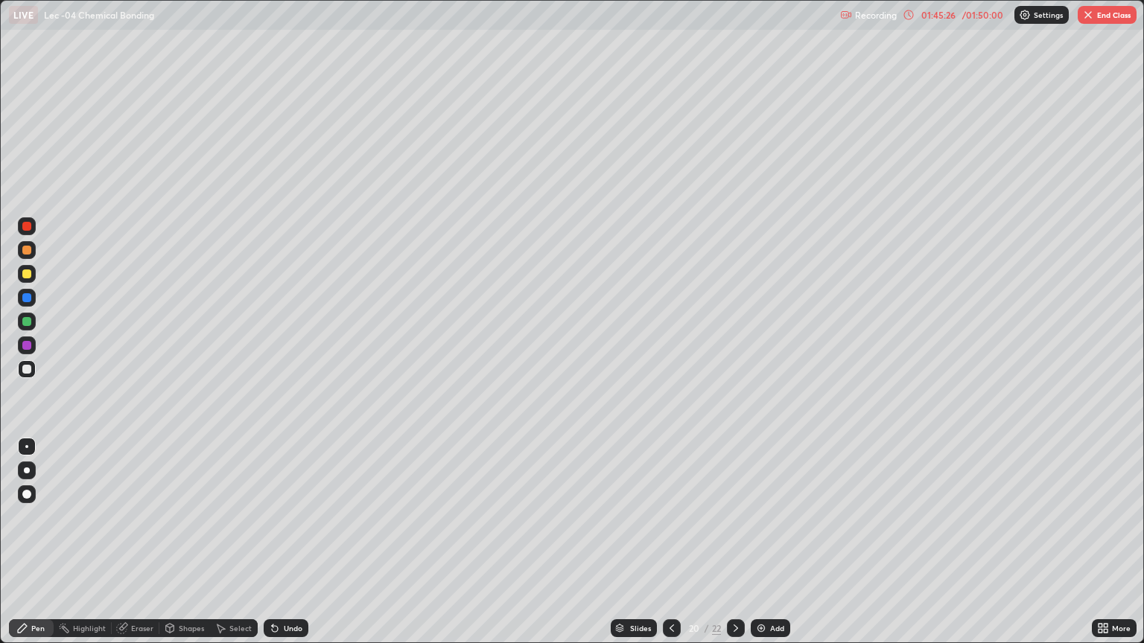
click at [275, 628] on icon at bounding box center [275, 629] width 6 height 6
click at [272, 628] on icon at bounding box center [275, 629] width 6 height 6
click at [277, 631] on icon at bounding box center [275, 628] width 12 height 12
click at [277, 634] on icon at bounding box center [275, 628] width 12 height 12
click at [31, 322] on div at bounding box center [26, 321] width 9 height 9
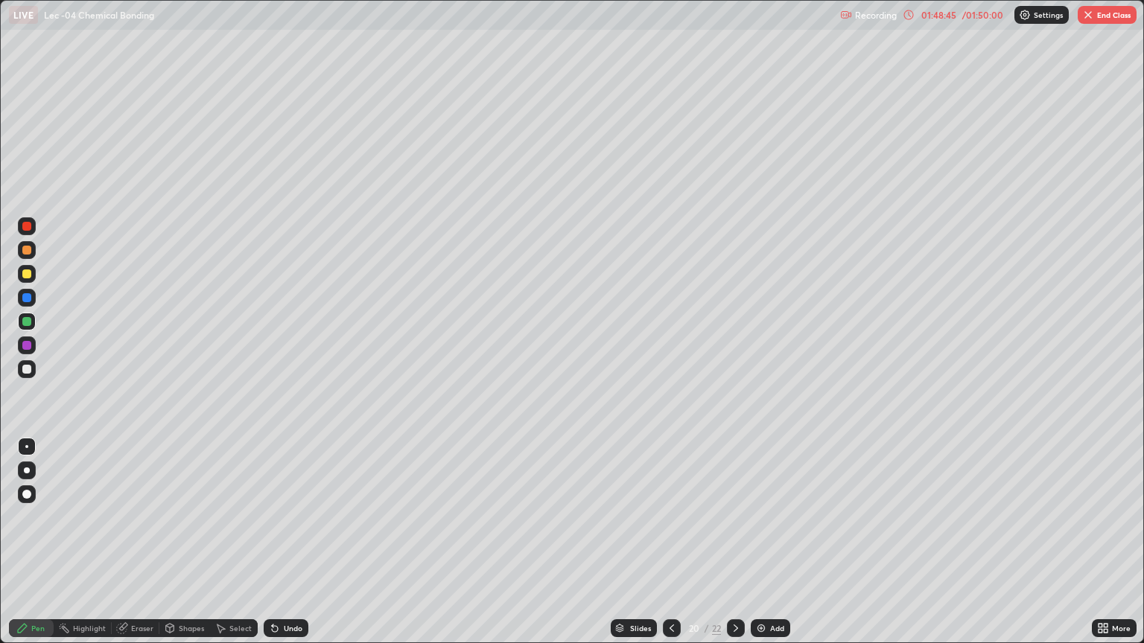
click at [1093, 13] on img "button" at bounding box center [1088, 15] width 12 height 12
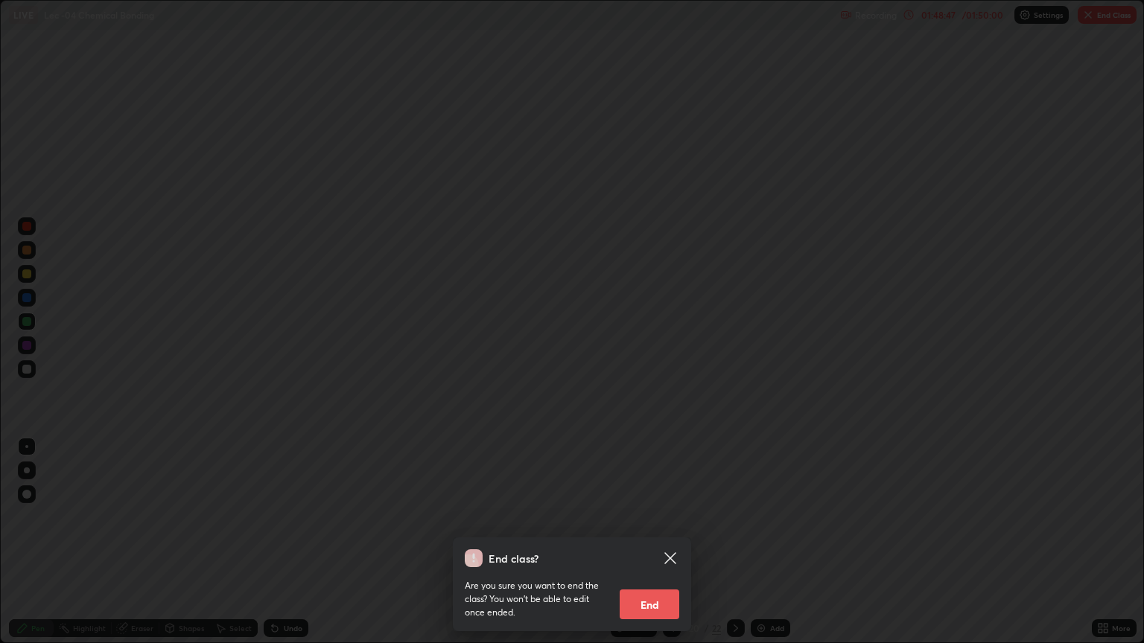
click at [653, 611] on button "End" at bounding box center [649, 605] width 60 height 30
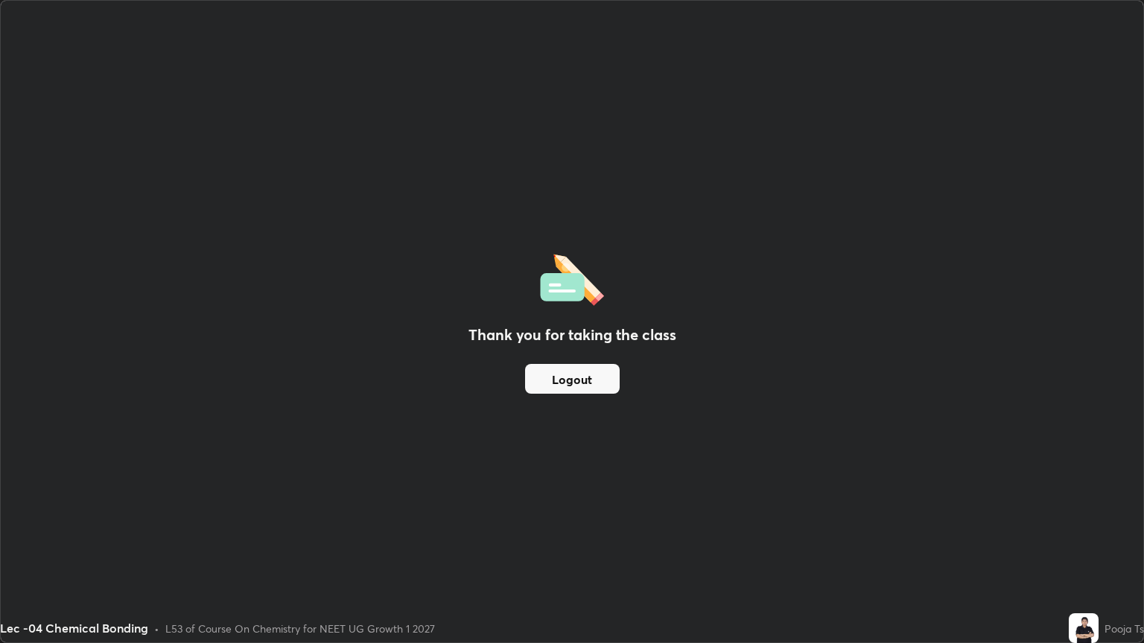
click at [591, 374] on button "Logout" at bounding box center [572, 379] width 95 height 30
click at [582, 383] on button "Logout" at bounding box center [572, 379] width 95 height 30
click at [568, 386] on button "Logout" at bounding box center [572, 379] width 95 height 30
click at [581, 381] on button "Logout" at bounding box center [572, 379] width 95 height 30
click at [1126, 122] on div "Thank you for taking the class Logout" at bounding box center [572, 322] width 1142 height 642
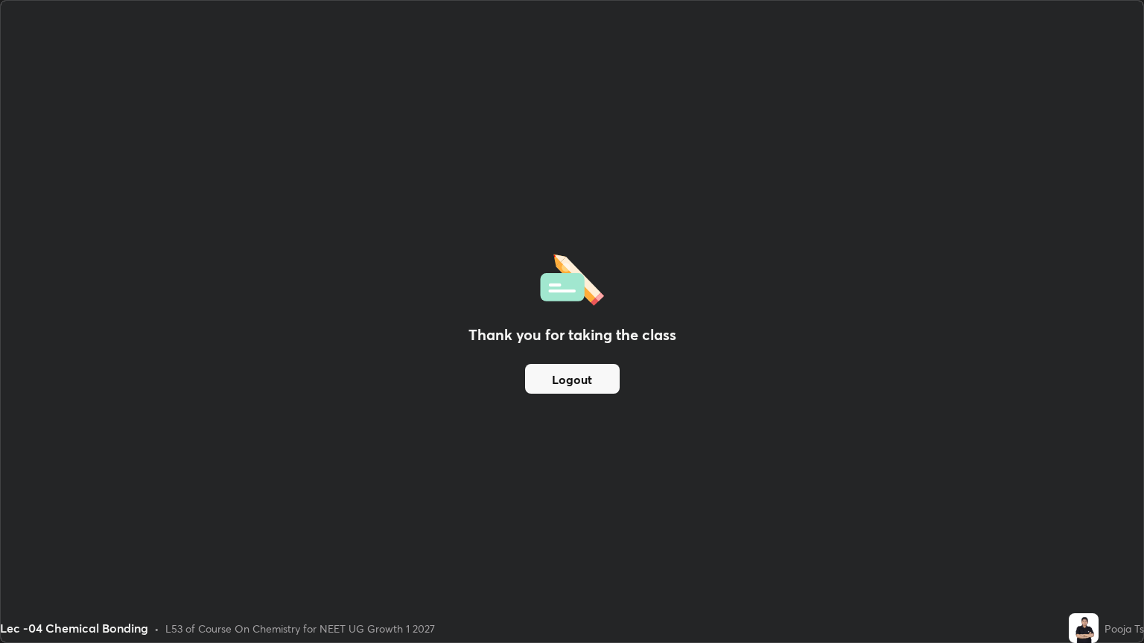
click at [975, 159] on div "Thank you for taking the class Logout" at bounding box center [572, 322] width 1142 height 642
click at [857, 542] on div "Thank you for taking the class Logout" at bounding box center [572, 322] width 1142 height 642
click at [595, 381] on button "Logout" at bounding box center [572, 379] width 95 height 30
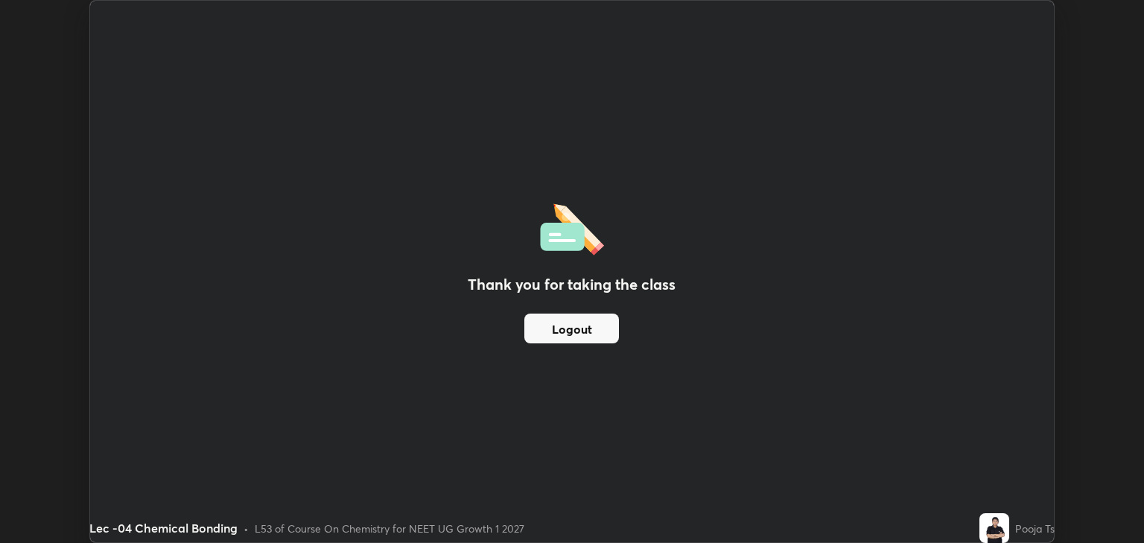
scroll to position [73909, 73309]
